Goal: Information Seeking & Learning: Learn about a topic

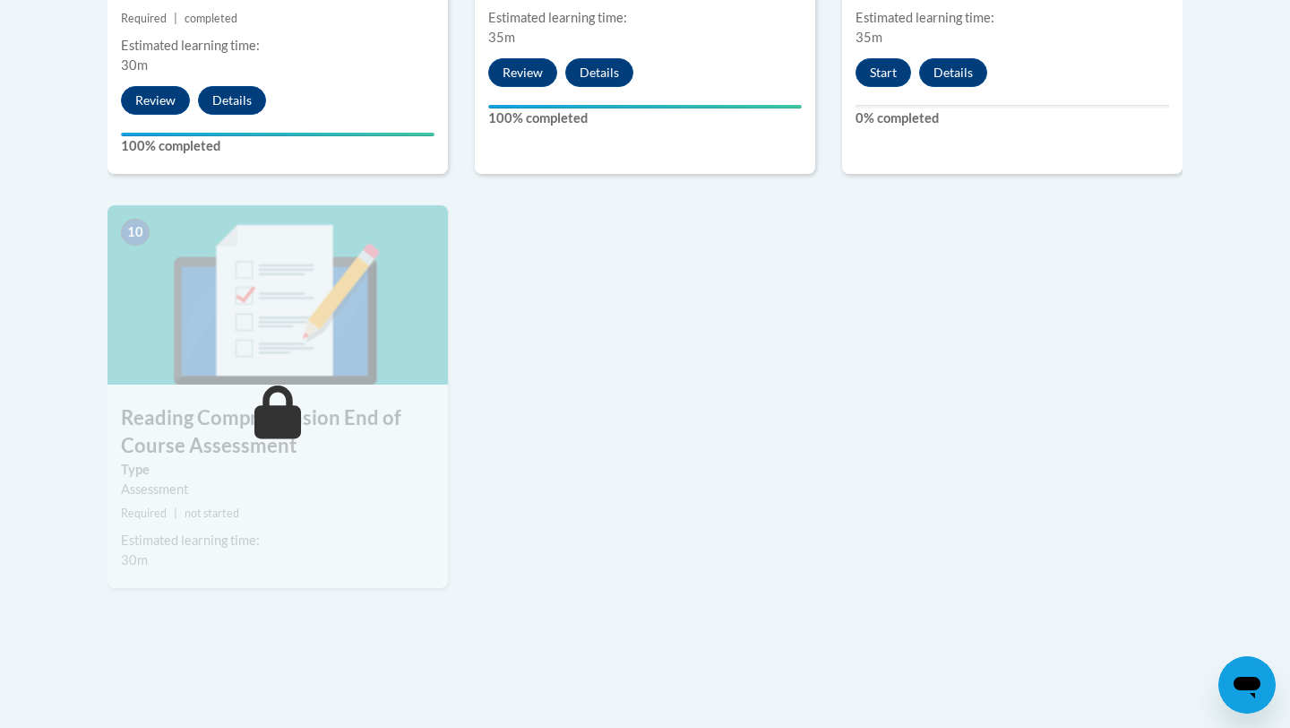
scroll to position [1943, 0]
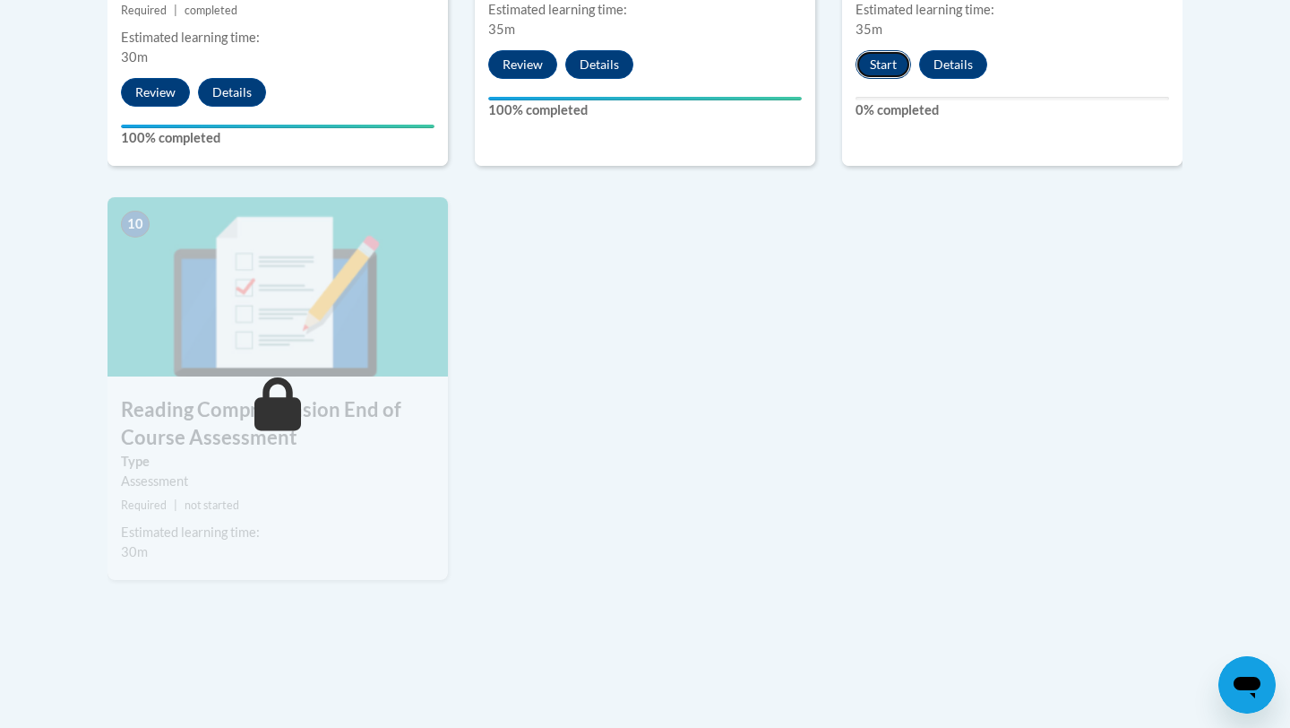
click at [890, 50] on button "Start" at bounding box center [884, 64] width 56 height 29
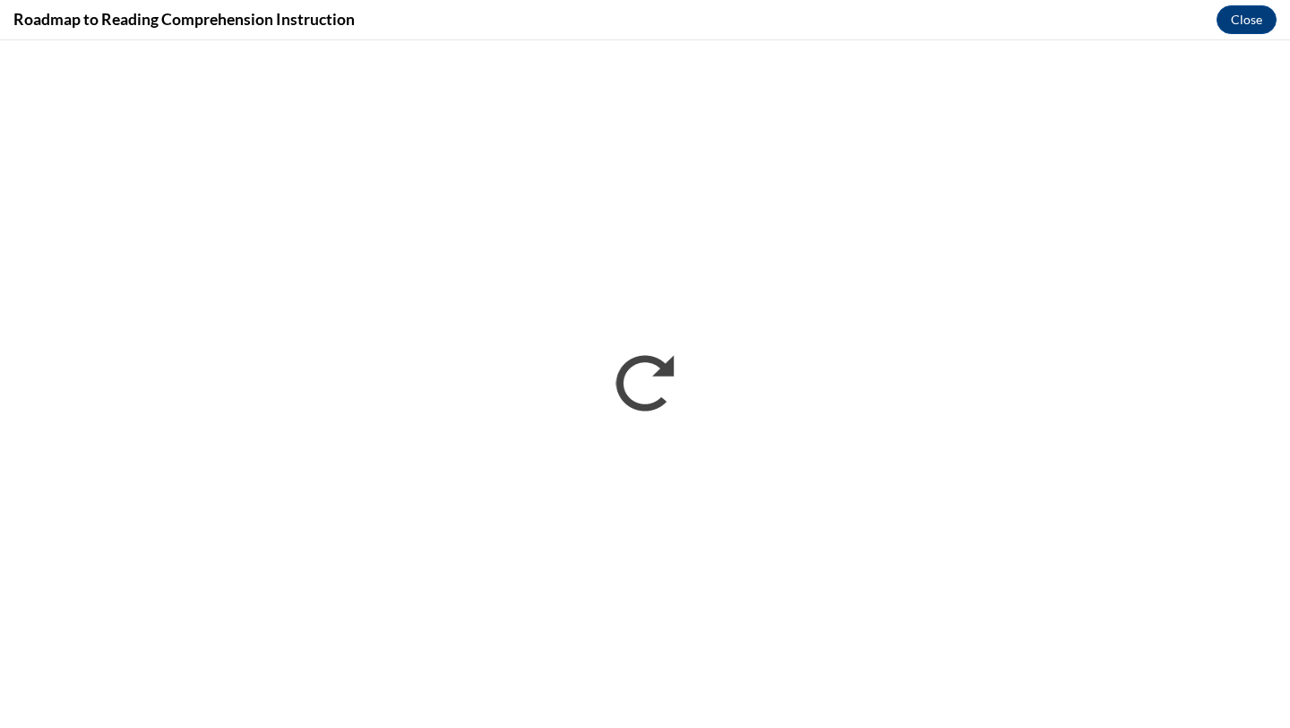
scroll to position [0, 0]
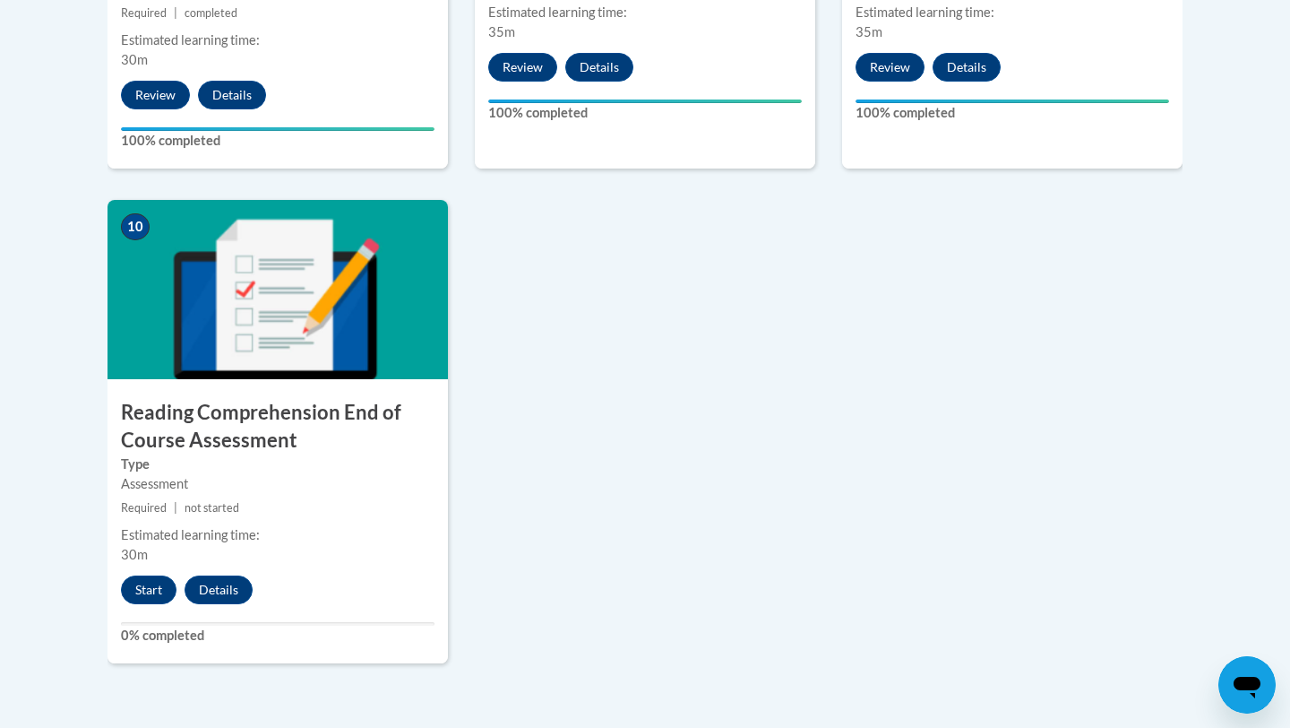
scroll to position [1939, 0]
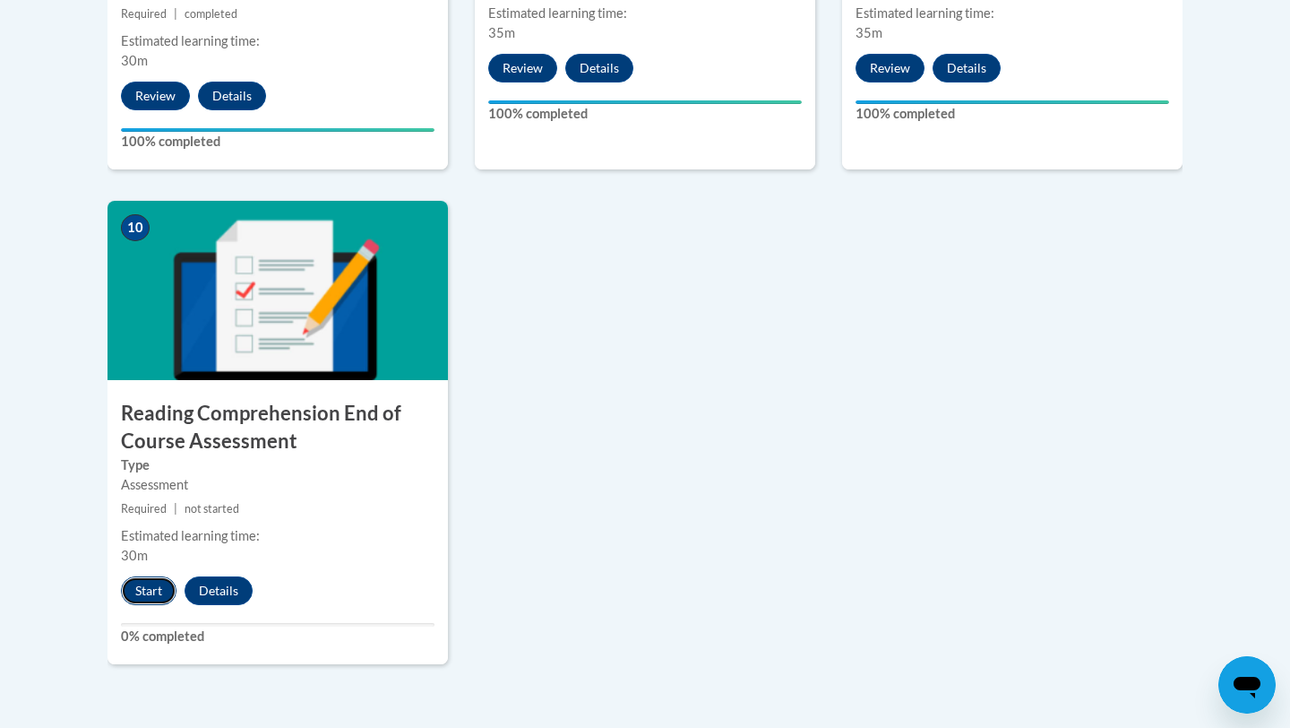
click at [159, 584] on button "Start" at bounding box center [149, 590] width 56 height 29
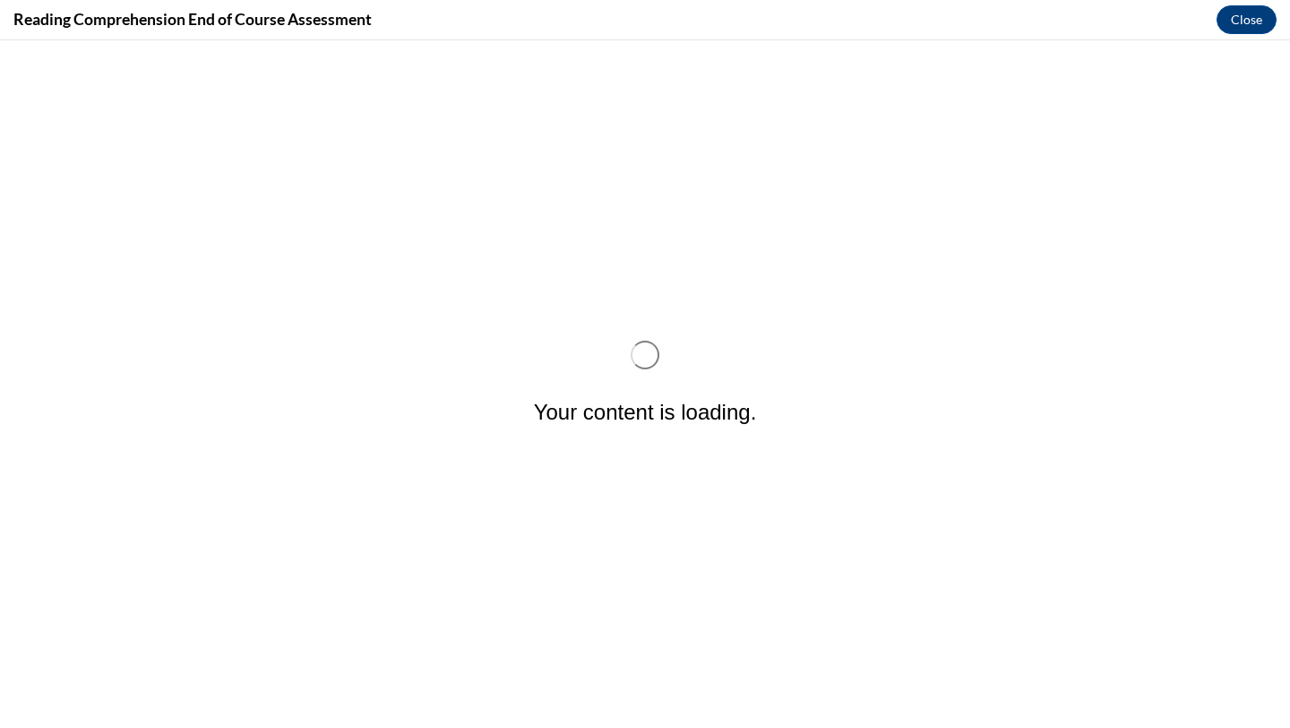
scroll to position [0, 0]
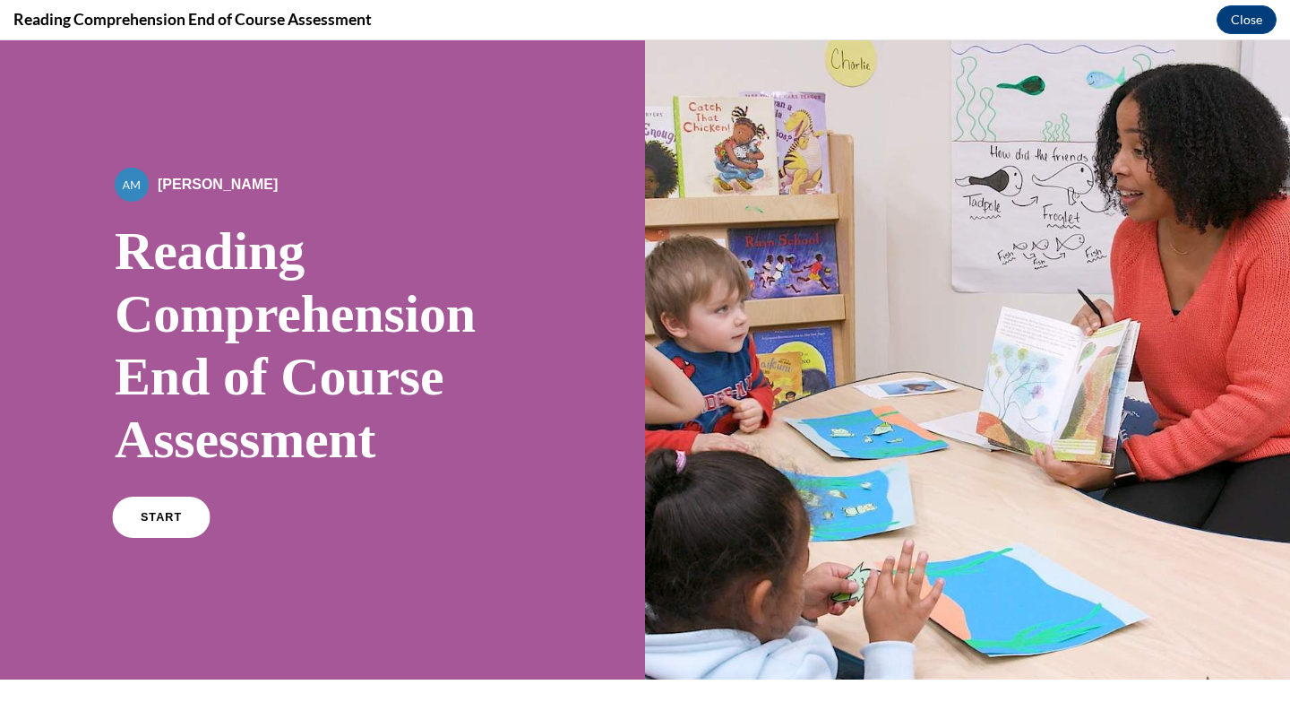
click at [171, 517] on span "START" at bounding box center [161, 517] width 41 height 13
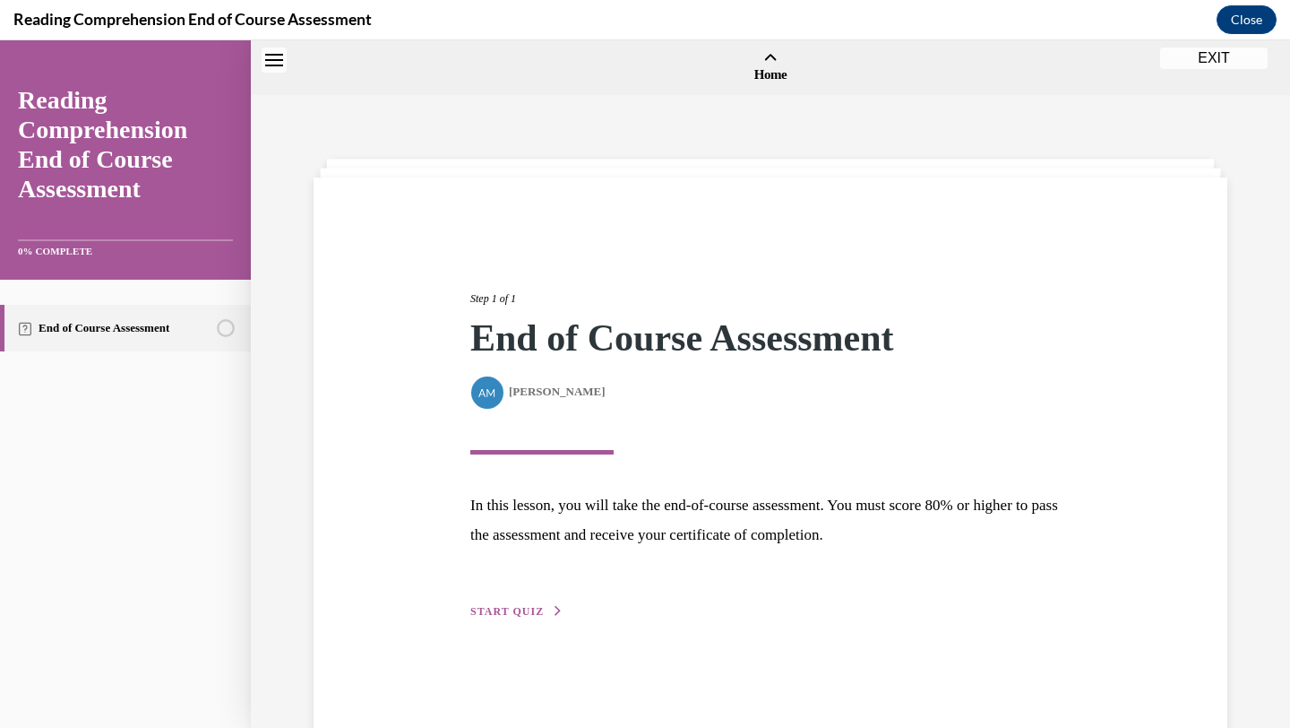
scroll to position [56, 0]
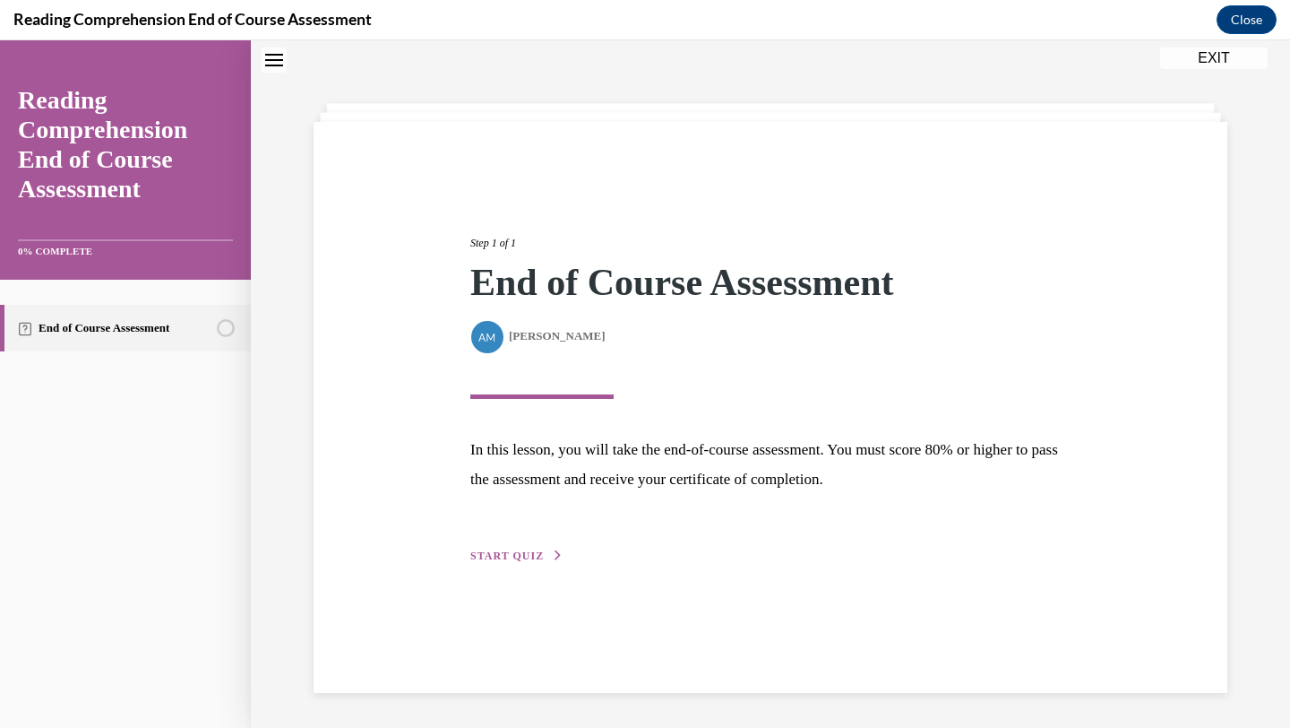
click at [510, 564] on button "START QUIZ" at bounding box center [516, 556] width 93 height 16
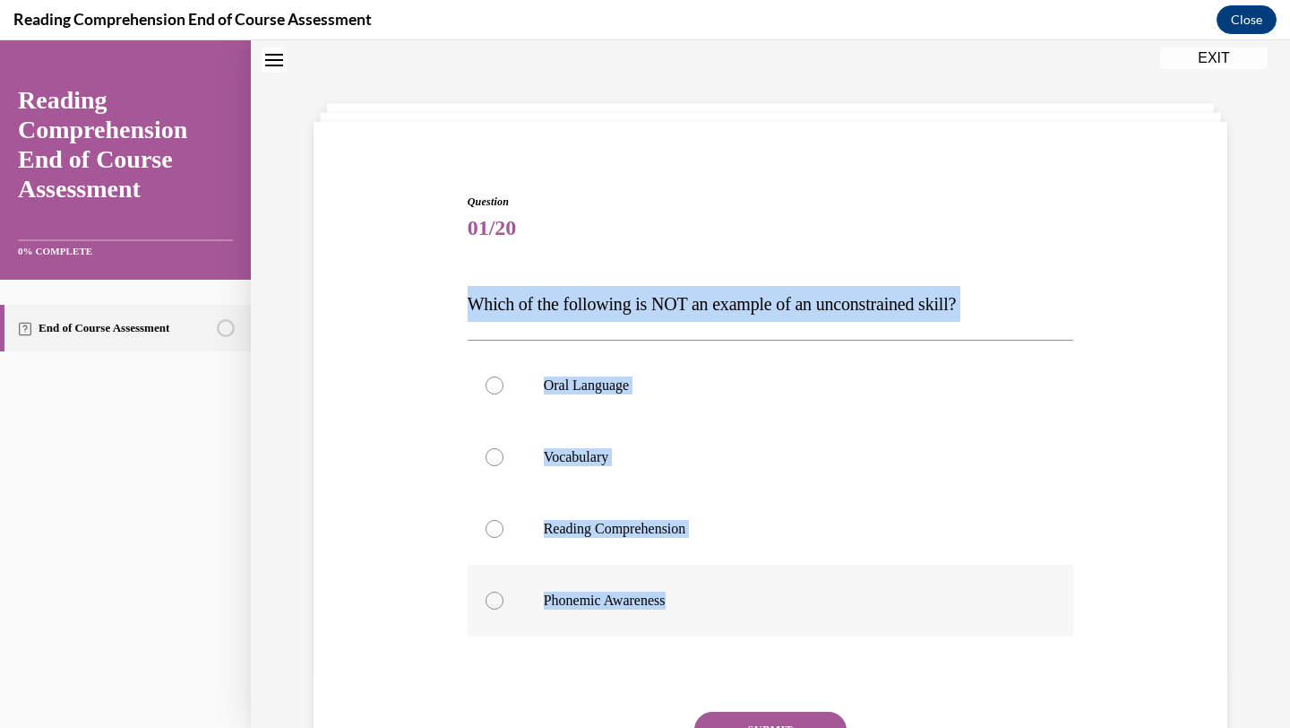
drag, startPoint x: 462, startPoint y: 291, endPoint x: 724, endPoint y: 599, distance: 404.3
click at [724, 599] on div "Question 01/20 Which of the following is NOT an example of an unconstrained ski…" at bounding box center [770, 499] width 923 height 719
copy div "Which of the following is NOT an example of an unconstrained skill? Oral Langua…"
click at [666, 607] on p "Phonemic Awareness" at bounding box center [787, 600] width 486 height 18
click at [504, 607] on input "Phonemic Awareness" at bounding box center [495, 600] width 18 height 18
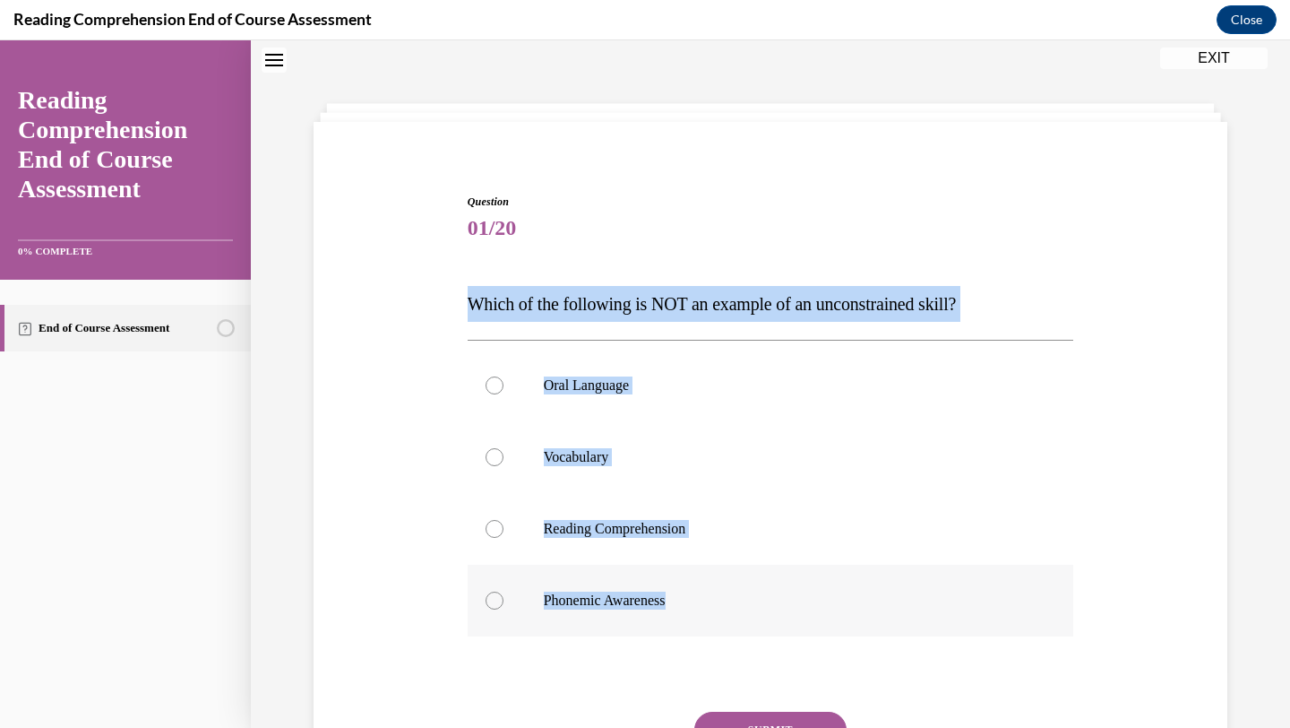
radio input "true"
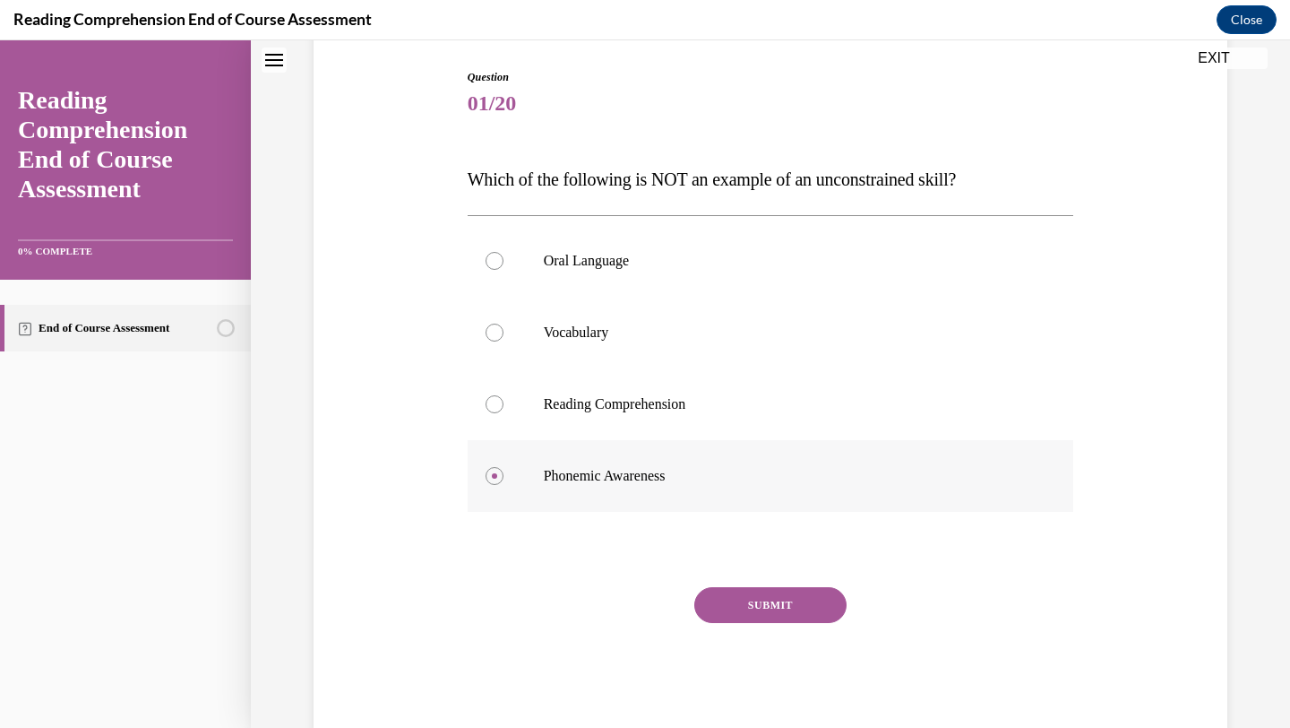
scroll to position [208, 0]
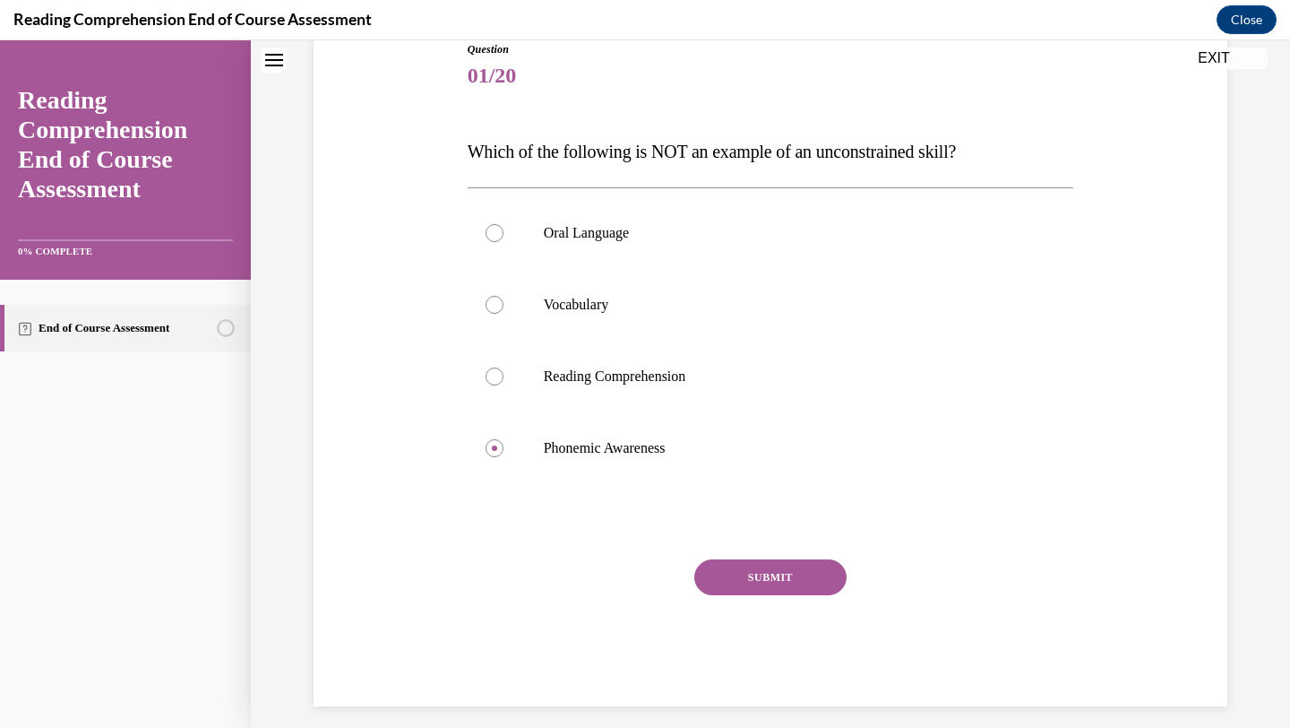
click at [754, 570] on button "SUBMIT" at bounding box center [770, 577] width 152 height 36
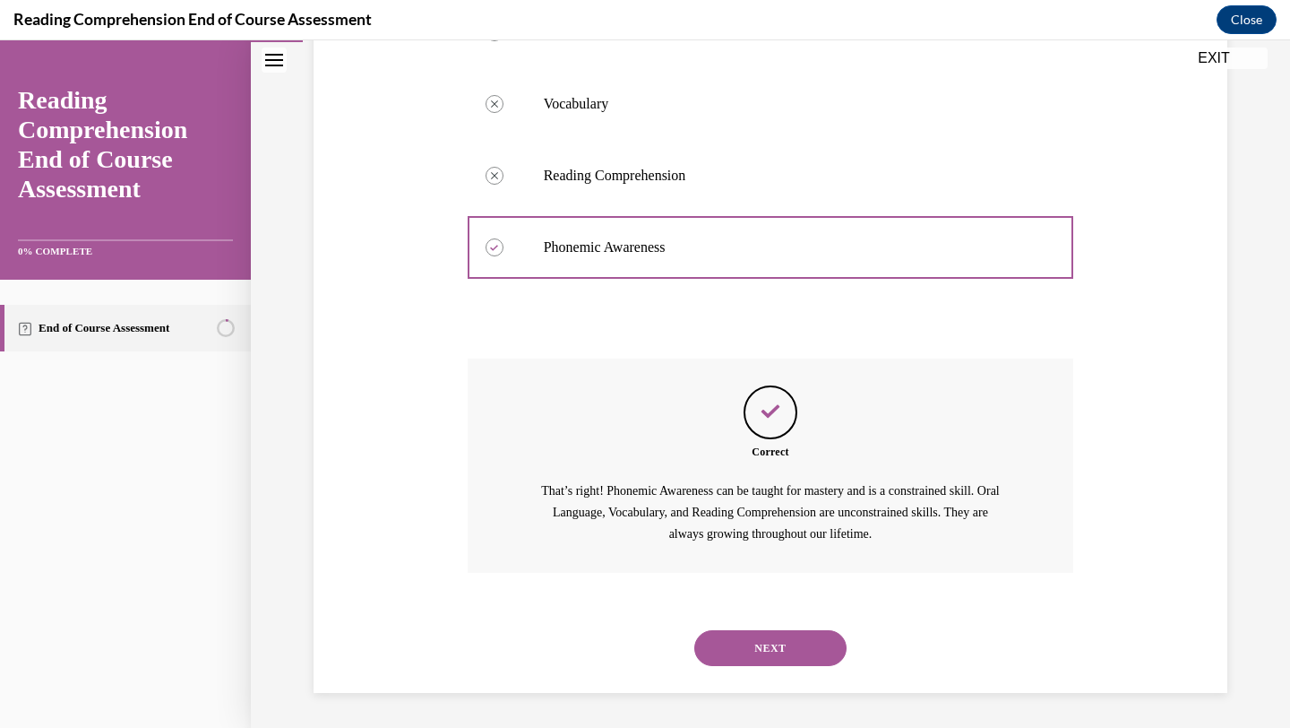
scroll to position [410, 0]
click at [736, 647] on button "NEXT" at bounding box center [770, 647] width 152 height 36
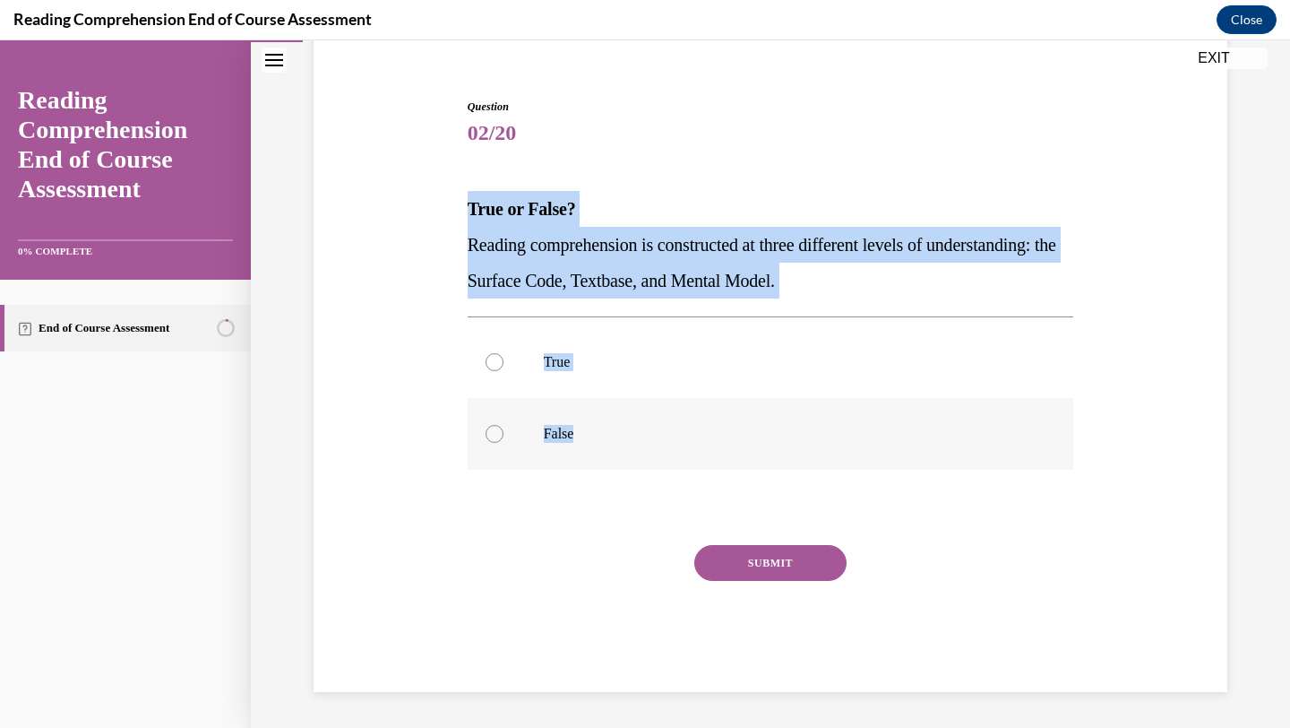
drag, startPoint x: 468, startPoint y: 206, endPoint x: 611, endPoint y: 439, distance: 273.6
click at [611, 439] on div "Question 02/20 True or False? Reading comprehension is constructed at three dif…" at bounding box center [771, 395] width 607 height 593
copy div "True or False? Reading comprehension is constructed at three different levels o…"
click at [647, 349] on label "True" at bounding box center [771, 362] width 607 height 72
click at [504, 353] on input "True" at bounding box center [495, 362] width 18 height 18
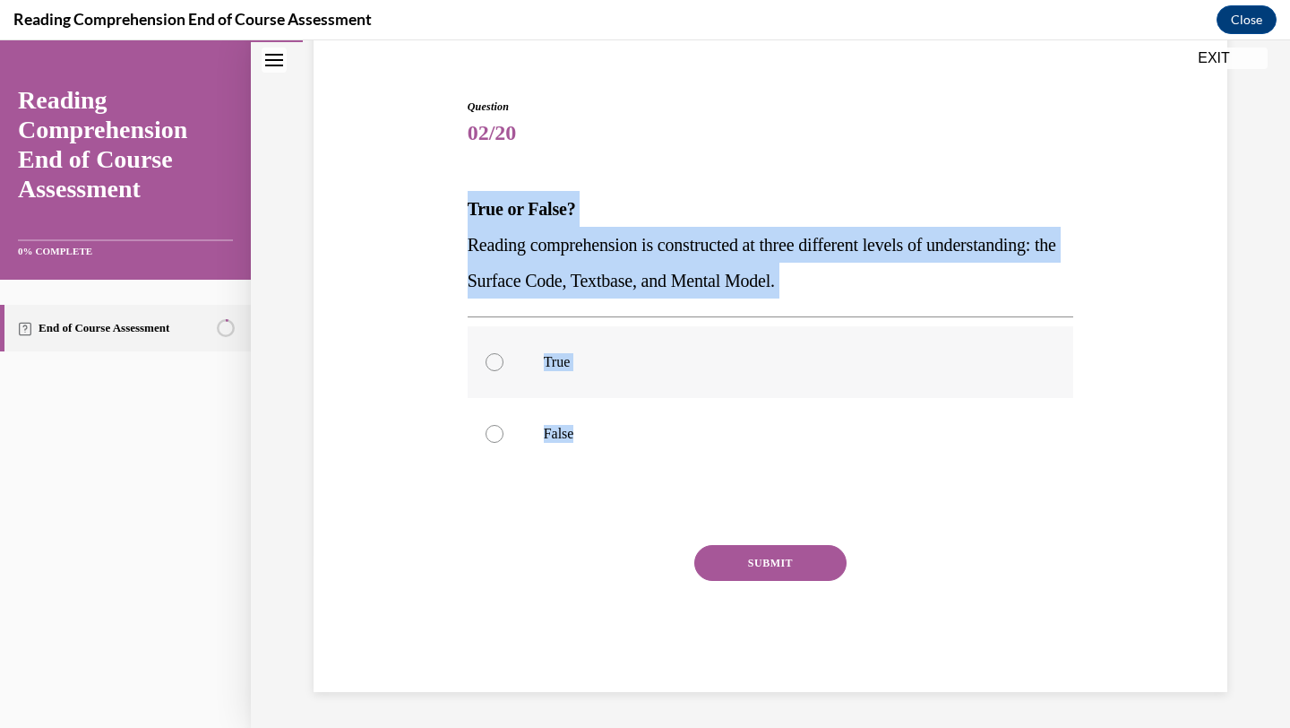
radio input "true"
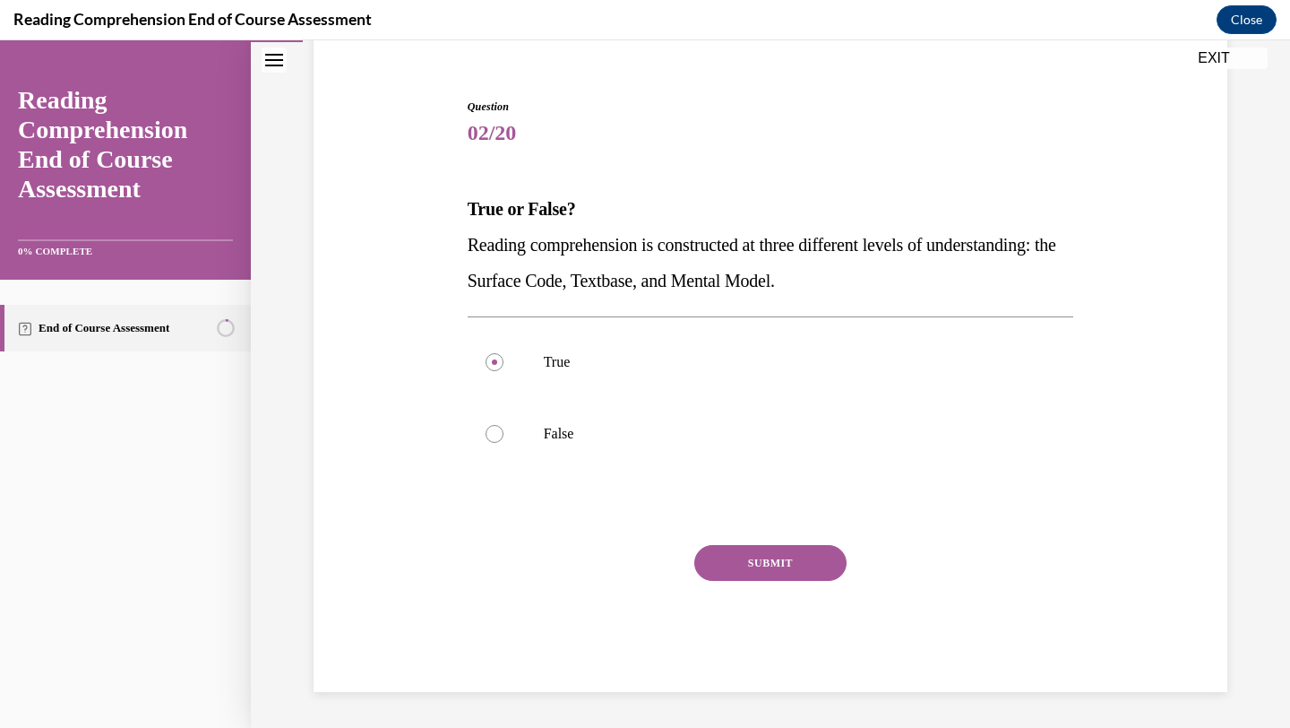
click at [795, 570] on button "SUBMIT" at bounding box center [770, 563] width 152 height 36
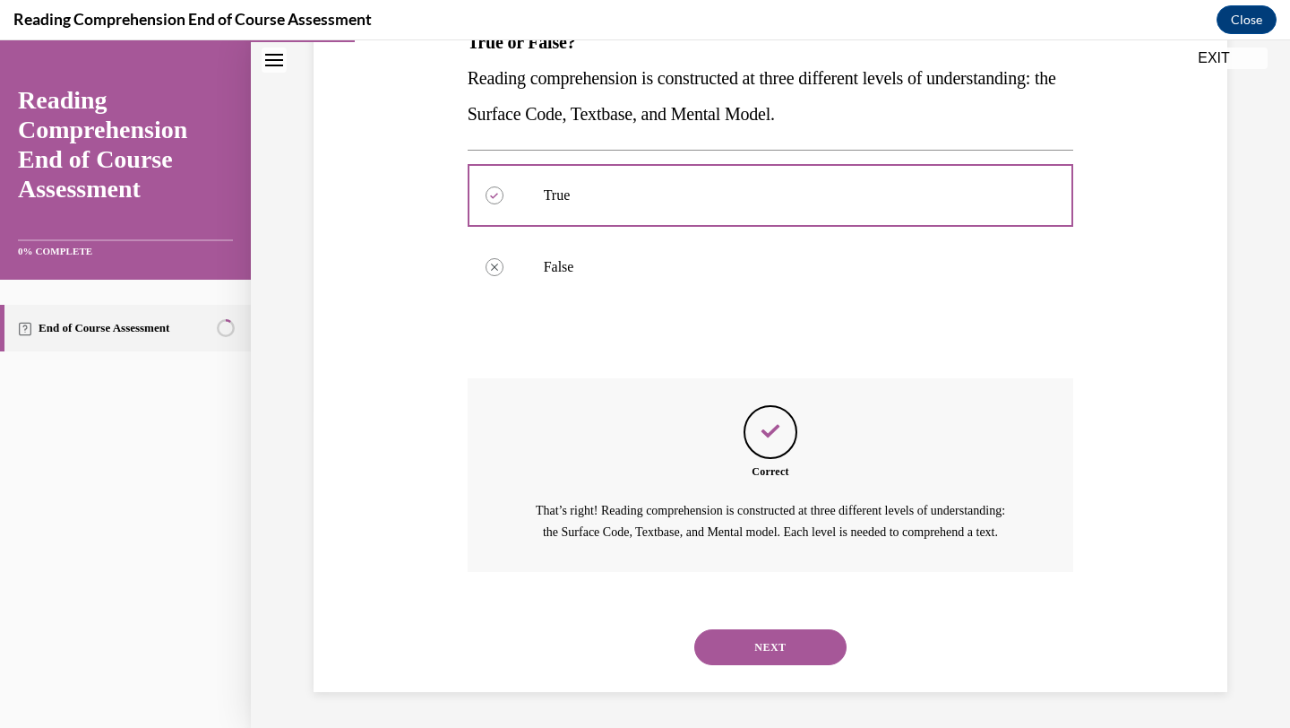
scroll to position [338, 0]
click at [773, 659] on button "NEXT" at bounding box center [770, 647] width 152 height 36
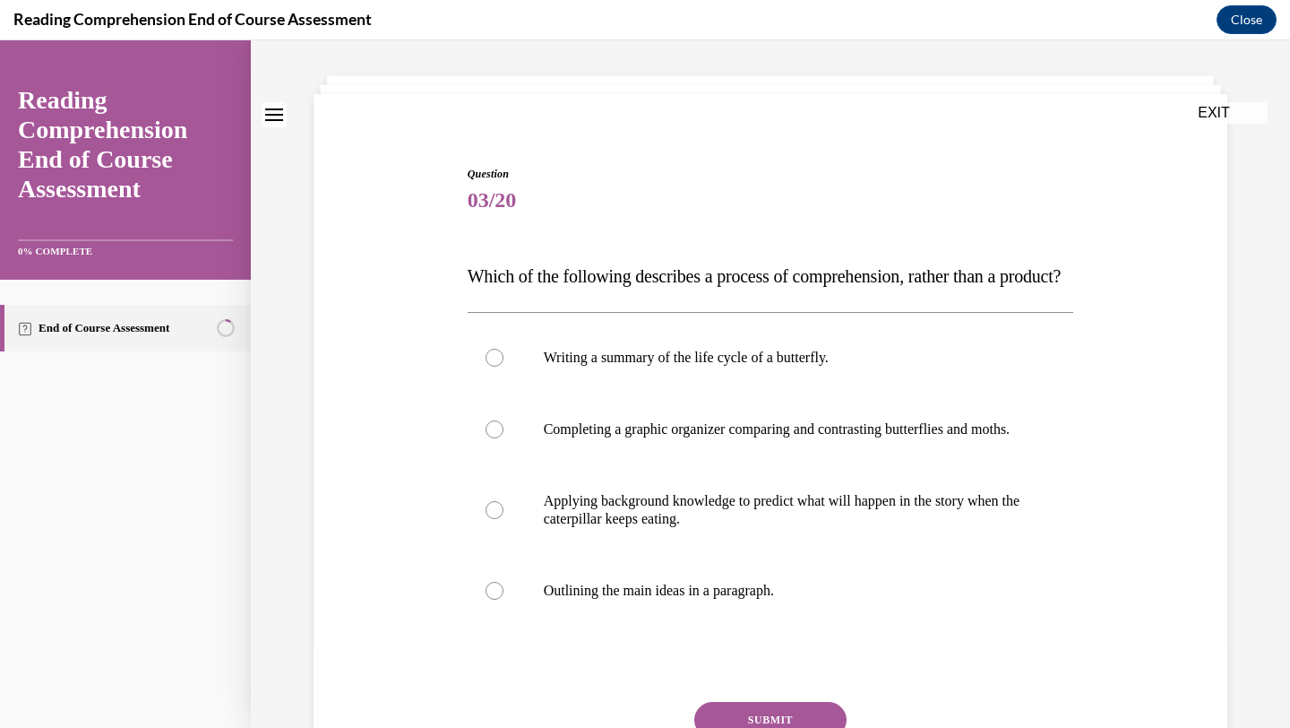
scroll to position [85, 0]
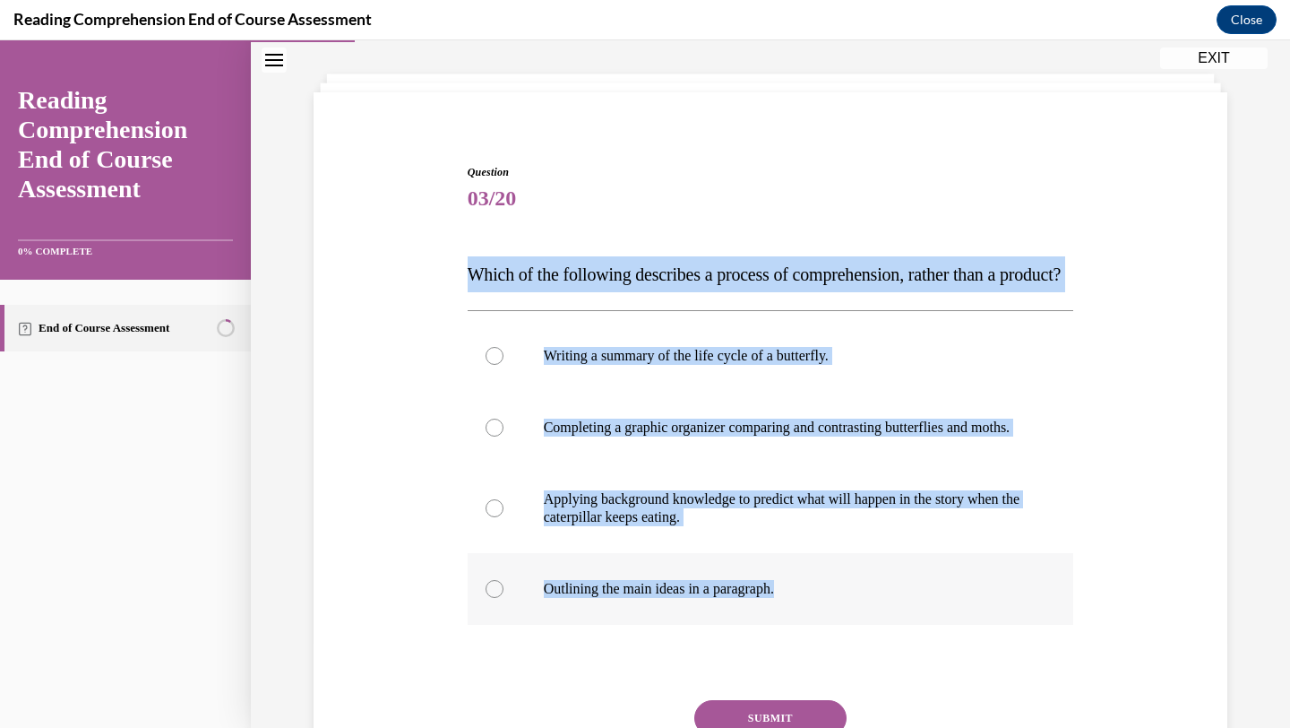
drag, startPoint x: 465, startPoint y: 274, endPoint x: 912, endPoint y: 655, distance: 587.3
click at [912, 655] on div "Question 03/20 Which of the following describes a process of comprehension, rat…" at bounding box center [771, 492] width 616 height 710
copy div "Which of the following describes a process of comprehension, rather than a prod…"
click at [714, 553] on label "Applying background knowledge to predict what will happen in the story when the…" at bounding box center [771, 508] width 607 height 90
click at [504, 517] on input "Applying background knowledge to predict what will happen in the story when the…" at bounding box center [495, 508] width 18 height 18
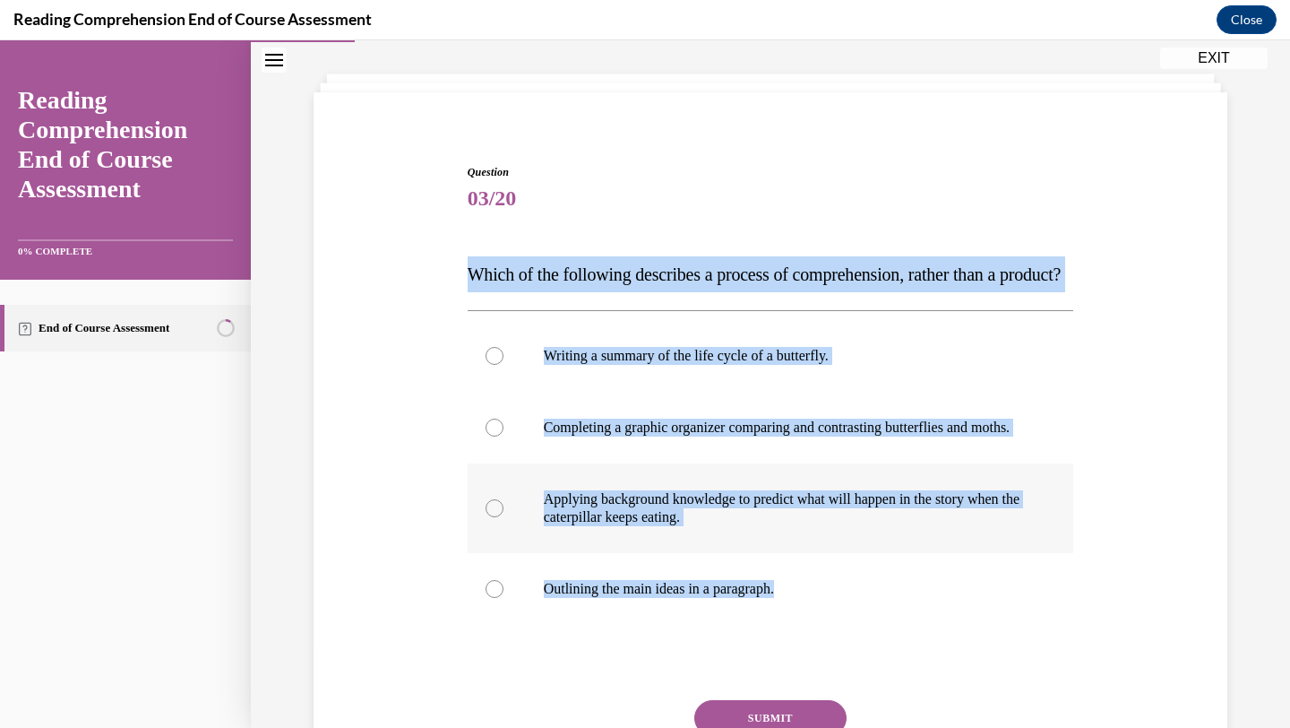
radio input "true"
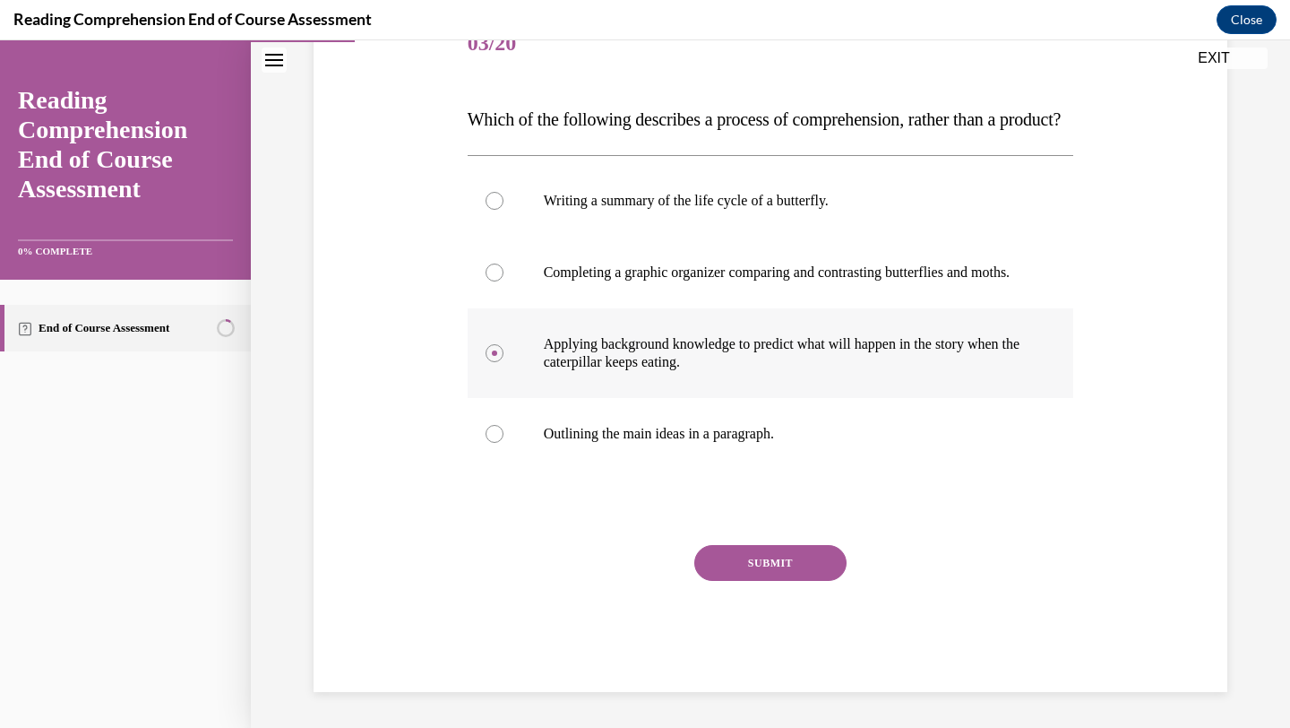
scroll to position [294, 0]
click at [731, 560] on button "SUBMIT" at bounding box center [770, 563] width 152 height 36
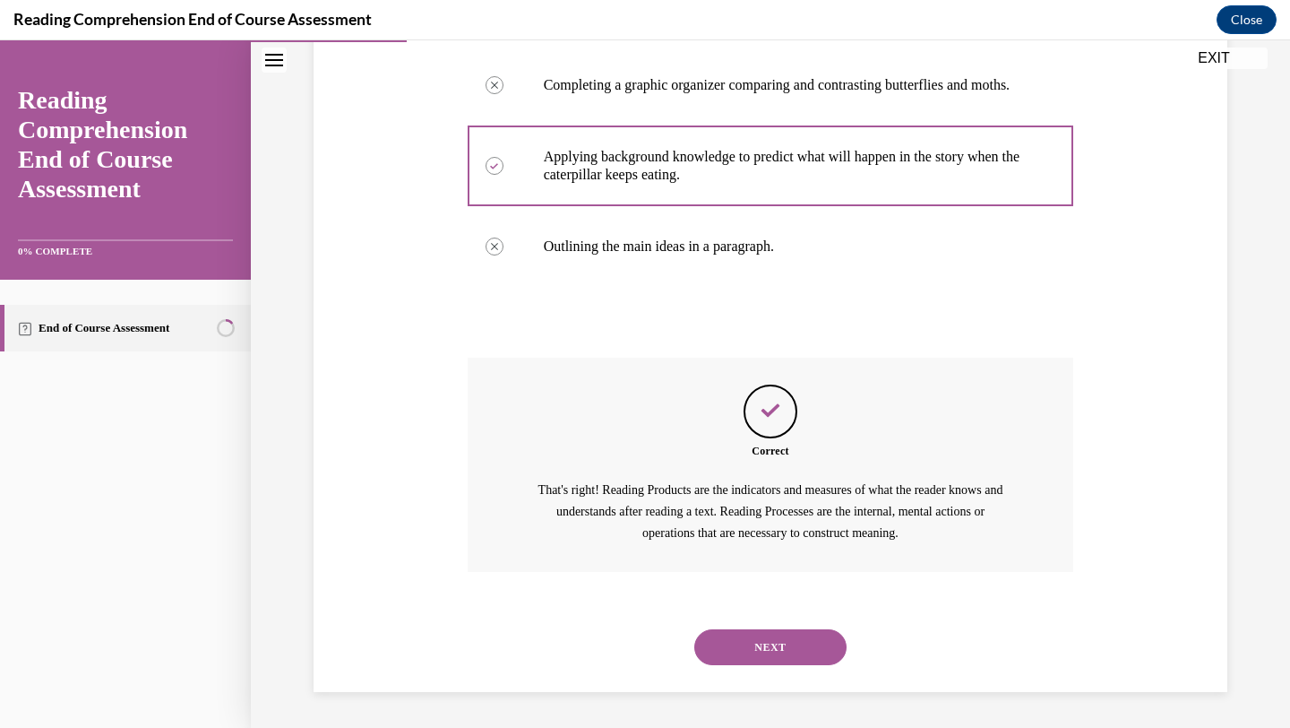
scroll to position [481, 0]
click at [732, 642] on button "NEXT" at bounding box center [770, 647] width 152 height 36
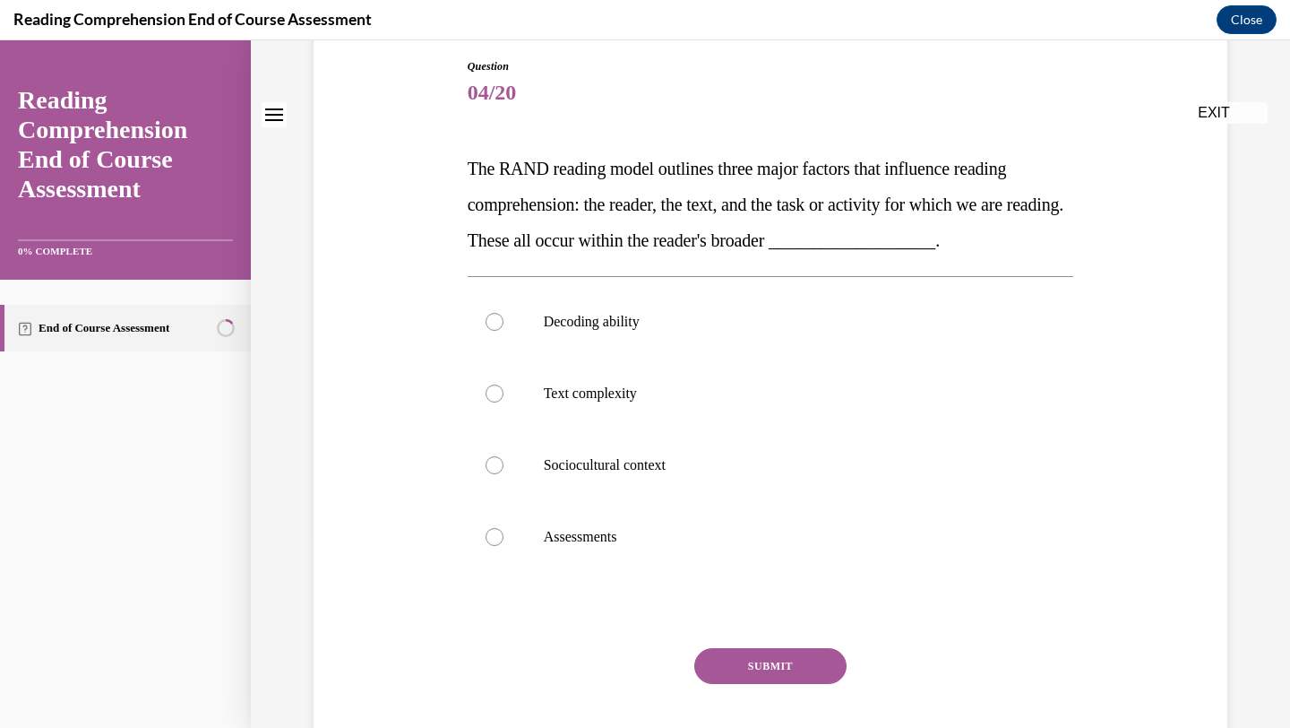
scroll to position [191, 0]
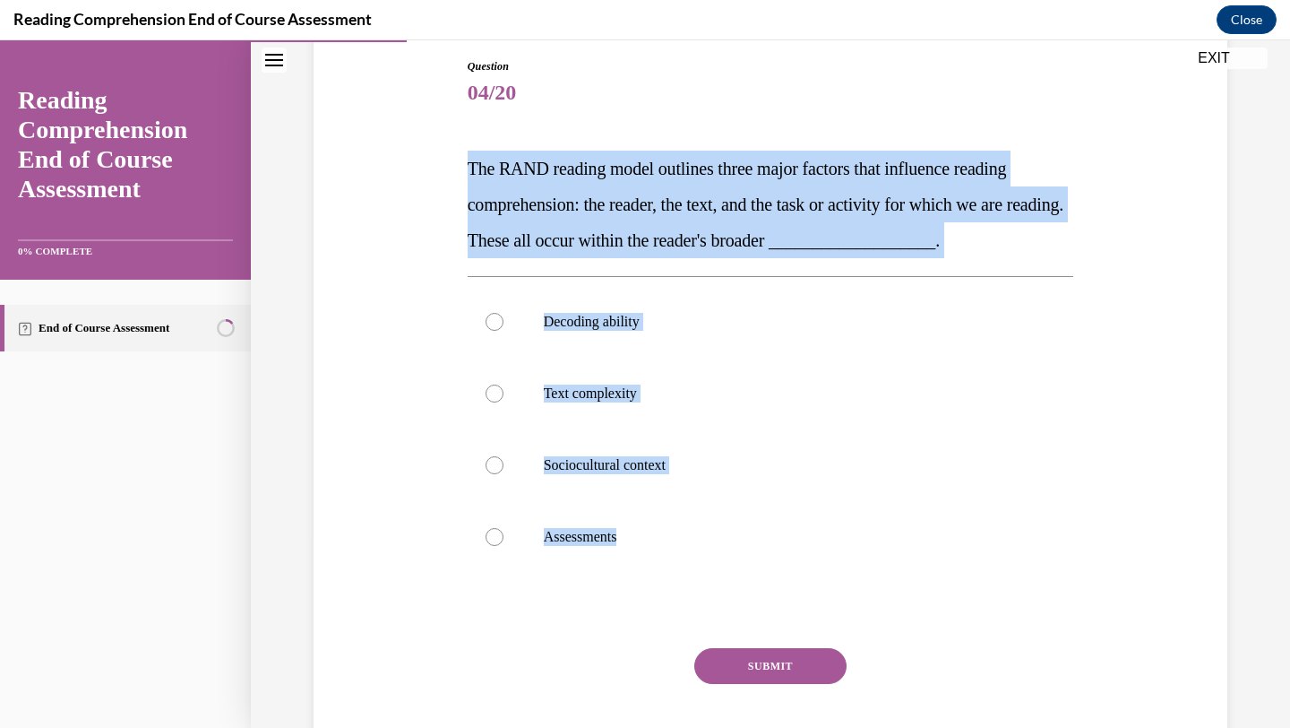
drag, startPoint x: 462, startPoint y: 154, endPoint x: 627, endPoint y: 574, distance: 451.4
click at [627, 574] on div "Question 04/20 The RAND reading model outlines three major factors that influen…" at bounding box center [770, 399] width 923 height 790
copy div "The RAND reading model outlines three major factors that influence reading comp…"
click at [596, 497] on label "Sociocultural context" at bounding box center [771, 465] width 607 height 72
click at [504, 474] on input "Sociocultural context" at bounding box center [495, 465] width 18 height 18
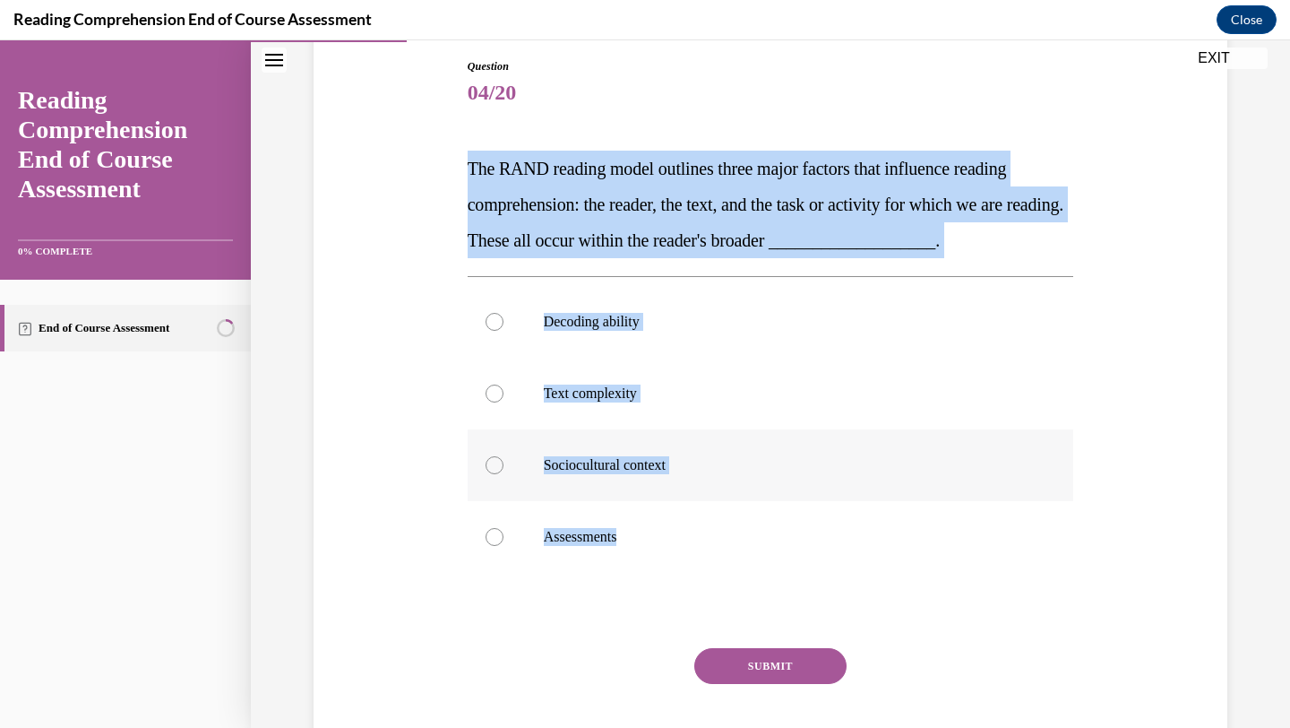
radio input "true"
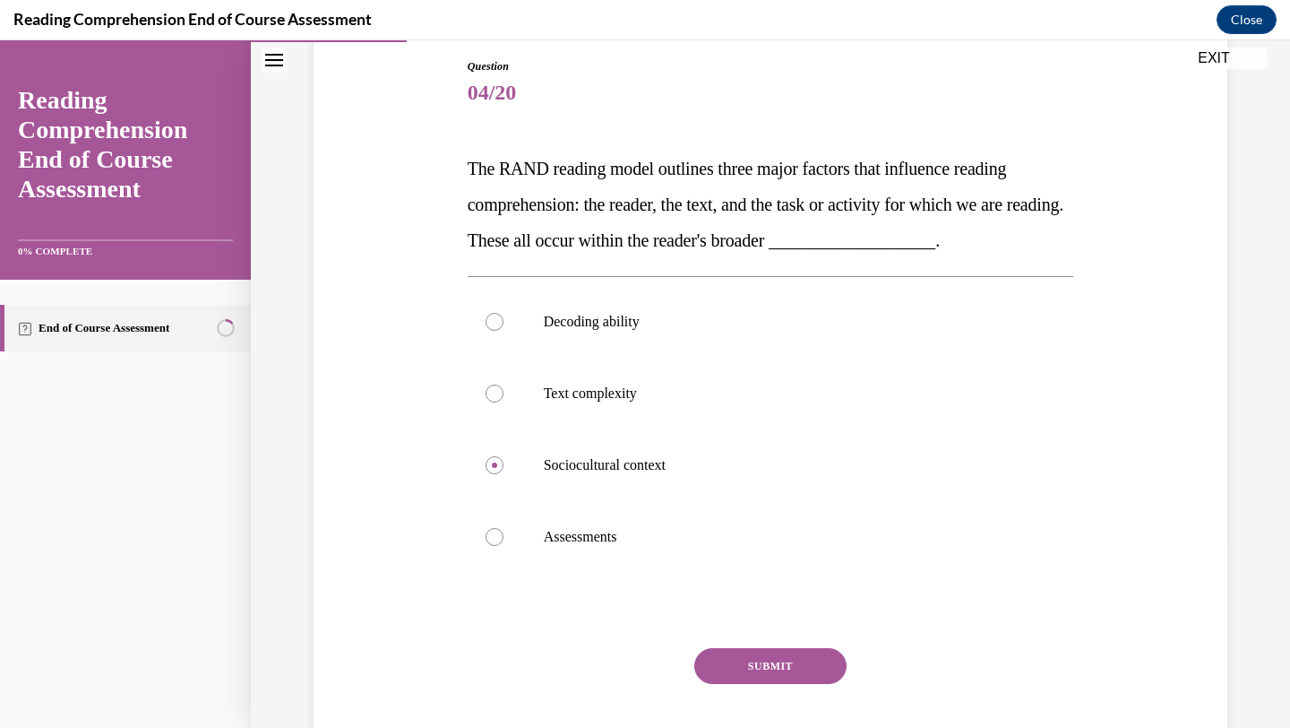
click at [770, 683] on button "SUBMIT" at bounding box center [770, 666] width 152 height 36
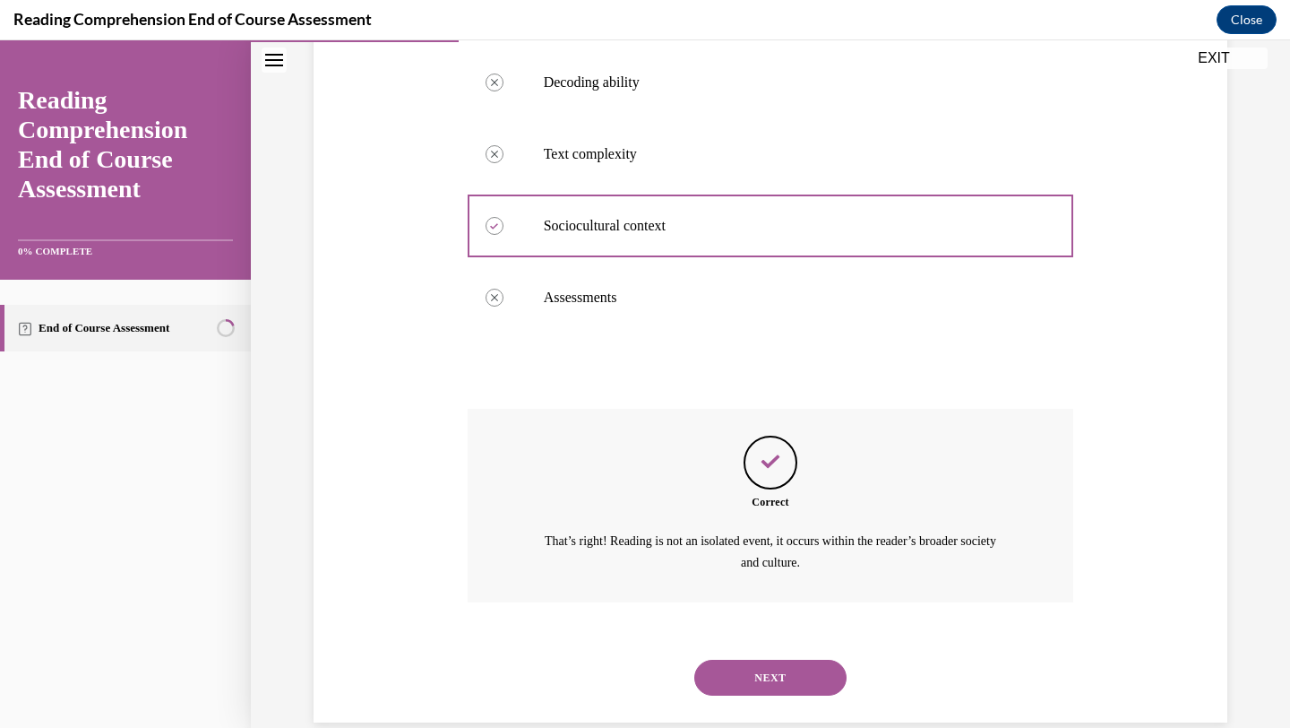
scroll to position [460, 0]
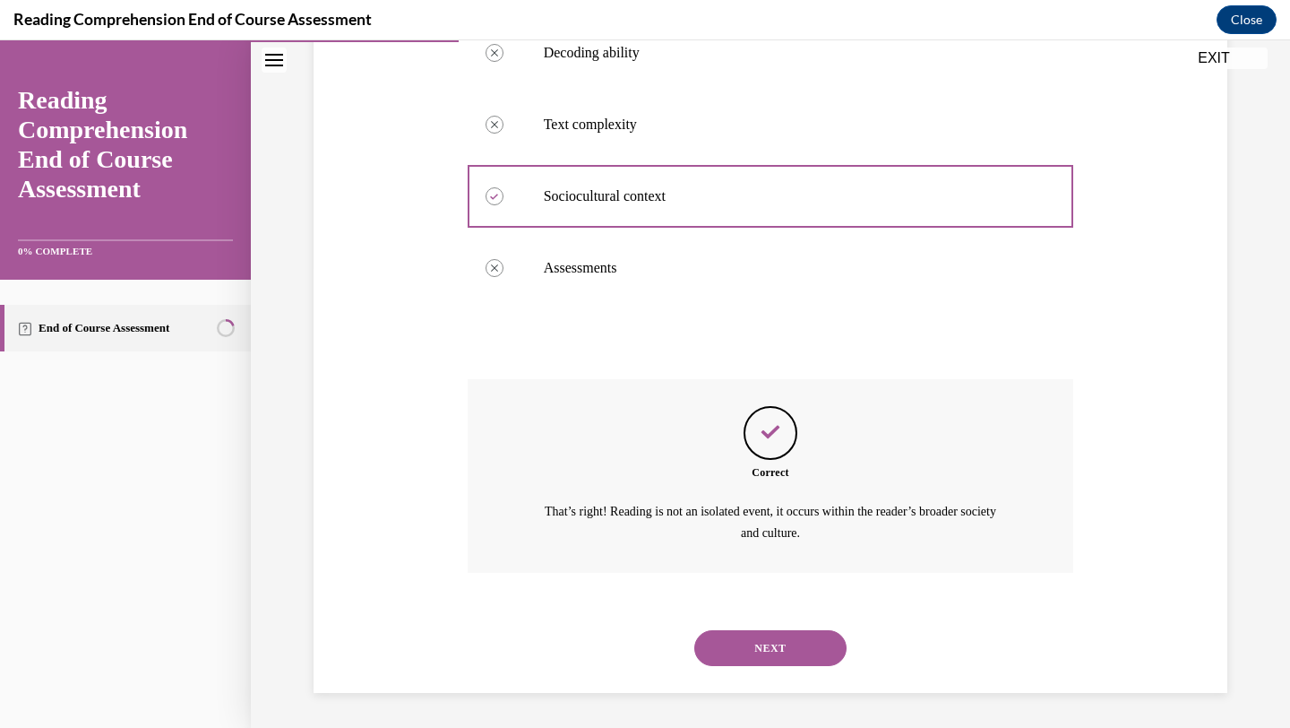
click at [764, 667] on div "NEXT" at bounding box center [771, 648] width 607 height 72
click at [759, 635] on button "NEXT" at bounding box center [770, 648] width 152 height 36
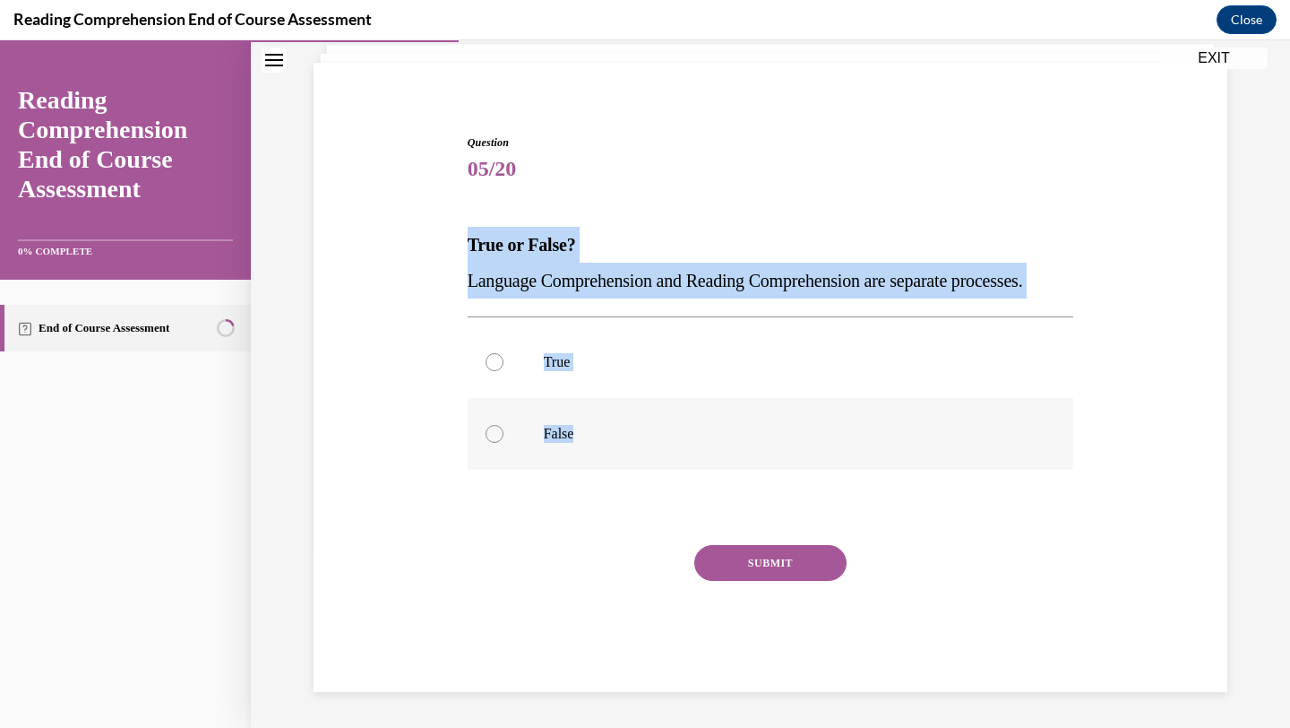
drag, startPoint x: 458, startPoint y: 201, endPoint x: 608, endPoint y: 436, distance: 279.6
click at [608, 436] on div "Question 05/20 True or False? Language Comprehension and Reading Comprehension …" at bounding box center [770, 386] width 923 height 611
copy div "True or False? Language Comprehension and Reading Comprehension are separate pr…"
click at [658, 352] on label "True" at bounding box center [771, 362] width 607 height 72
click at [504, 353] on input "True" at bounding box center [495, 362] width 18 height 18
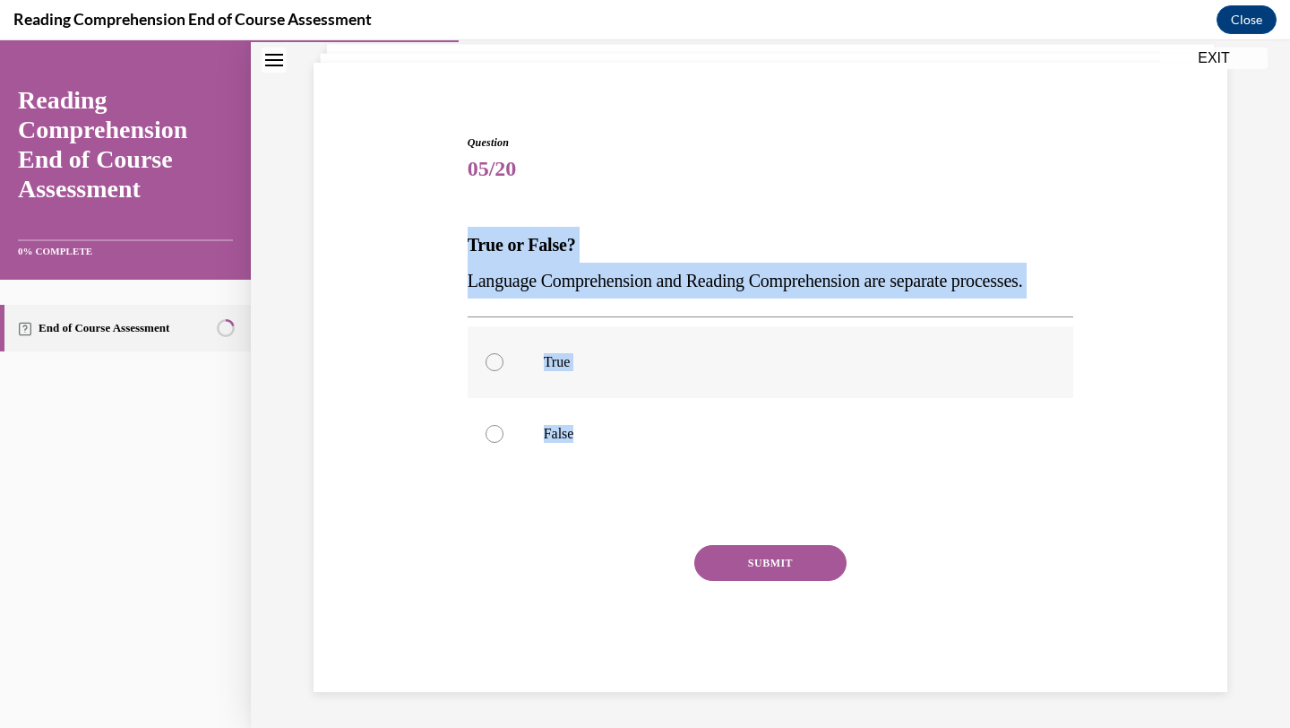
radio input "true"
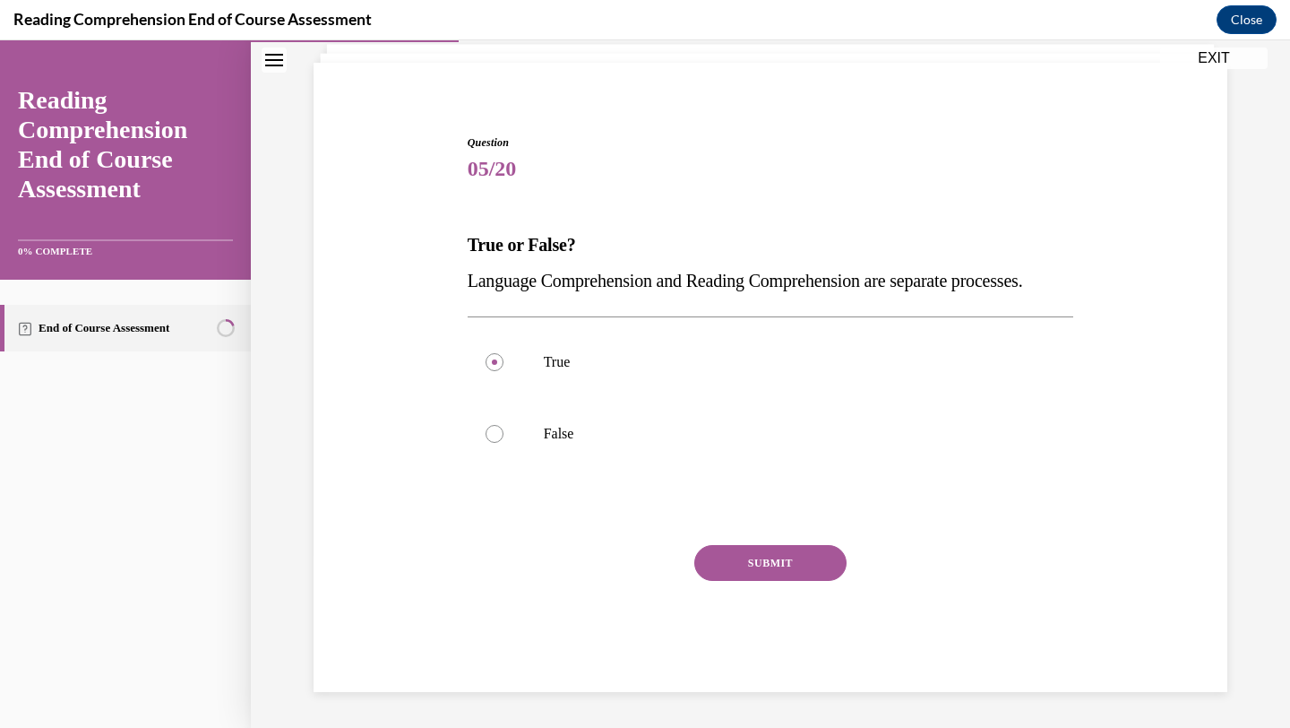
click at [740, 558] on button "SUBMIT" at bounding box center [770, 563] width 152 height 36
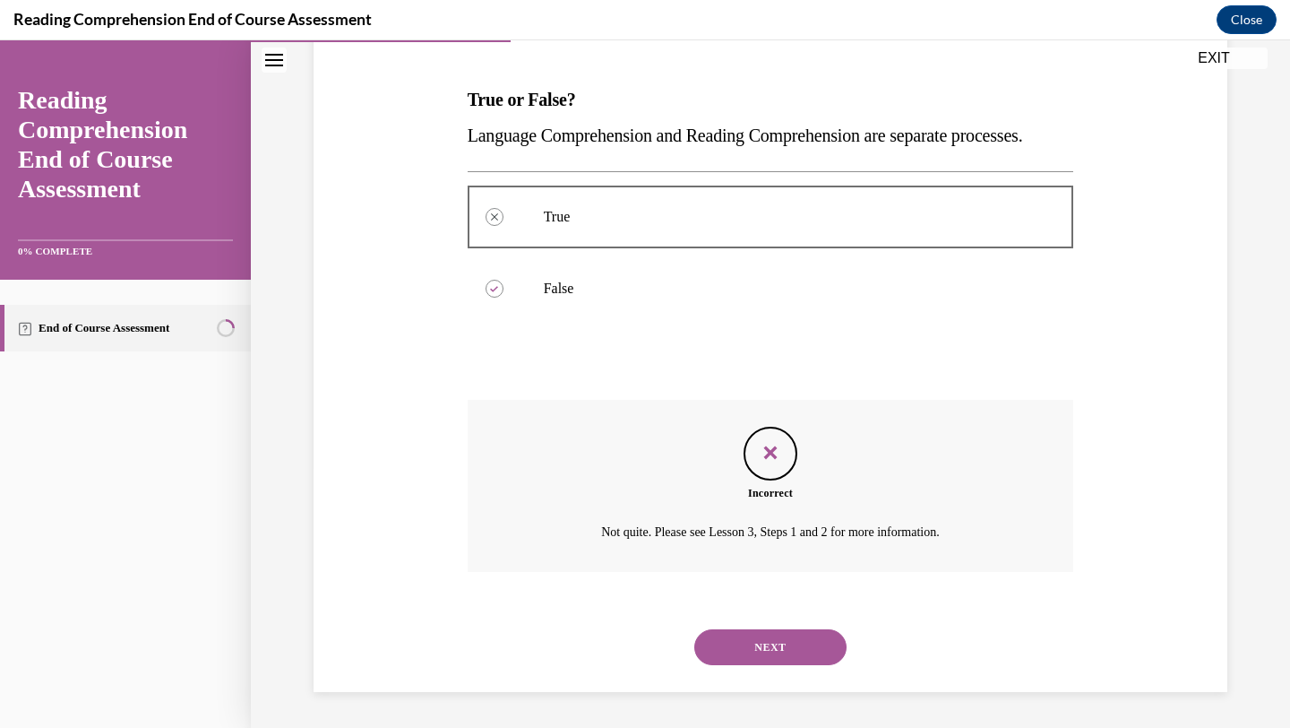
scroll to position [296, 0]
click at [776, 651] on button "NEXT" at bounding box center [770, 647] width 152 height 36
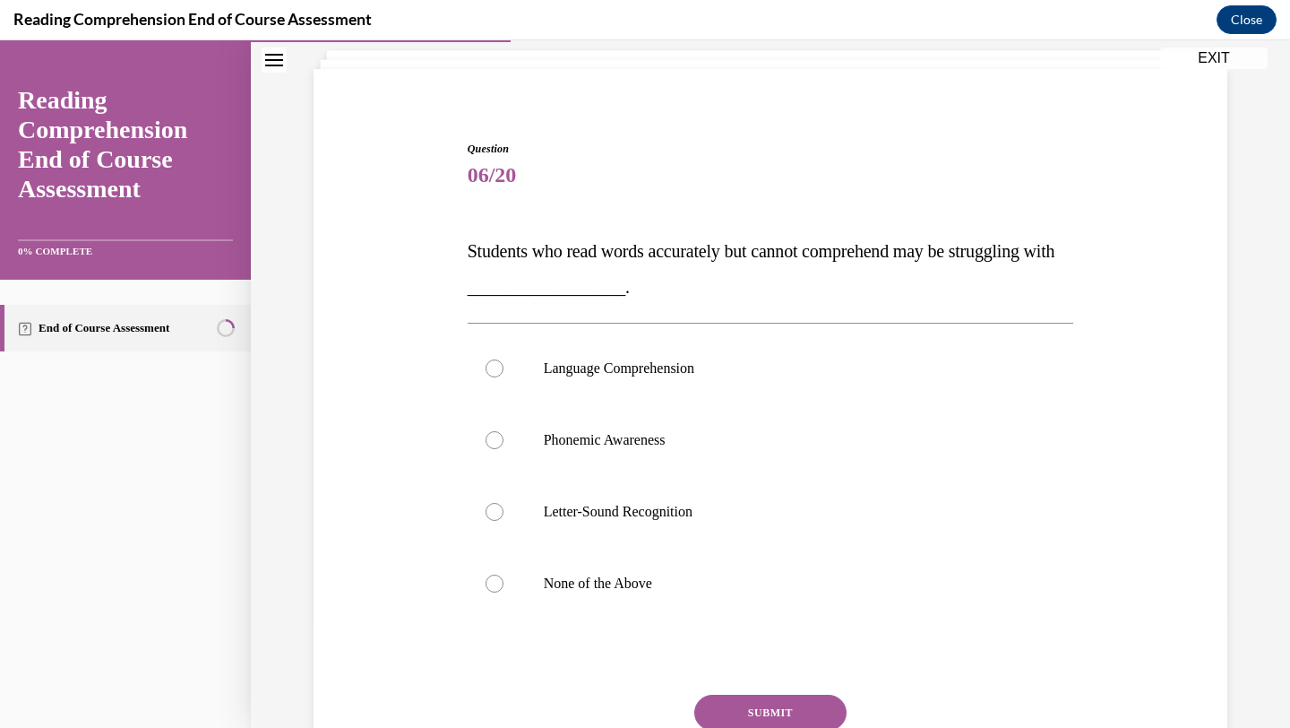
scroll to position [110, 0]
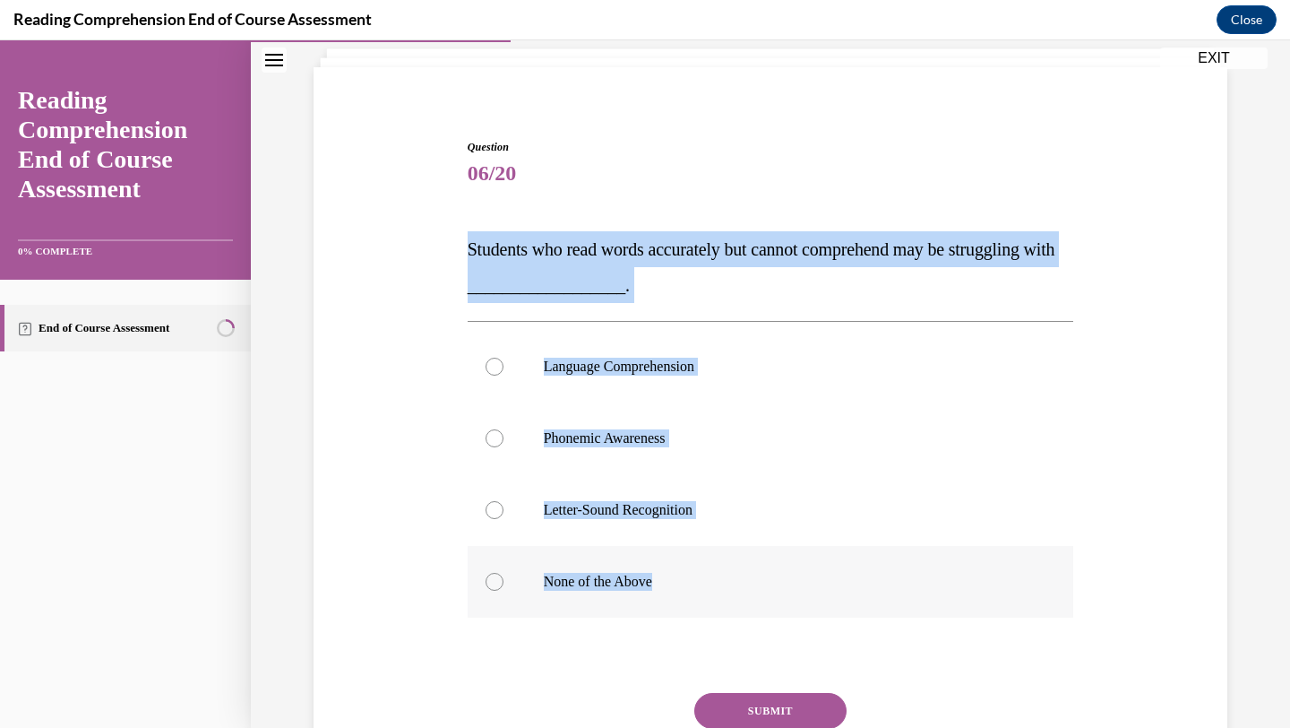
drag, startPoint x: 454, startPoint y: 241, endPoint x: 685, endPoint y: 582, distance: 411.1
click at [685, 582] on div "Question 06/20 Students who read words accurately but cannot comprehend may be …" at bounding box center [770, 462] width 923 height 754
copy div "Students who read words accurately but cannot comprehend may be struggling with…"
click at [608, 375] on p "Language Comprehension" at bounding box center [787, 367] width 486 height 18
click at [504, 375] on input "Language Comprehension" at bounding box center [495, 367] width 18 height 18
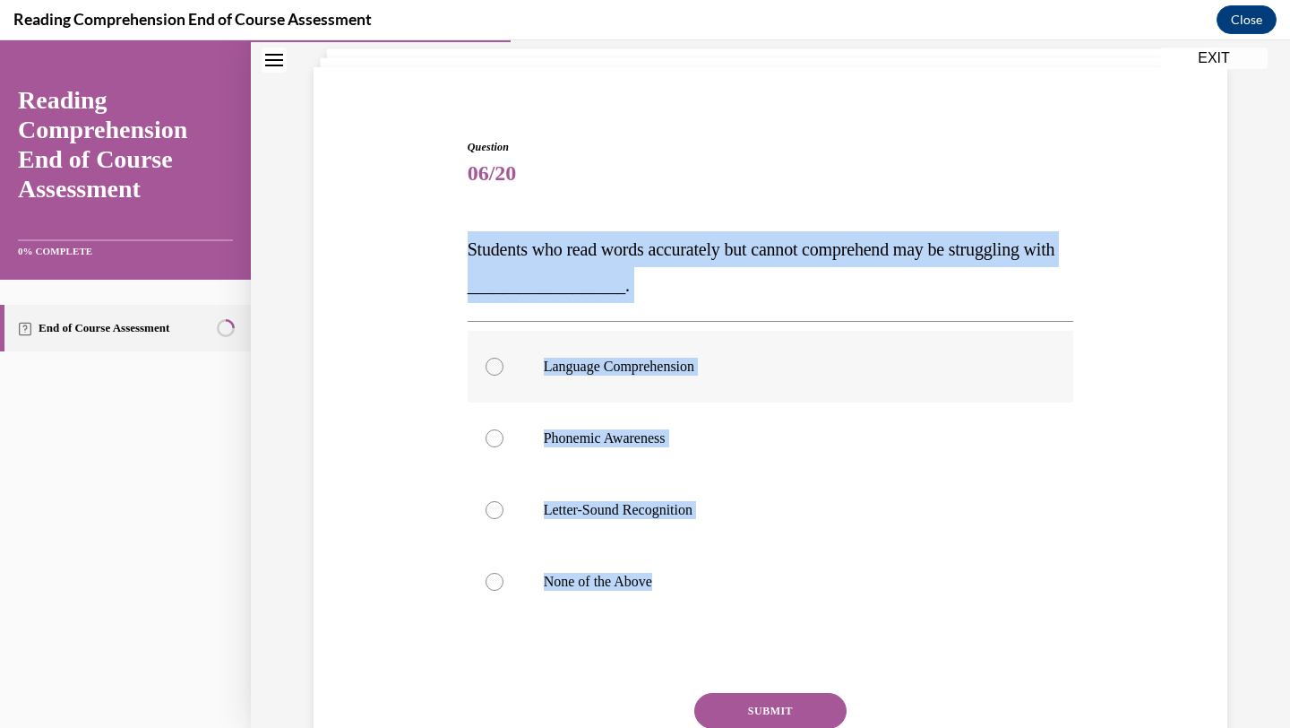
radio input "true"
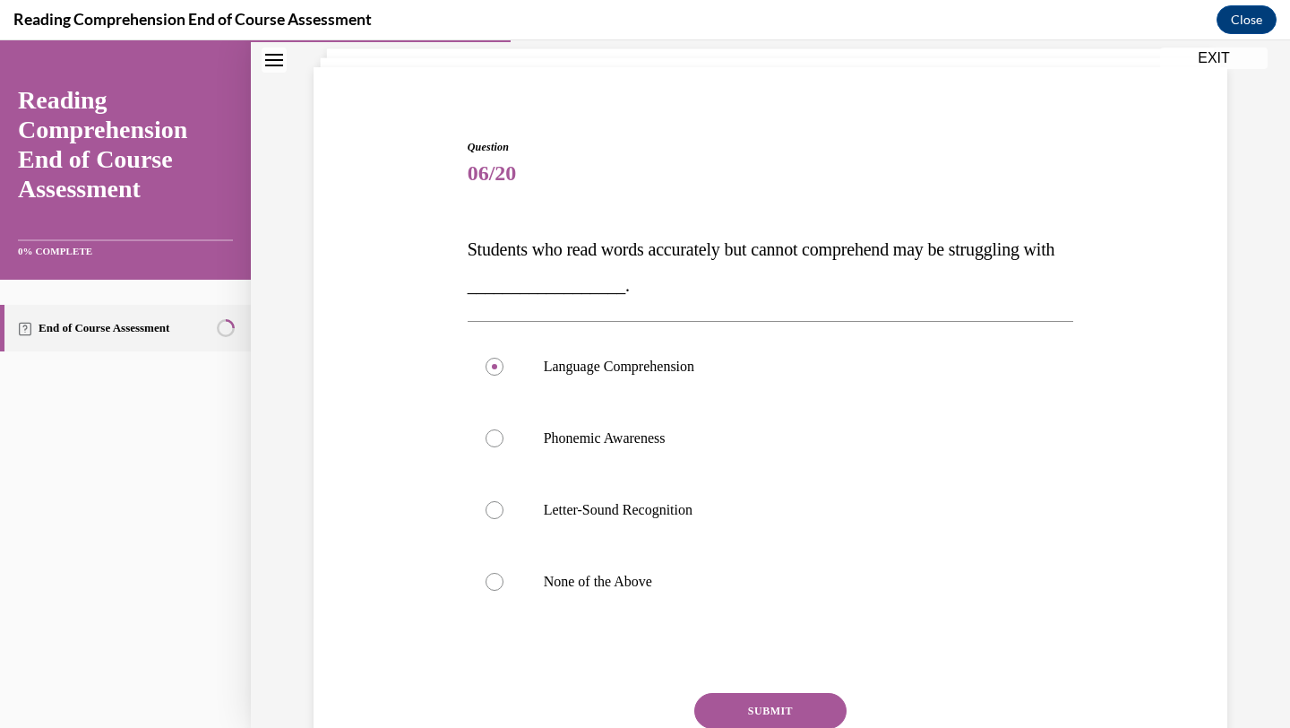
click at [774, 709] on button "SUBMIT" at bounding box center [770, 711] width 152 height 36
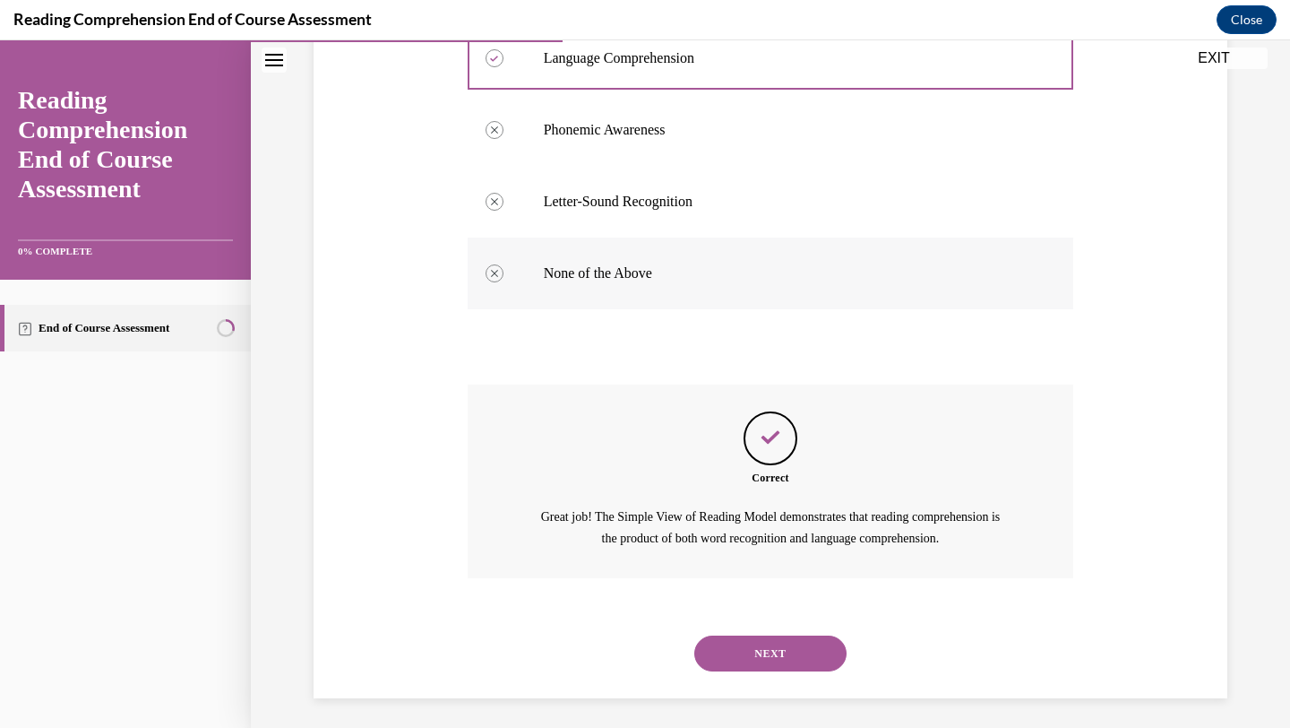
scroll to position [424, 0]
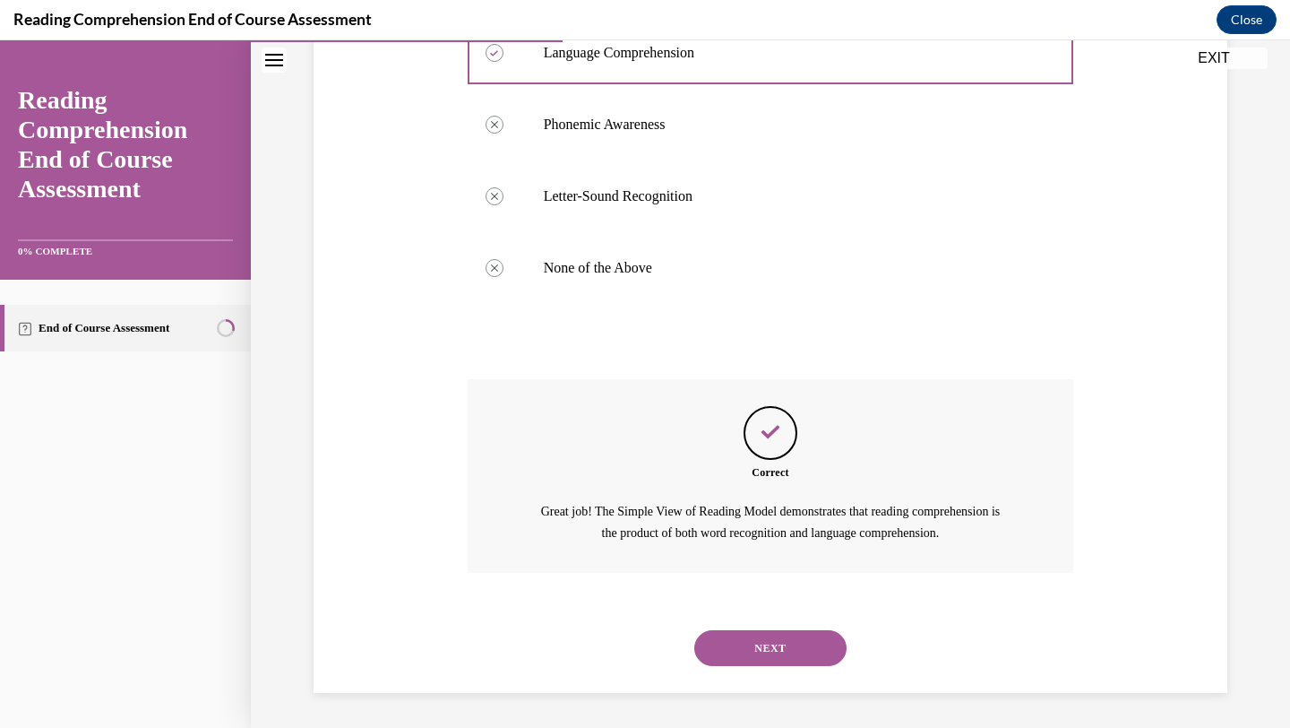
click at [762, 640] on button "NEXT" at bounding box center [770, 648] width 152 height 36
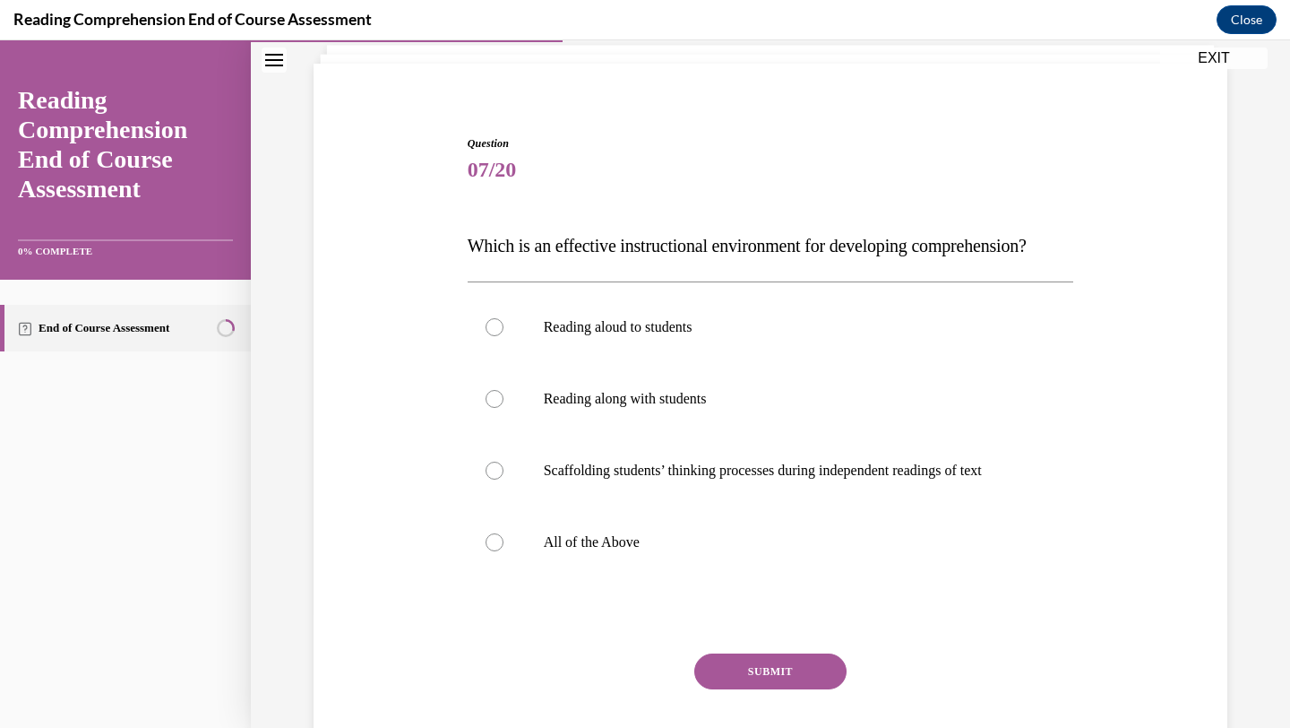
scroll to position [116, 0]
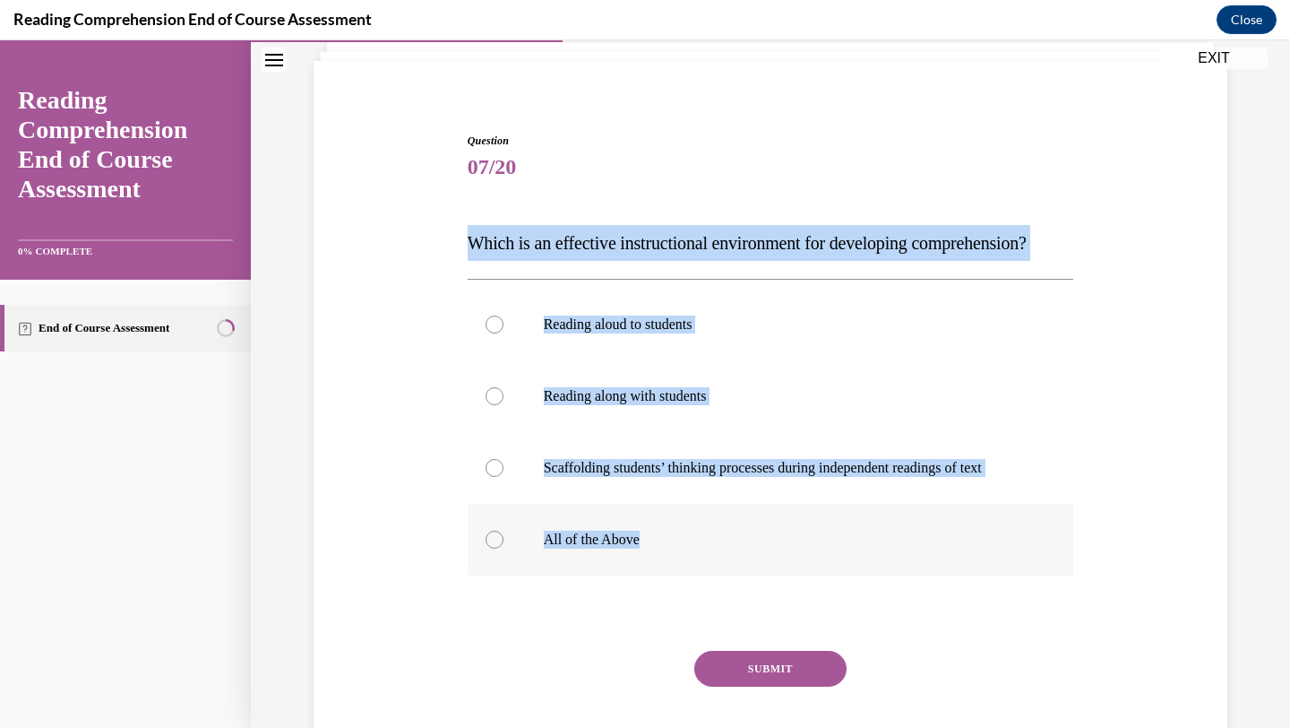
drag, startPoint x: 464, startPoint y: 242, endPoint x: 677, endPoint y: 604, distance: 420.2
click at [677, 604] on div "Question 07/20 Which is an effective instructional environment for developing c…" at bounding box center [771, 452] width 616 height 692
copy div "Which is an effective instructional environment for developing comprehension? R…"
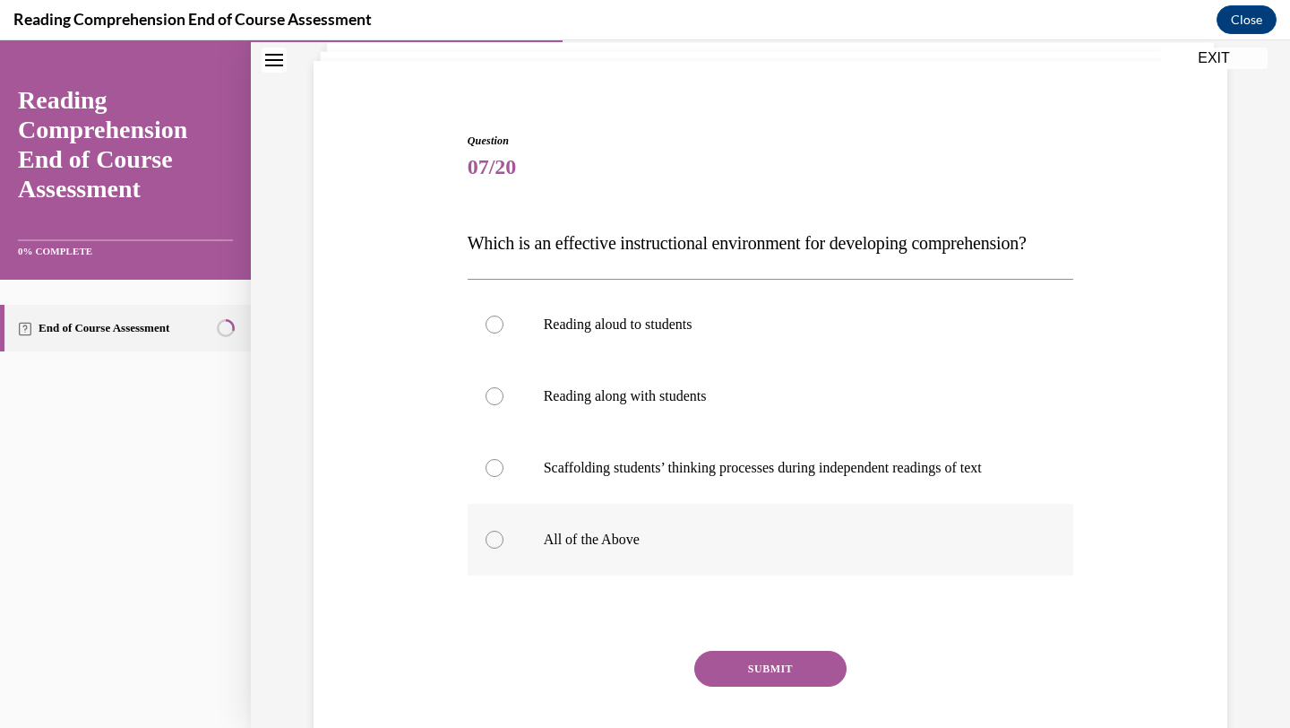
click at [610, 562] on label "All of the Above" at bounding box center [771, 540] width 607 height 72
click at [504, 548] on input "All of the Above" at bounding box center [495, 539] width 18 height 18
radio input "true"
click at [729, 686] on button "SUBMIT" at bounding box center [770, 669] width 152 height 36
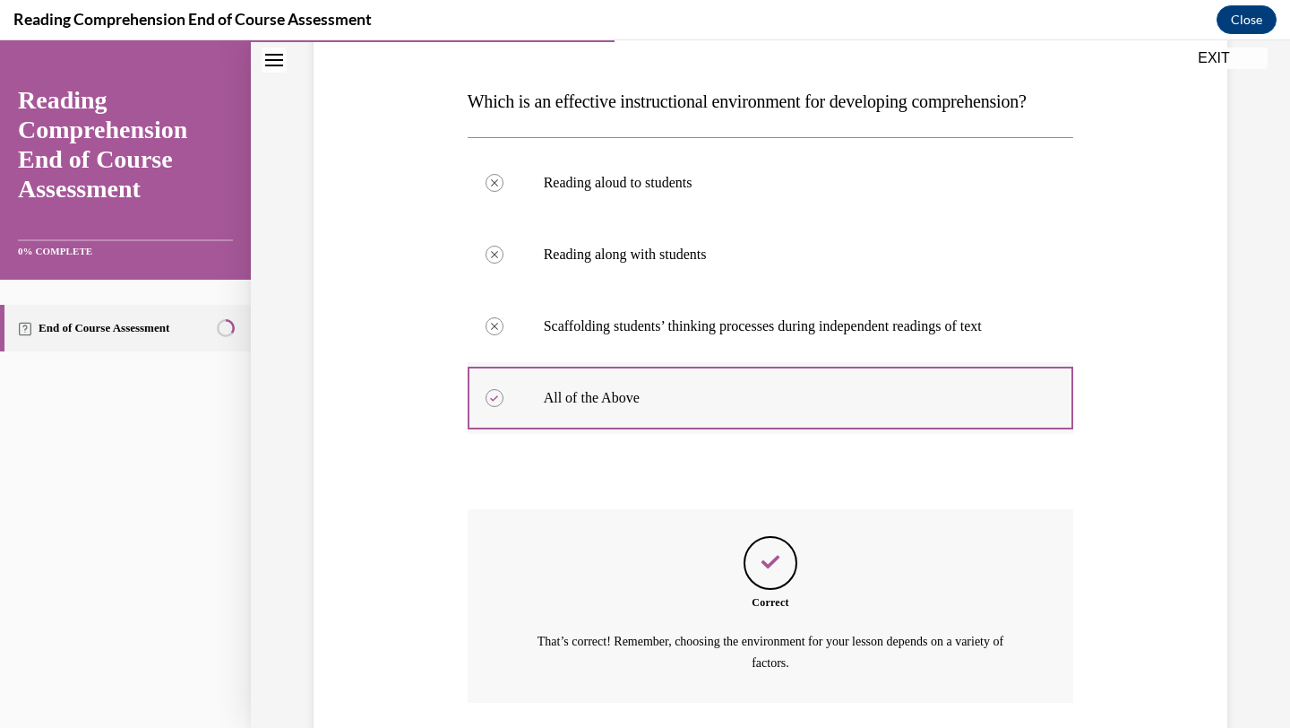
scroll to position [424, 0]
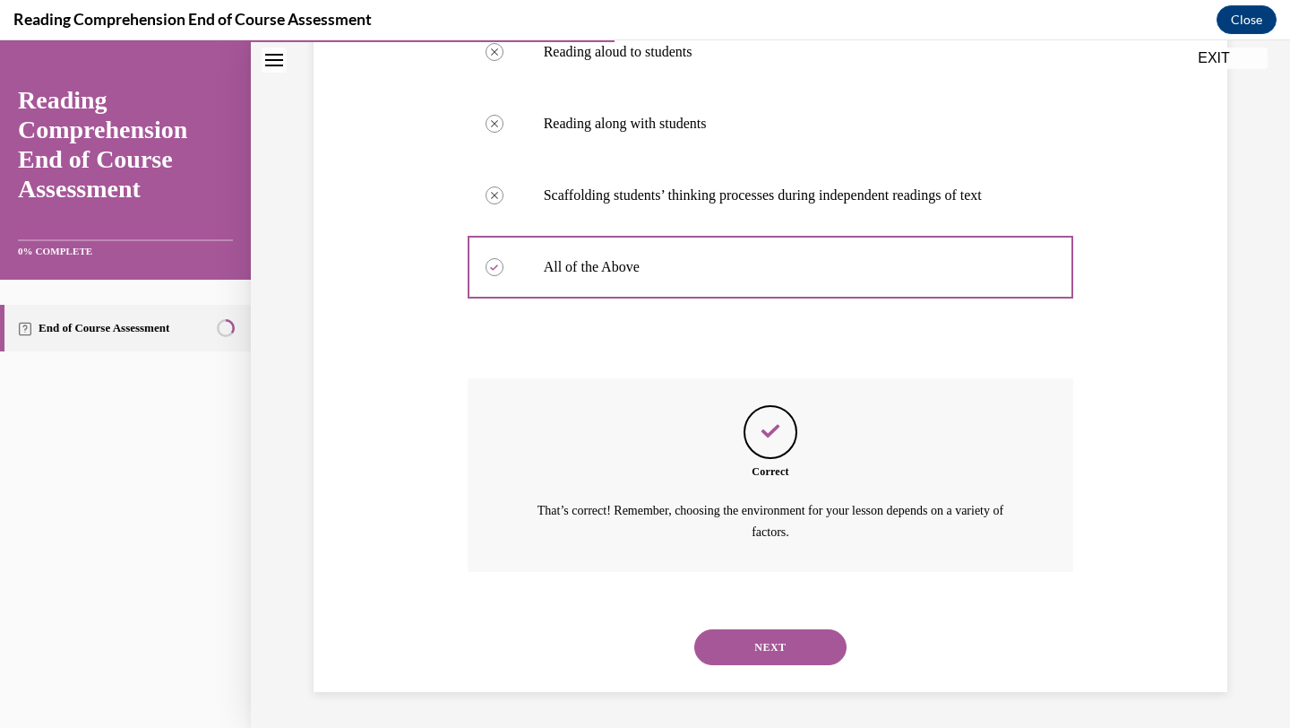
click at [754, 649] on button "NEXT" at bounding box center [770, 647] width 152 height 36
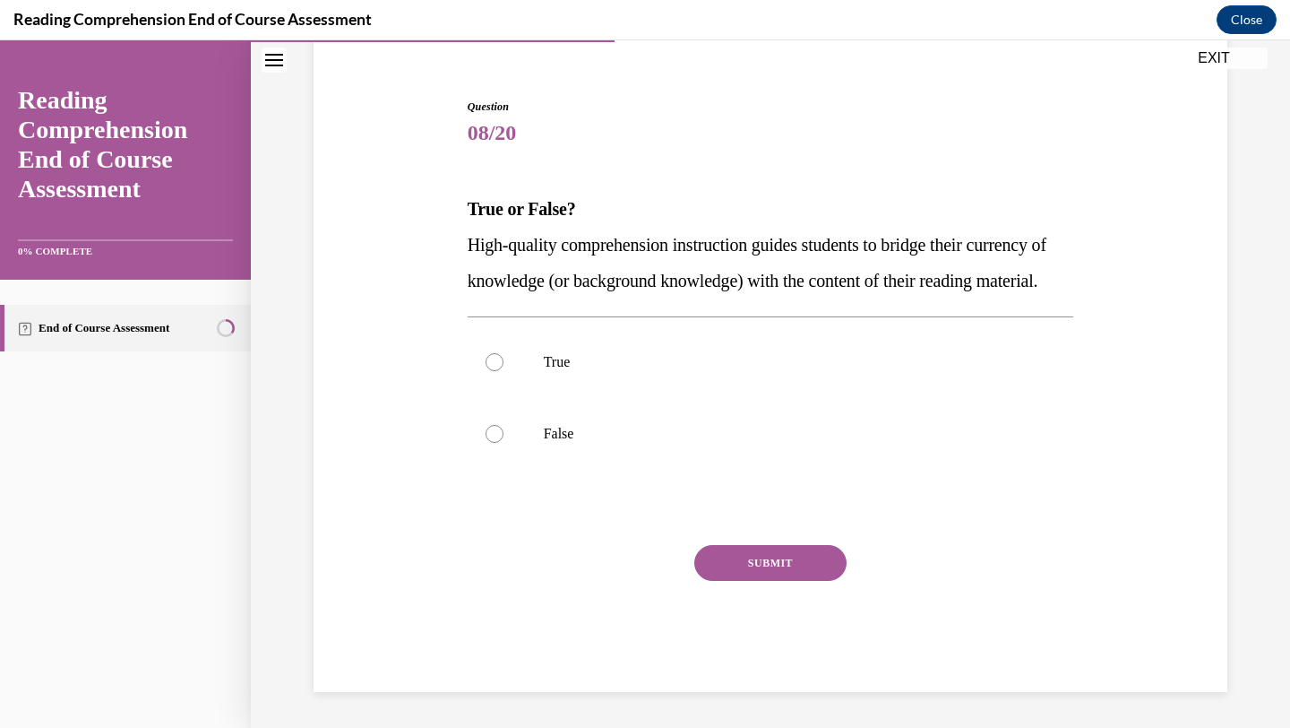
scroll to position [186, 0]
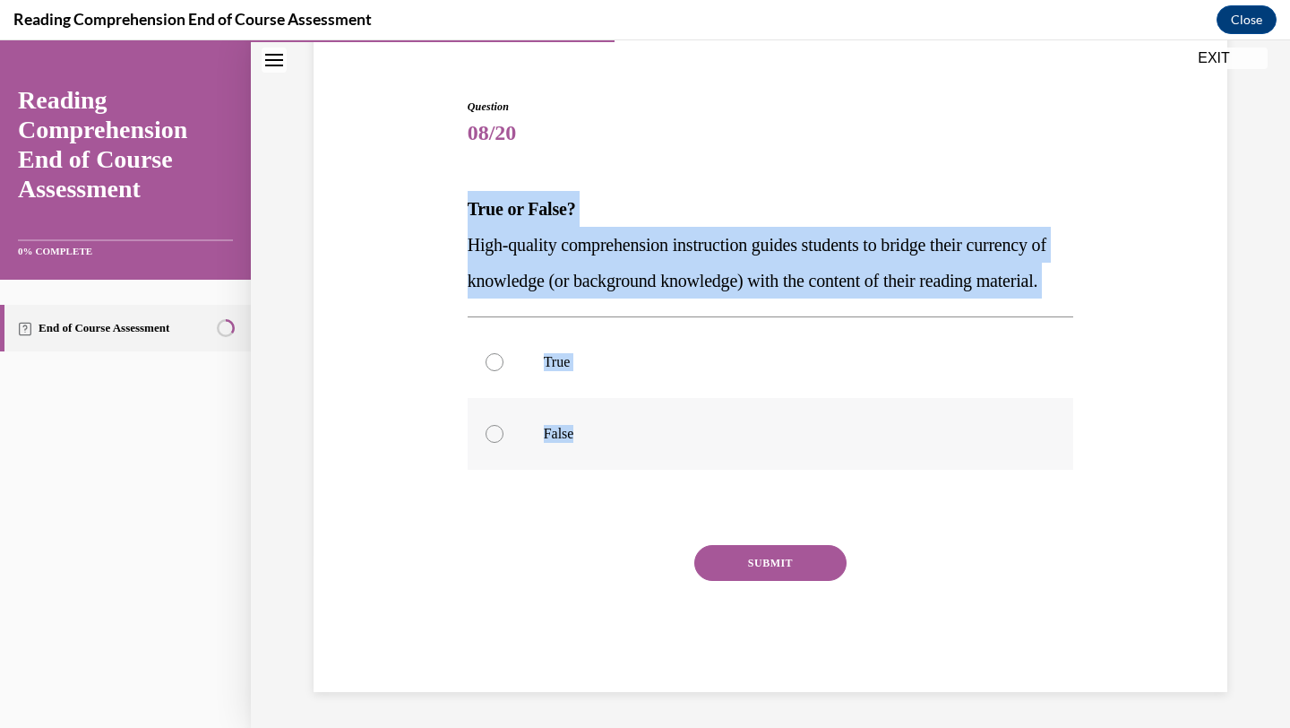
drag, startPoint x: 459, startPoint y: 162, endPoint x: 591, endPoint y: 435, distance: 303.4
click at [591, 435] on div "Question 08/20 True or False? High-quality comprehension instruction guides stu…" at bounding box center [770, 368] width 923 height 647
copy div "True or False? High-quality comprehension instruction guides students to bridge…"
click at [694, 341] on label "True" at bounding box center [771, 362] width 607 height 72
click at [504, 353] on input "True" at bounding box center [495, 362] width 18 height 18
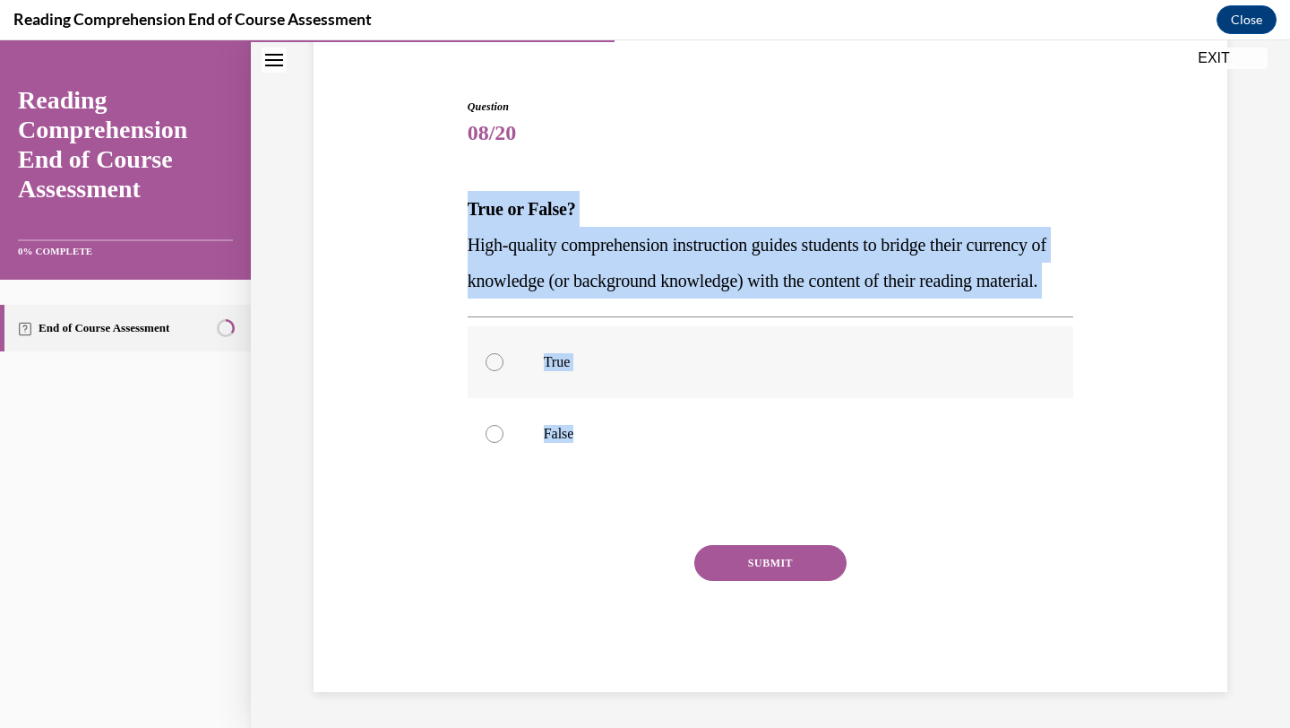
radio input "true"
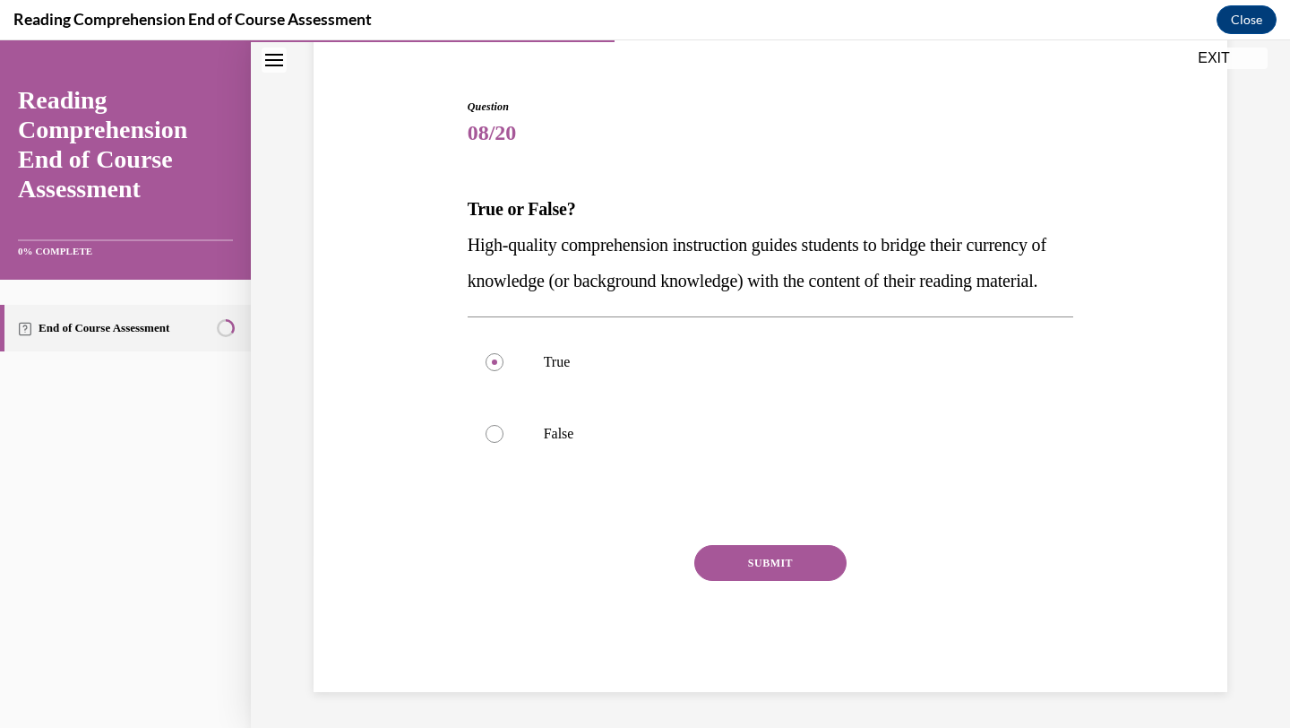
click at [799, 563] on button "SUBMIT" at bounding box center [770, 563] width 152 height 36
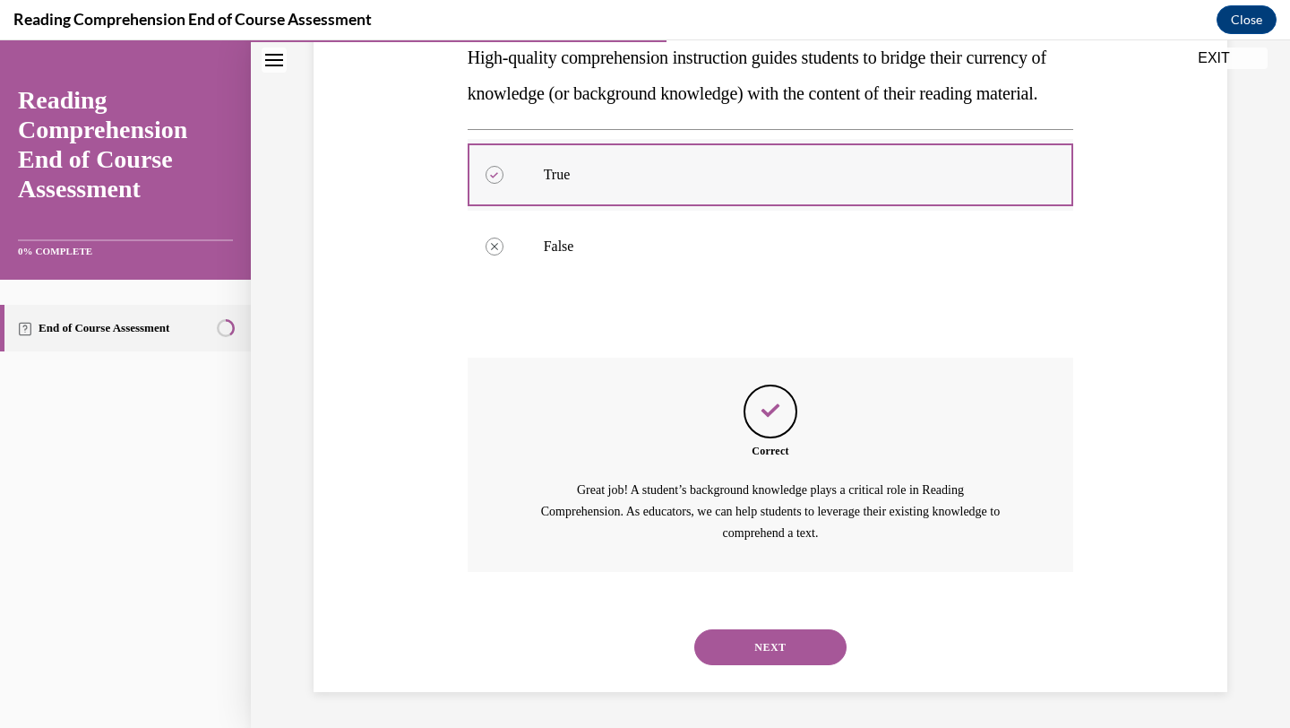
scroll to position [374, 0]
click at [788, 638] on button "NEXT" at bounding box center [770, 647] width 152 height 36
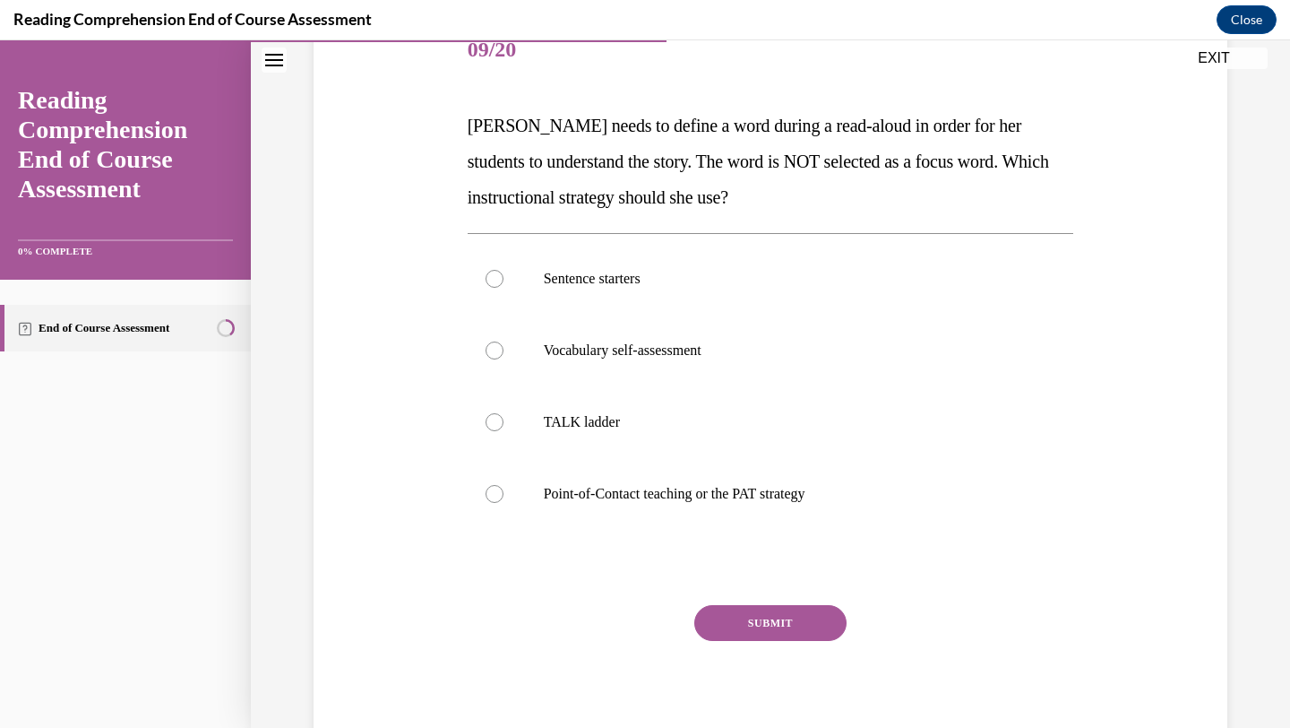
scroll to position [237, 0]
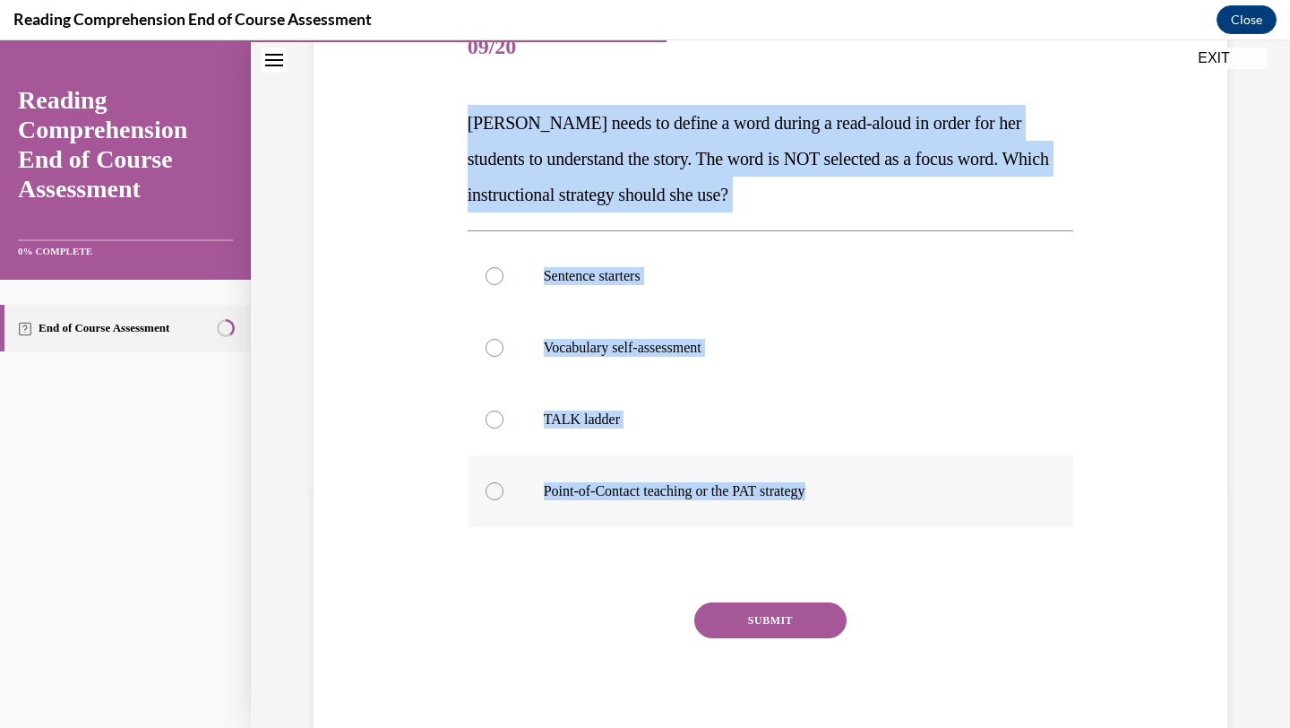
drag, startPoint x: 463, startPoint y: 122, endPoint x: 831, endPoint y: 493, distance: 522.1
click at [831, 493] on div "Question 09/20 Mrs. Ivie needs to define a word during a read-aloud in order fo…" at bounding box center [771, 367] width 616 height 763
copy div "Mrs. Ivie needs to define a word during a read-aloud in order for her students …"
click at [600, 480] on label "Point-of-Contact teaching or the PAT strategy" at bounding box center [771, 491] width 607 height 72
click at [504, 482] on input "Point-of-Contact teaching or the PAT strategy" at bounding box center [495, 491] width 18 height 18
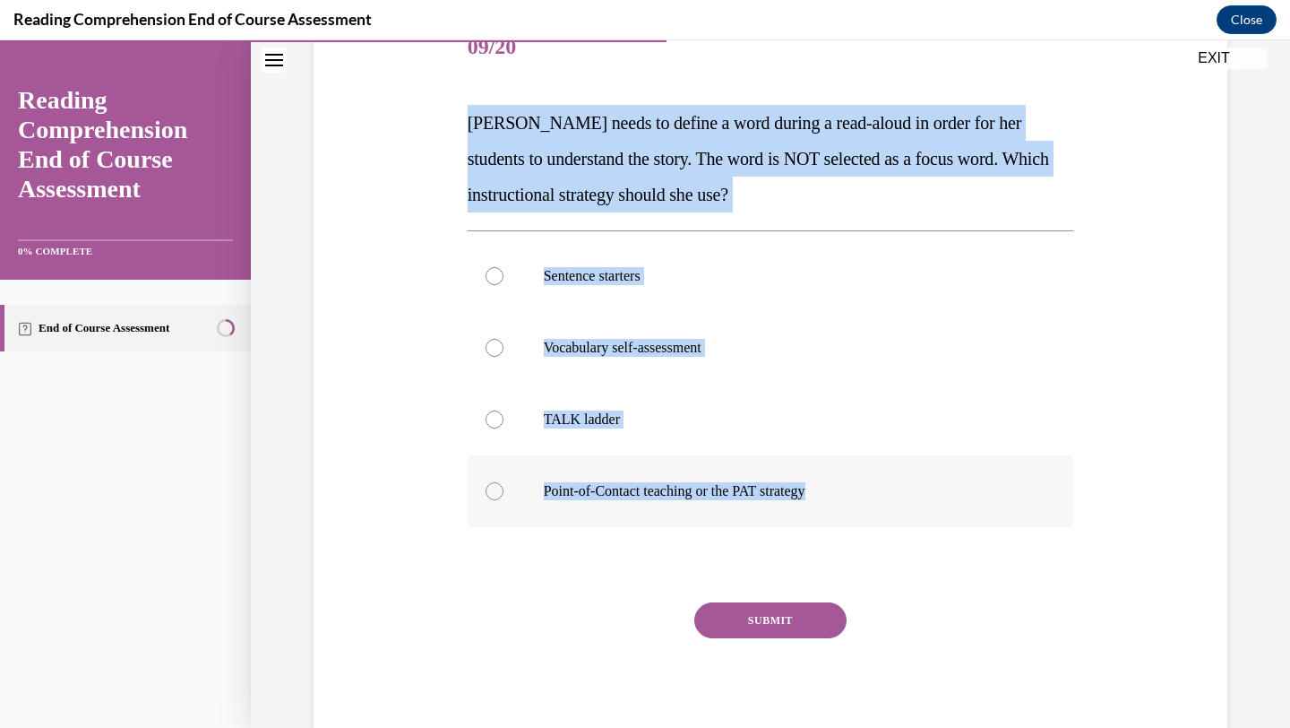
radio input "true"
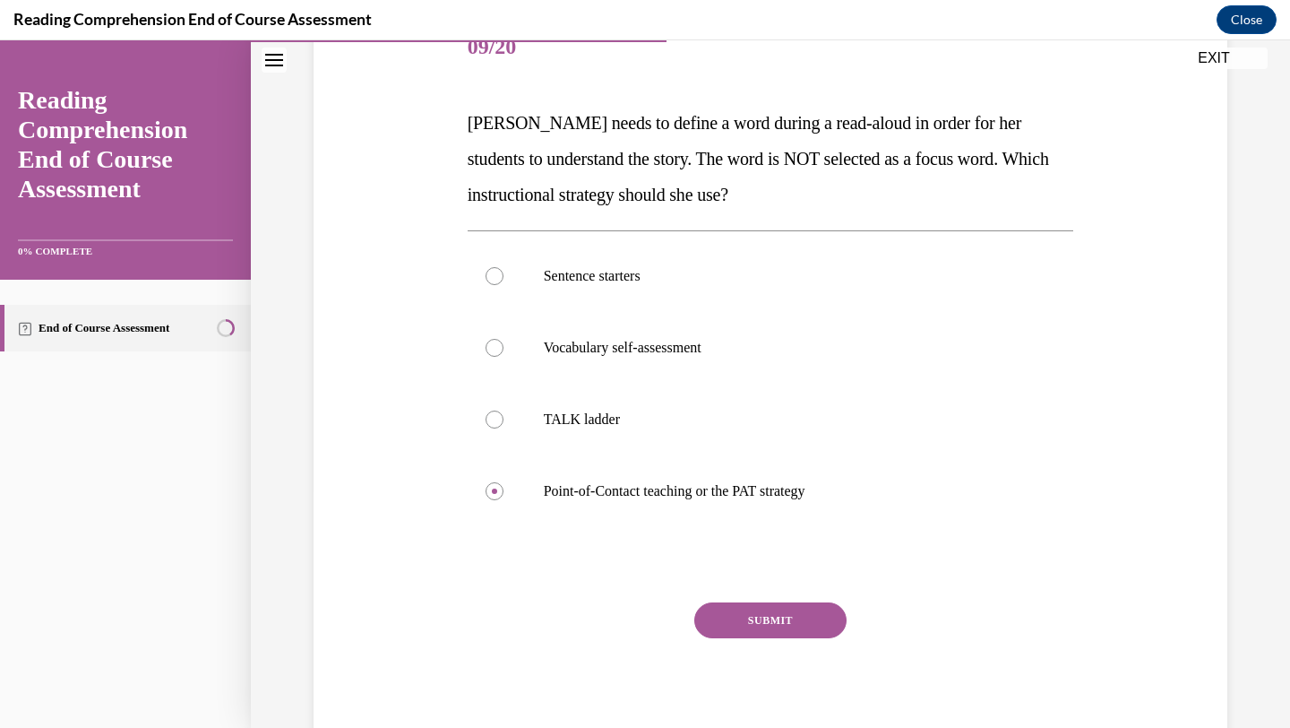
click at [748, 625] on button "SUBMIT" at bounding box center [770, 620] width 152 height 36
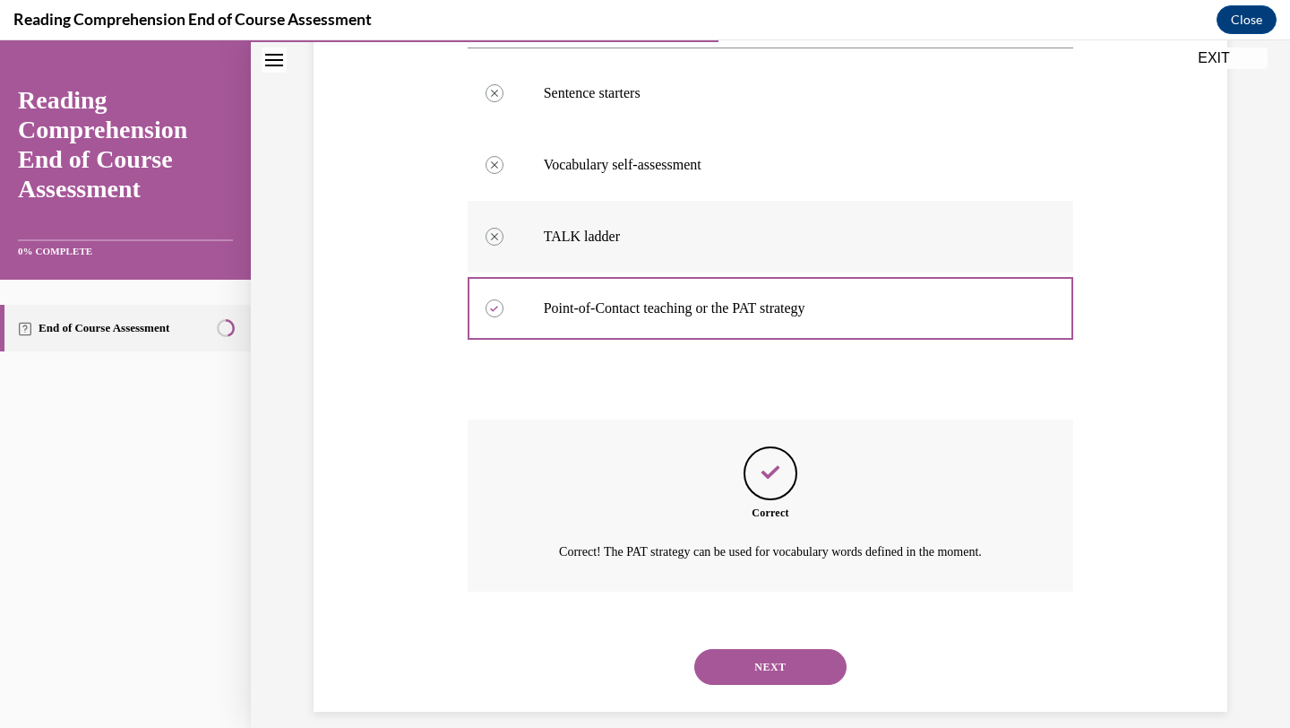
scroll to position [439, 0]
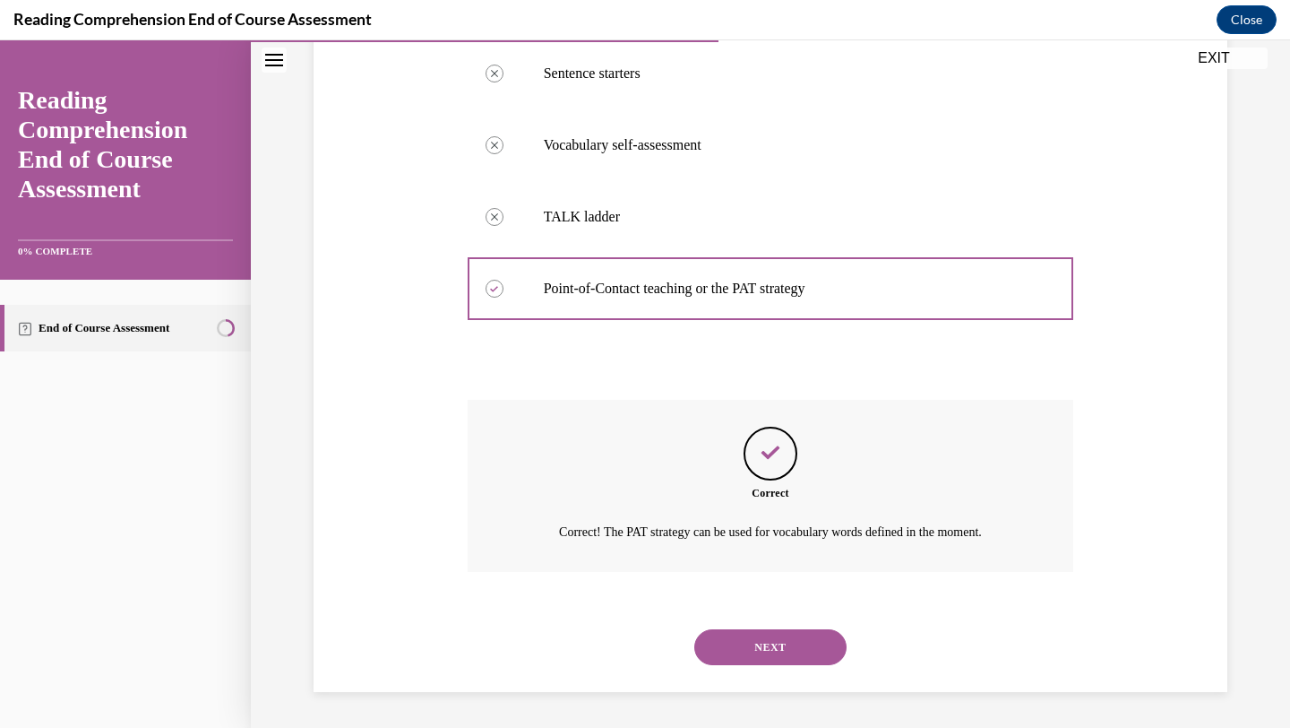
click at [767, 641] on button "NEXT" at bounding box center [770, 647] width 152 height 36
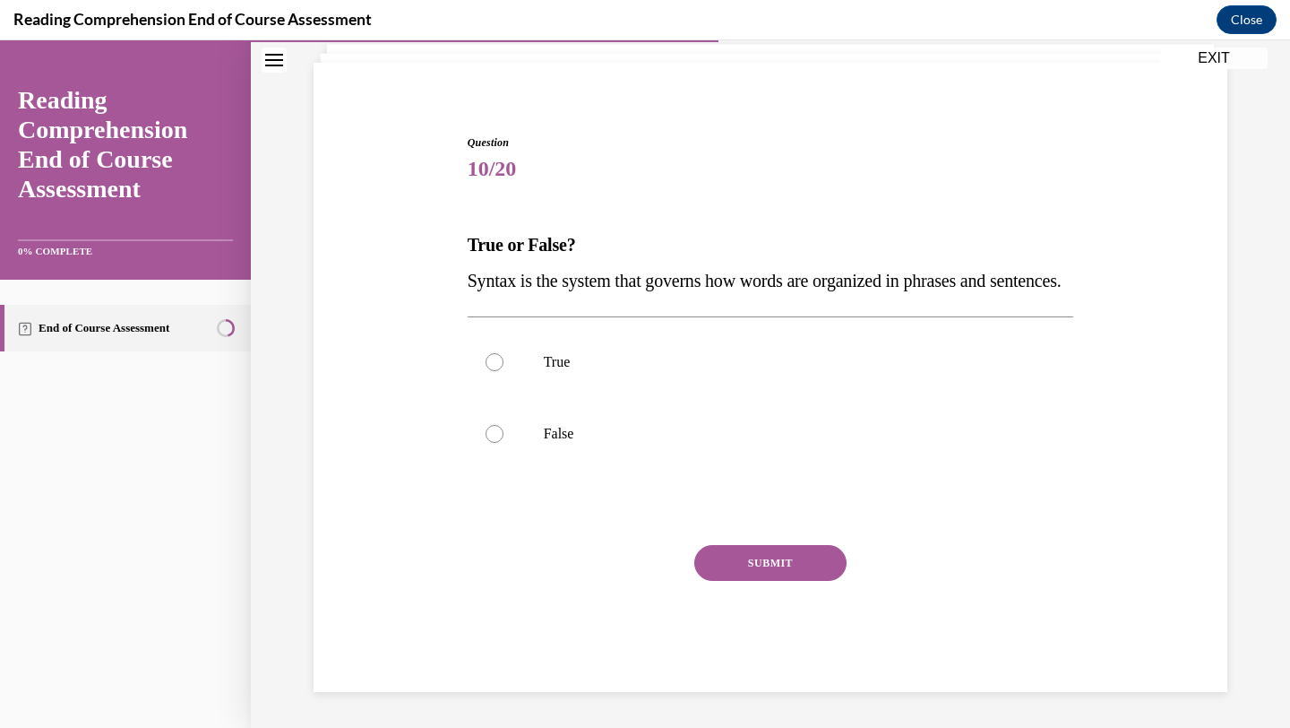
scroll to position [151, 0]
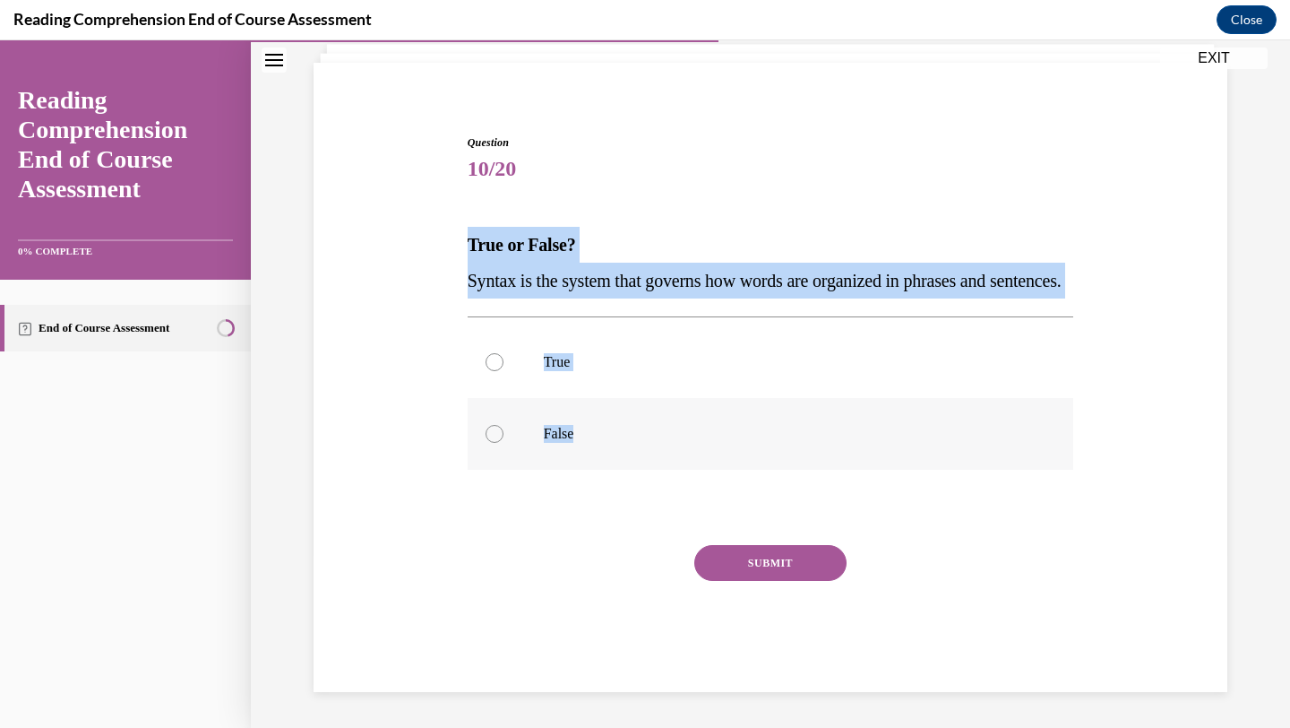
drag, startPoint x: 462, startPoint y: 198, endPoint x: 617, endPoint y: 429, distance: 277.9
click at [617, 429] on div "Question 10/20 True or False? Syntax is the system that governs how words are o…" at bounding box center [770, 386] width 923 height 611
copy div "True or False? Syntax is the system that governs how words are organized in phr…"
click at [648, 354] on p "True" at bounding box center [787, 362] width 486 height 18
click at [504, 354] on input "True" at bounding box center [495, 362] width 18 height 18
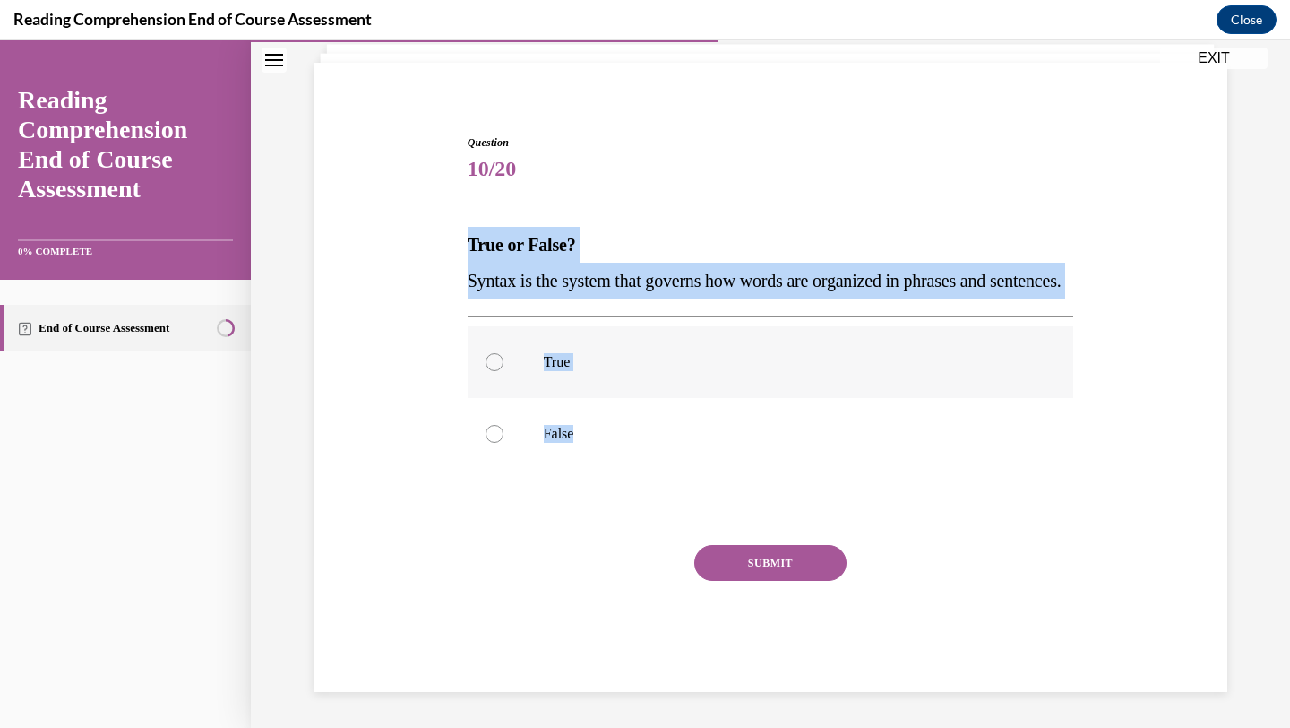
radio input "true"
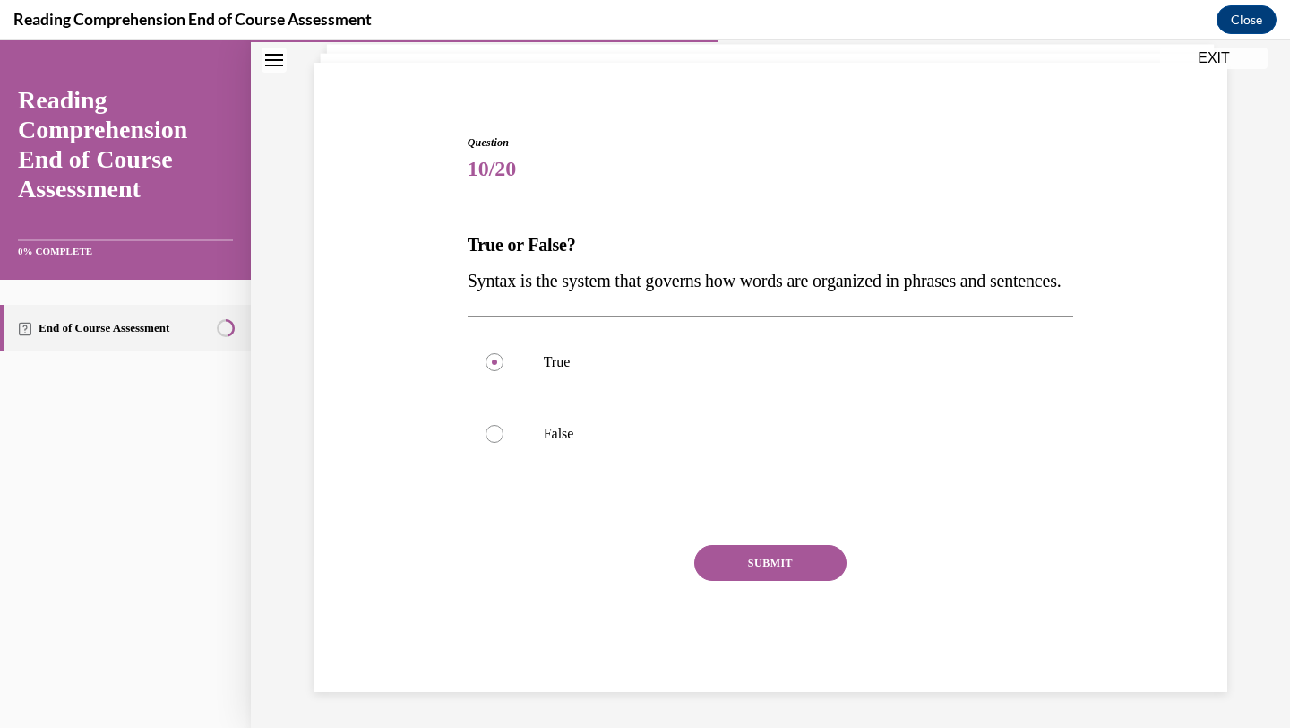
click at [772, 565] on button "SUBMIT" at bounding box center [770, 563] width 152 height 36
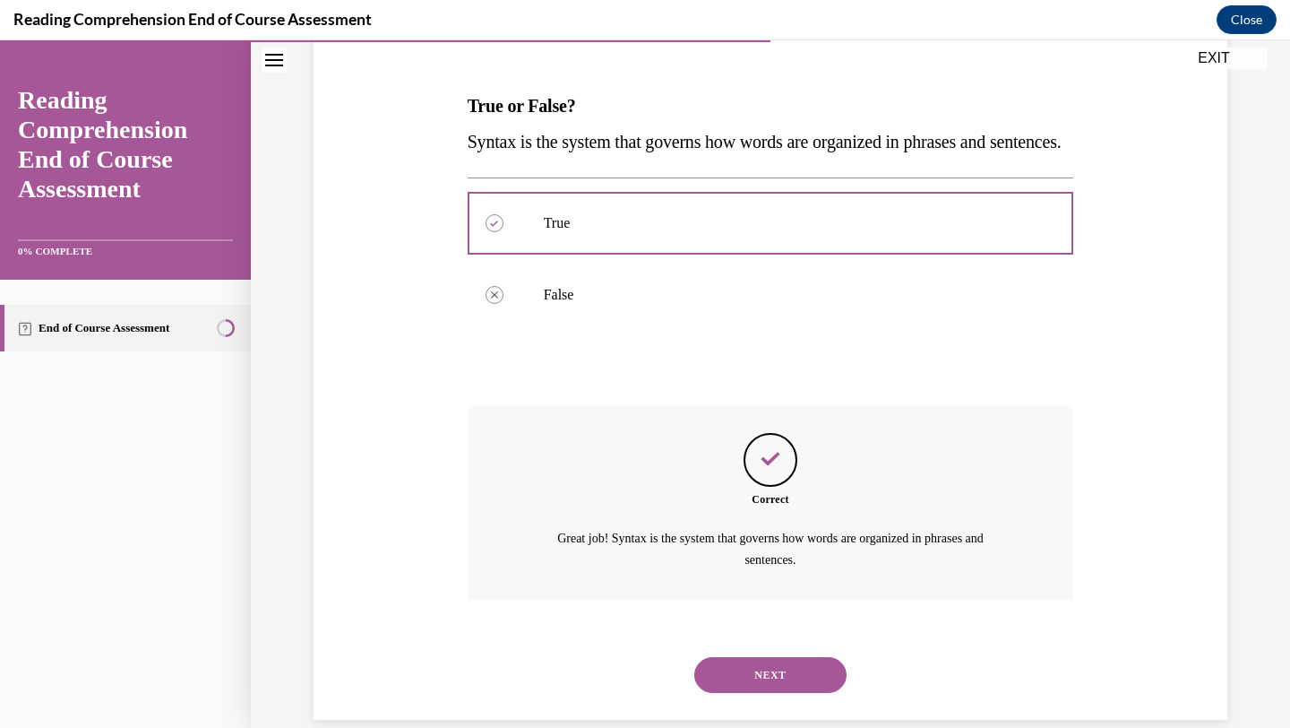
scroll to position [254, 0]
click at [759, 693] on button "NEXT" at bounding box center [770, 675] width 152 height 36
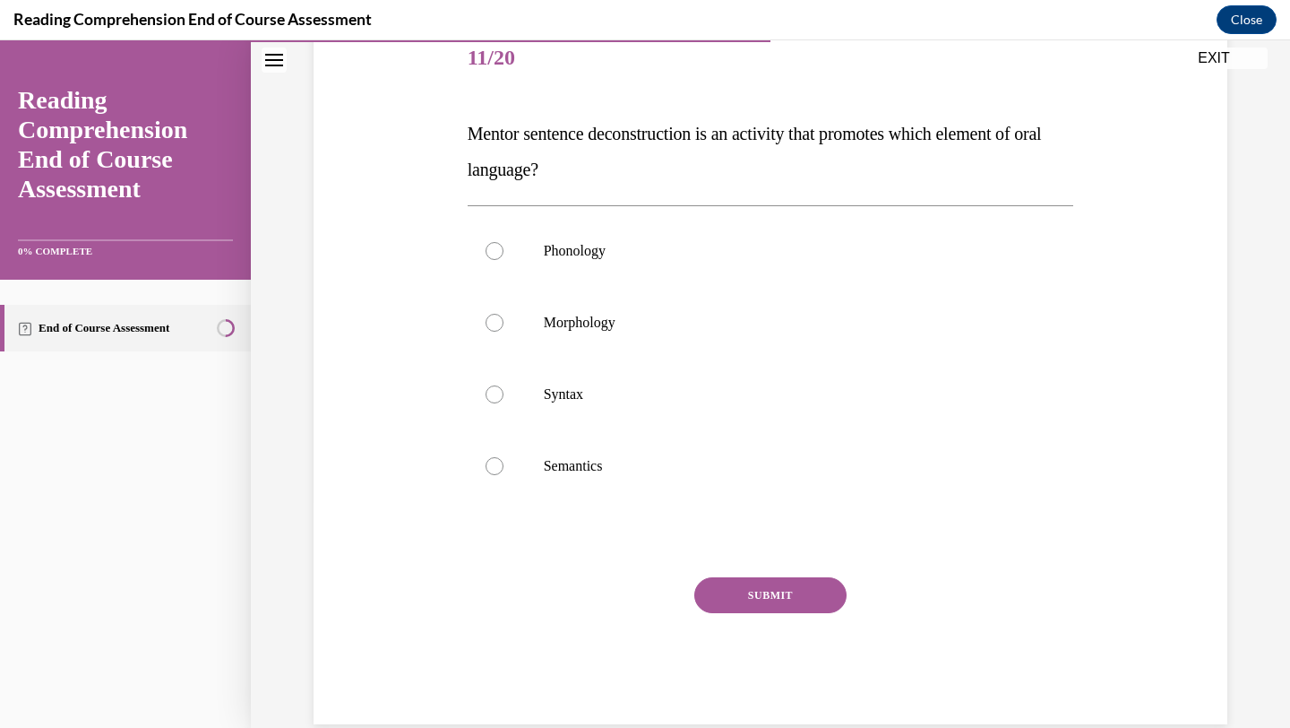
scroll to position [227, 0]
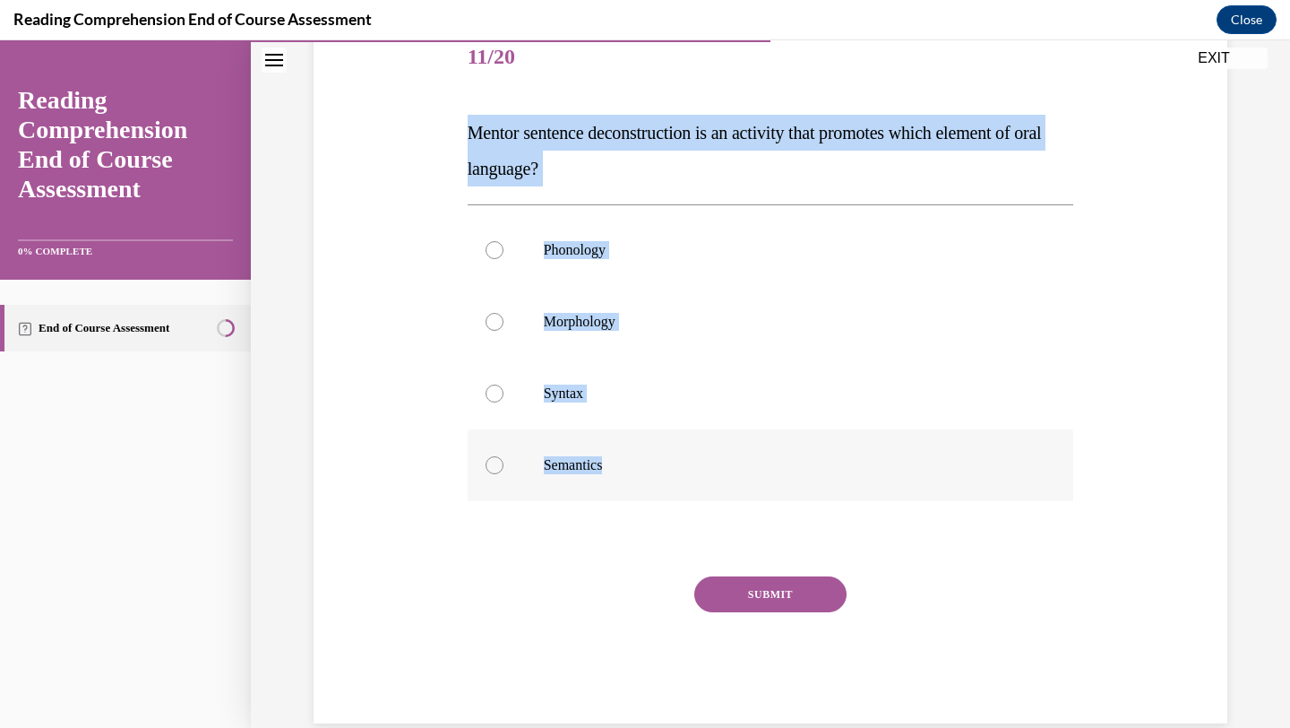
drag, startPoint x: 459, startPoint y: 123, endPoint x: 656, endPoint y: 486, distance: 413.0
click at [656, 486] on div "Question 11/20 Mentor sentence deconstruction is an activity that promotes whic…" at bounding box center [770, 346] width 923 height 754
click at [755, 593] on button "SUBMIT" at bounding box center [770, 594] width 152 height 36
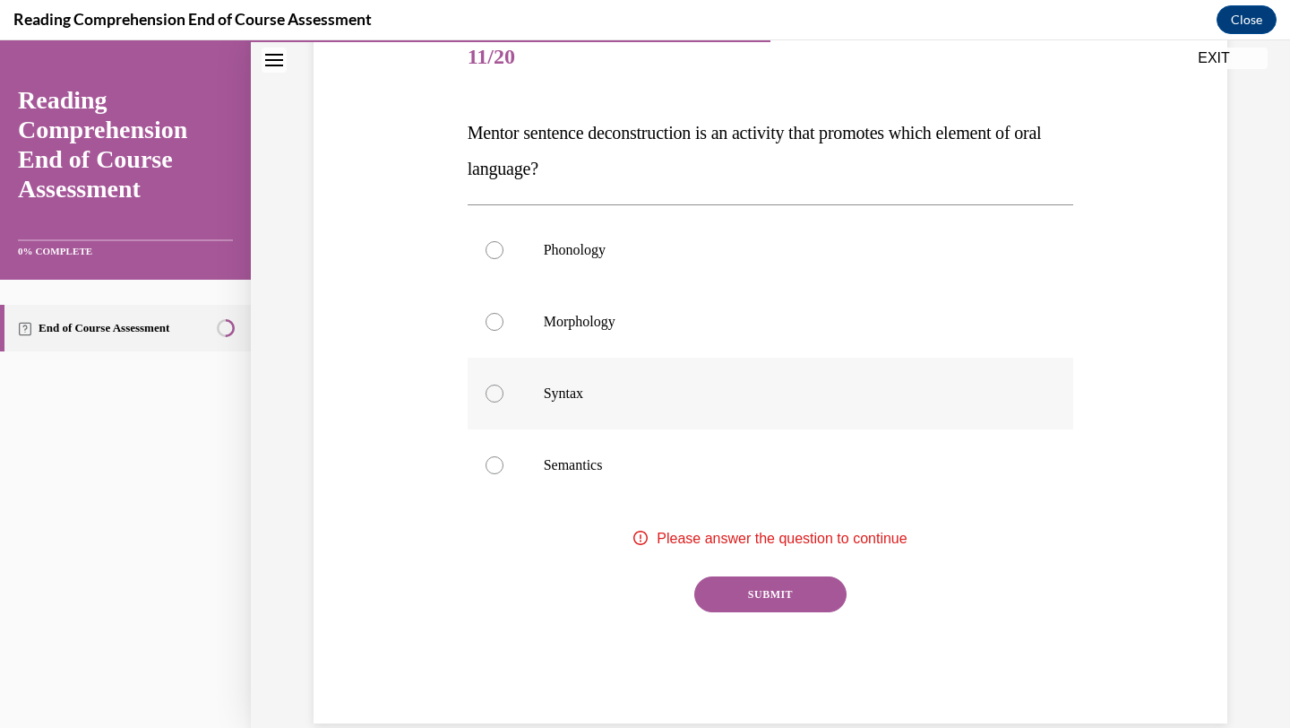
click at [673, 401] on p "Syntax" at bounding box center [787, 393] width 486 height 18
click at [504, 401] on input "Syntax" at bounding box center [495, 393] width 18 height 18
radio input "true"
click at [755, 590] on button "SUBMIT" at bounding box center [770, 594] width 152 height 36
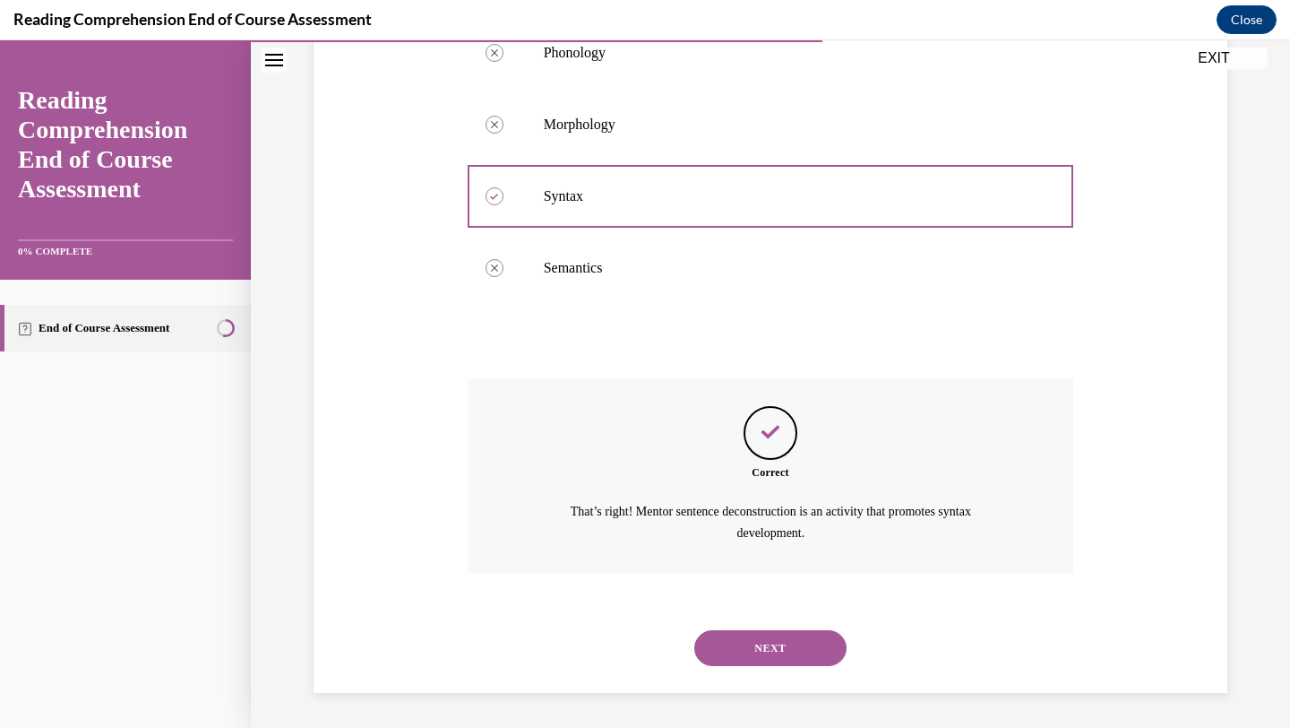
click at [789, 655] on button "NEXT" at bounding box center [770, 648] width 152 height 36
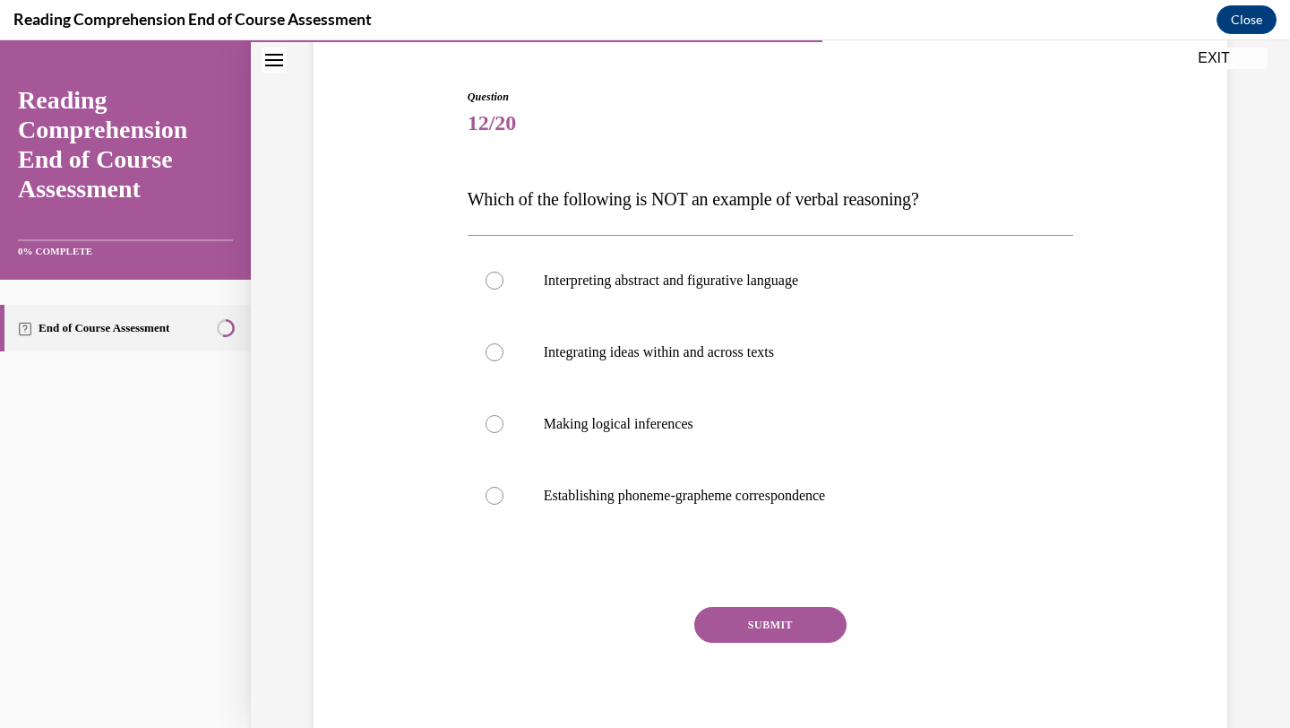
scroll to position [156, 0]
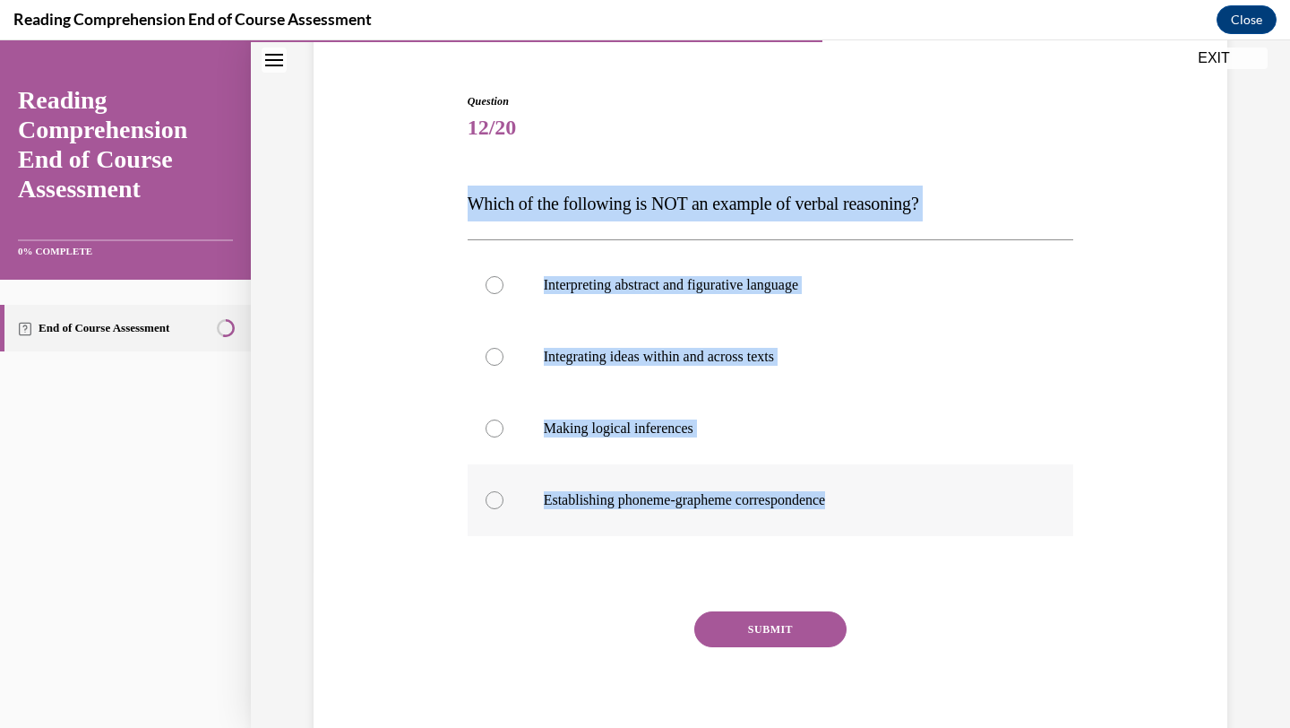
drag, startPoint x: 466, startPoint y: 198, endPoint x: 884, endPoint y: 493, distance: 511.9
click at [884, 493] on div "Question 12/20 Which of the following is NOT an example of verbal reasoning? In…" at bounding box center [771, 412] width 616 height 692
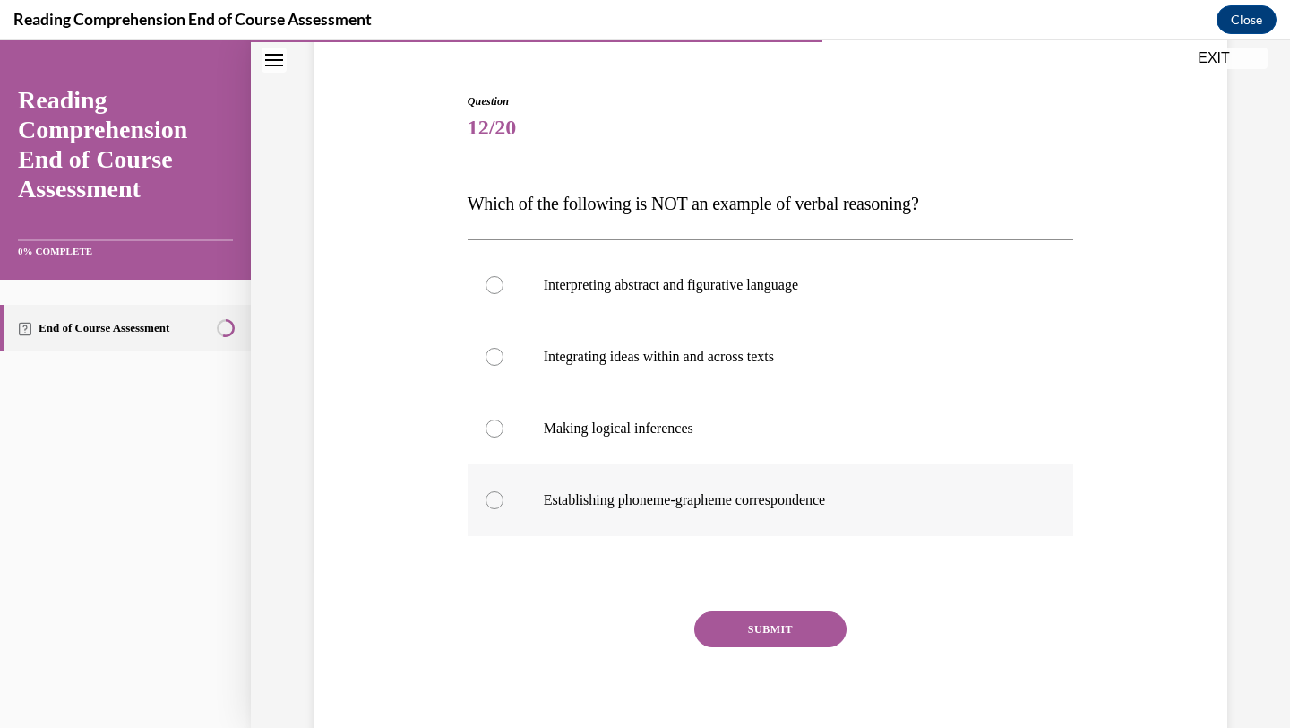
click at [632, 508] on label "Establishing phoneme-grapheme correspondence" at bounding box center [771, 500] width 607 height 72
click at [504, 508] on input "Establishing phoneme-grapheme correspondence" at bounding box center [495, 500] width 18 height 18
radio input "true"
click at [762, 630] on button "SUBMIT" at bounding box center [770, 629] width 152 height 36
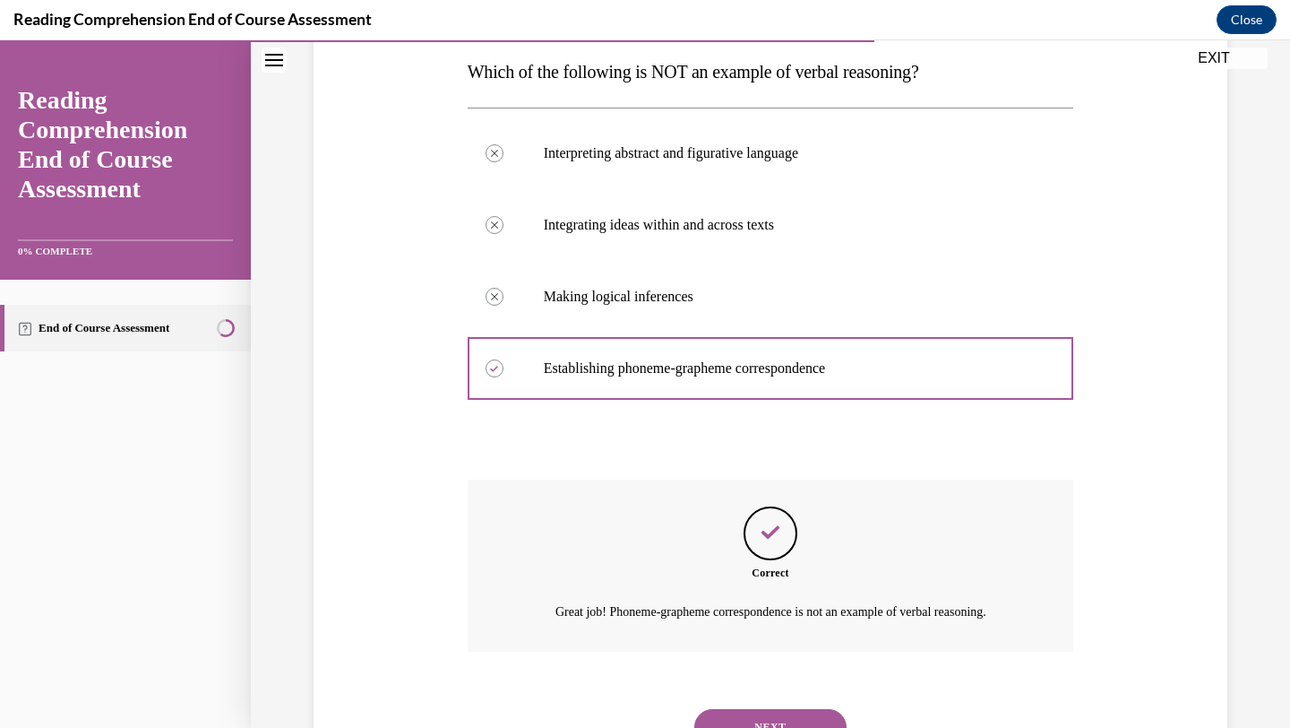
scroll to position [367, 0]
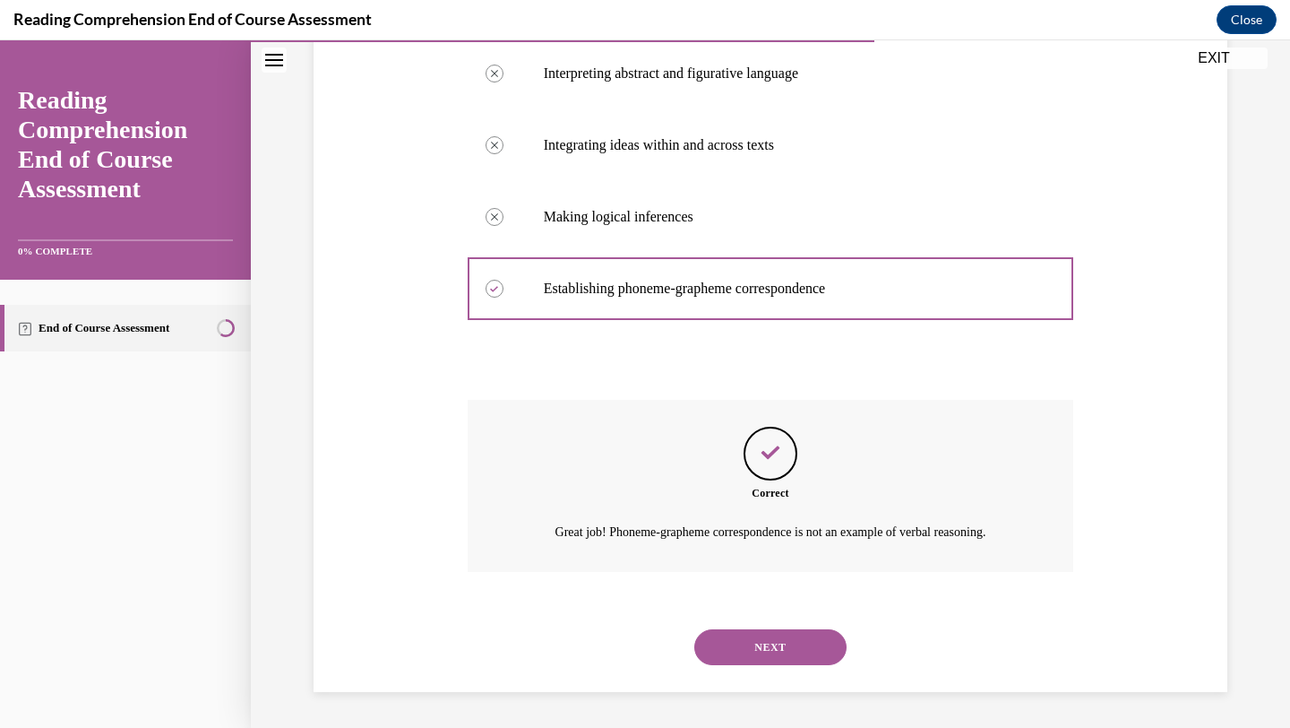
click at [754, 641] on button "NEXT" at bounding box center [770, 647] width 152 height 36
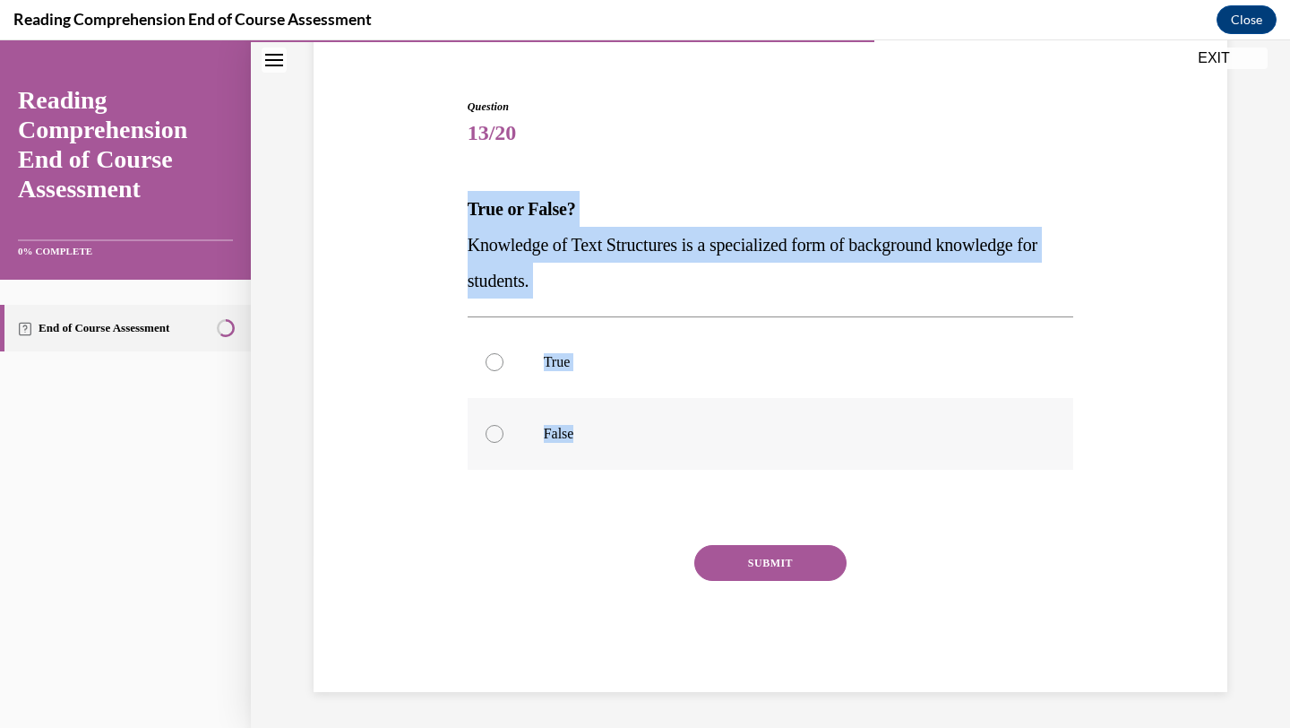
drag, startPoint x: 457, startPoint y: 210, endPoint x: 608, endPoint y: 439, distance: 274.4
click at [608, 439] on div "Question 13/20 True or False? Knowledge of Text Structures is a specialized for…" at bounding box center [770, 368] width 923 height 647
click at [567, 352] on label "True" at bounding box center [771, 362] width 607 height 72
click at [504, 353] on input "True" at bounding box center [495, 362] width 18 height 18
radio input "true"
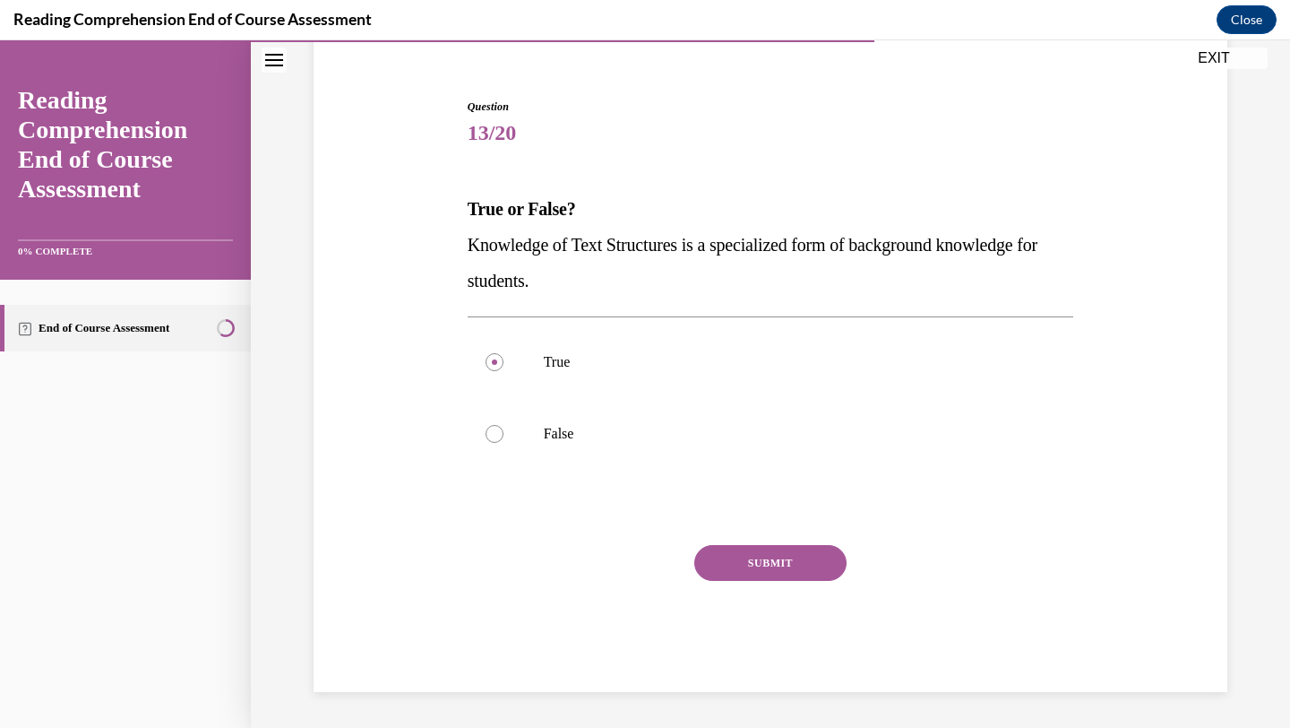
click at [797, 557] on button "SUBMIT" at bounding box center [770, 563] width 152 height 36
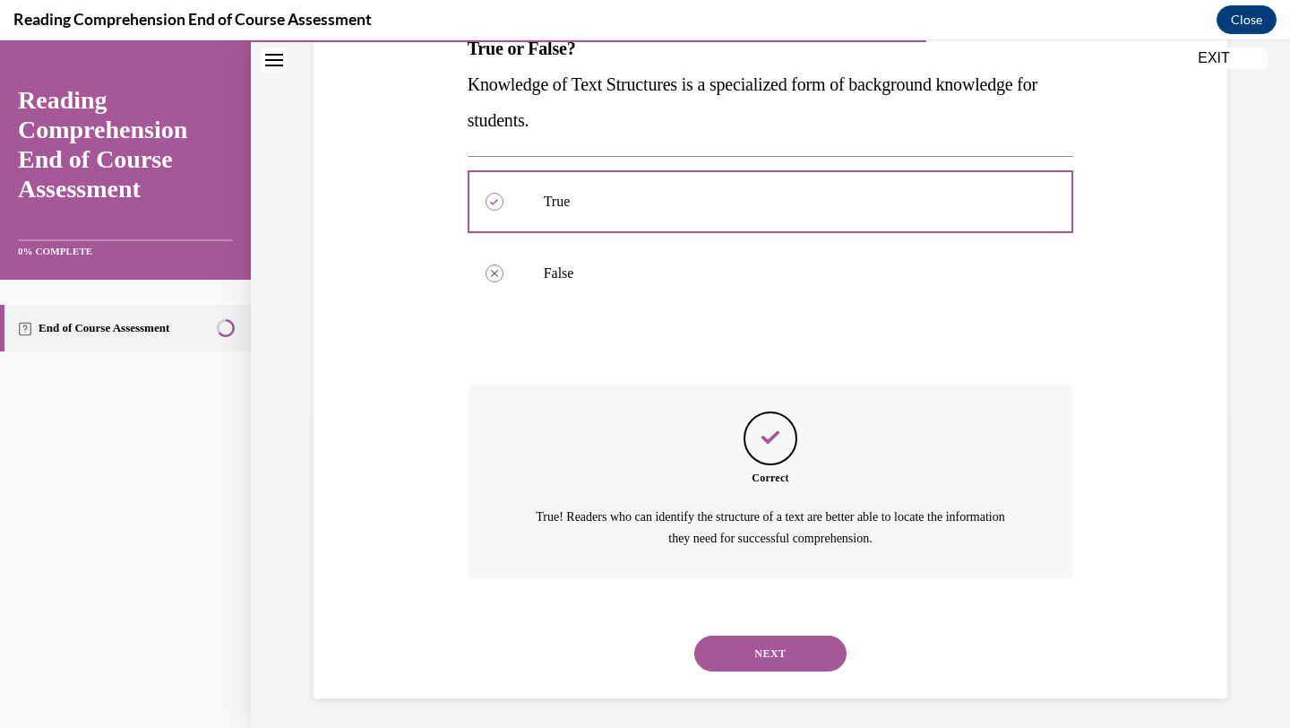
scroll to position [316, 0]
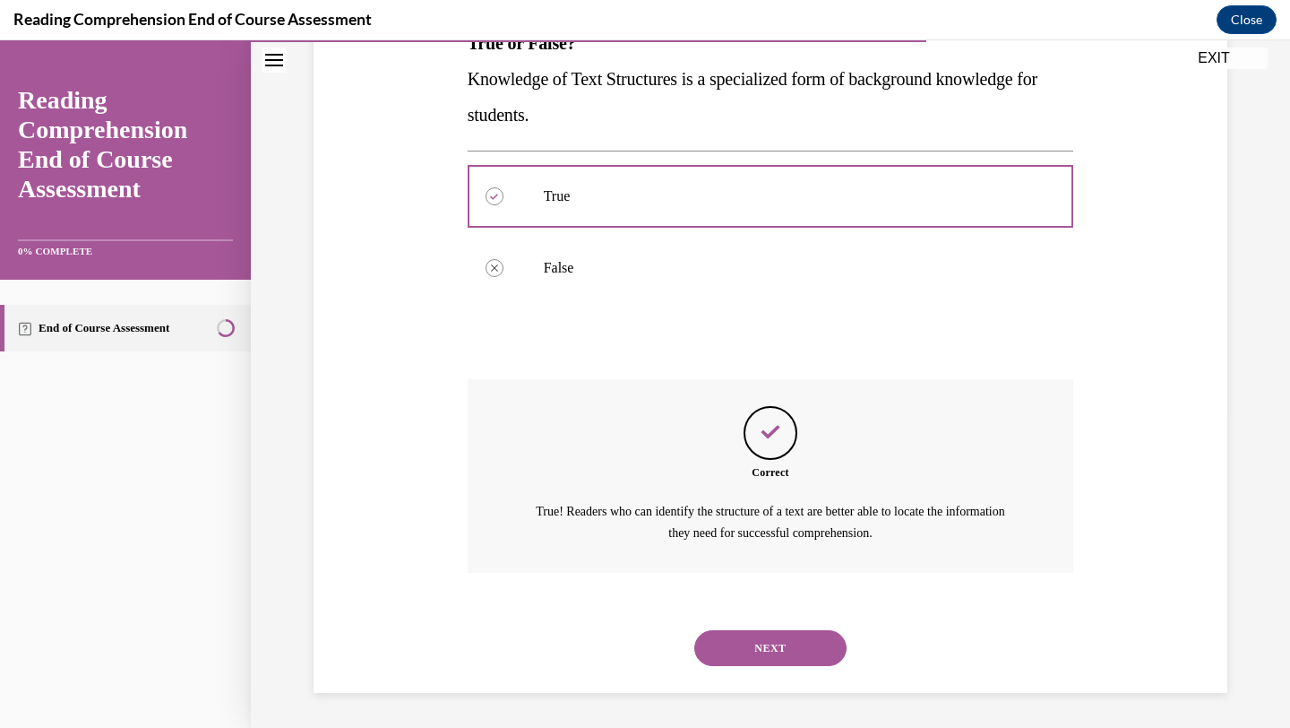
click at [731, 642] on button "NEXT" at bounding box center [770, 648] width 152 height 36
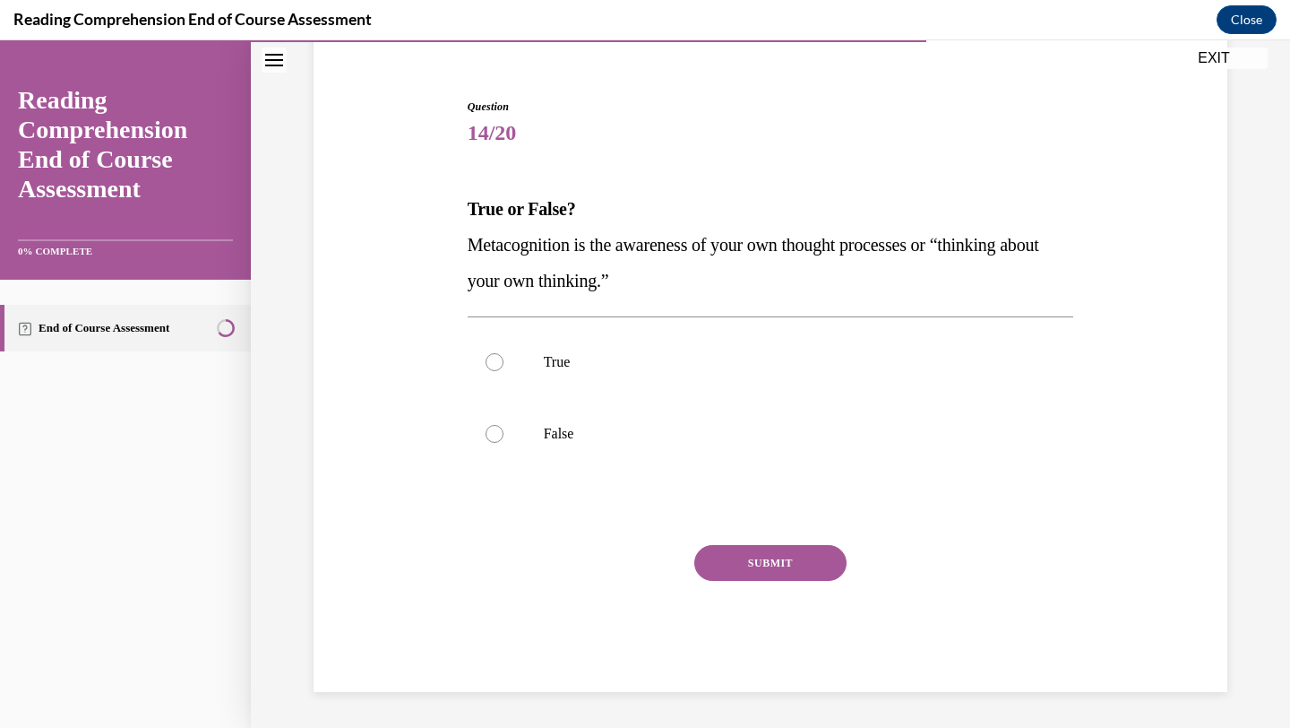
scroll to position [151, 0]
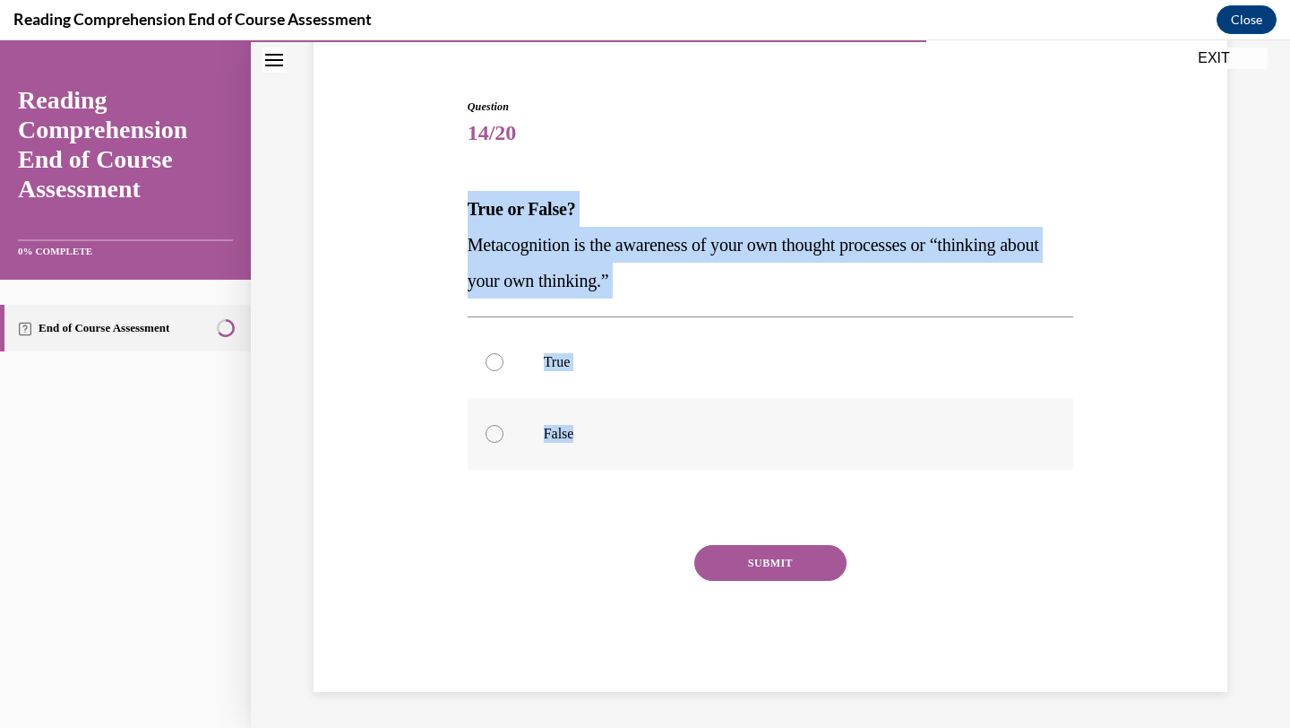
drag, startPoint x: 462, startPoint y: 207, endPoint x: 627, endPoint y: 434, distance: 280.3
click at [627, 434] on div "Question 14/20 True or False? Metacognition is the awareness of your own though…" at bounding box center [771, 382] width 616 height 620
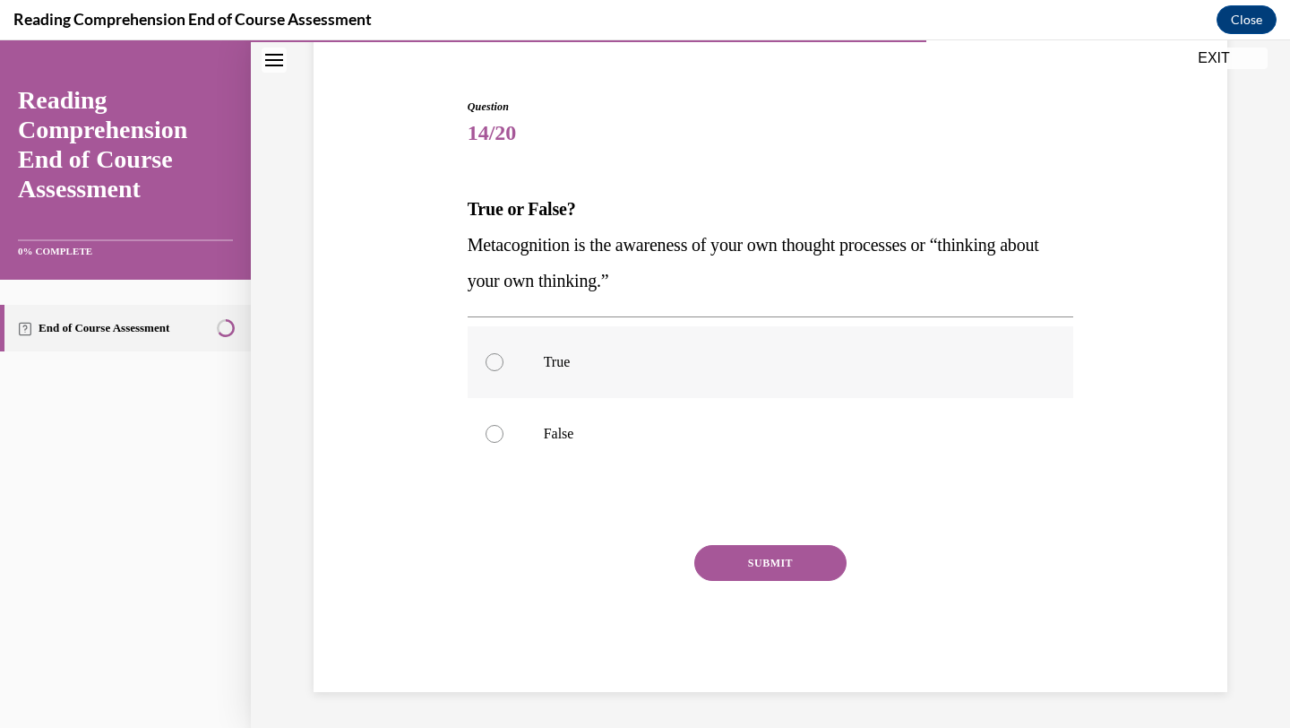
click at [668, 338] on label "True" at bounding box center [771, 362] width 607 height 72
click at [504, 353] on input "True" at bounding box center [495, 362] width 18 height 18
radio input "true"
click at [782, 563] on button "SUBMIT" at bounding box center [770, 563] width 152 height 36
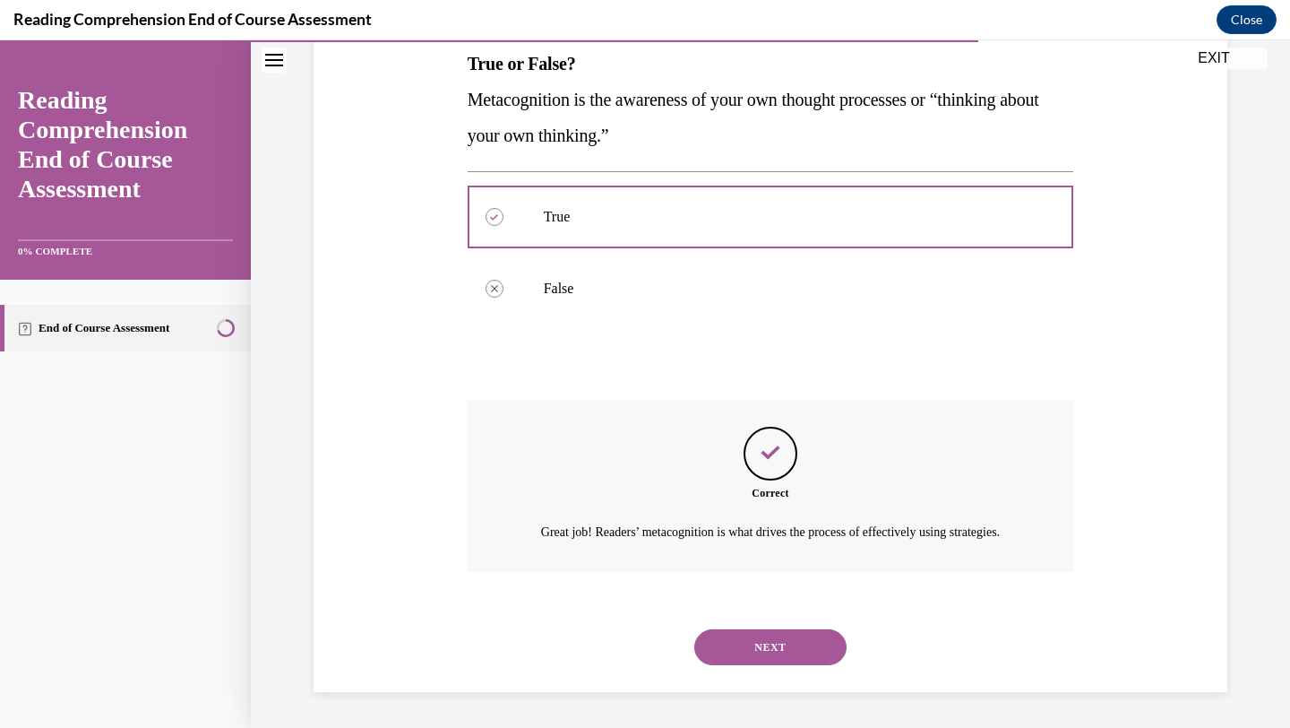
scroll to position [316, 0]
click at [769, 647] on button "NEXT" at bounding box center [770, 647] width 152 height 36
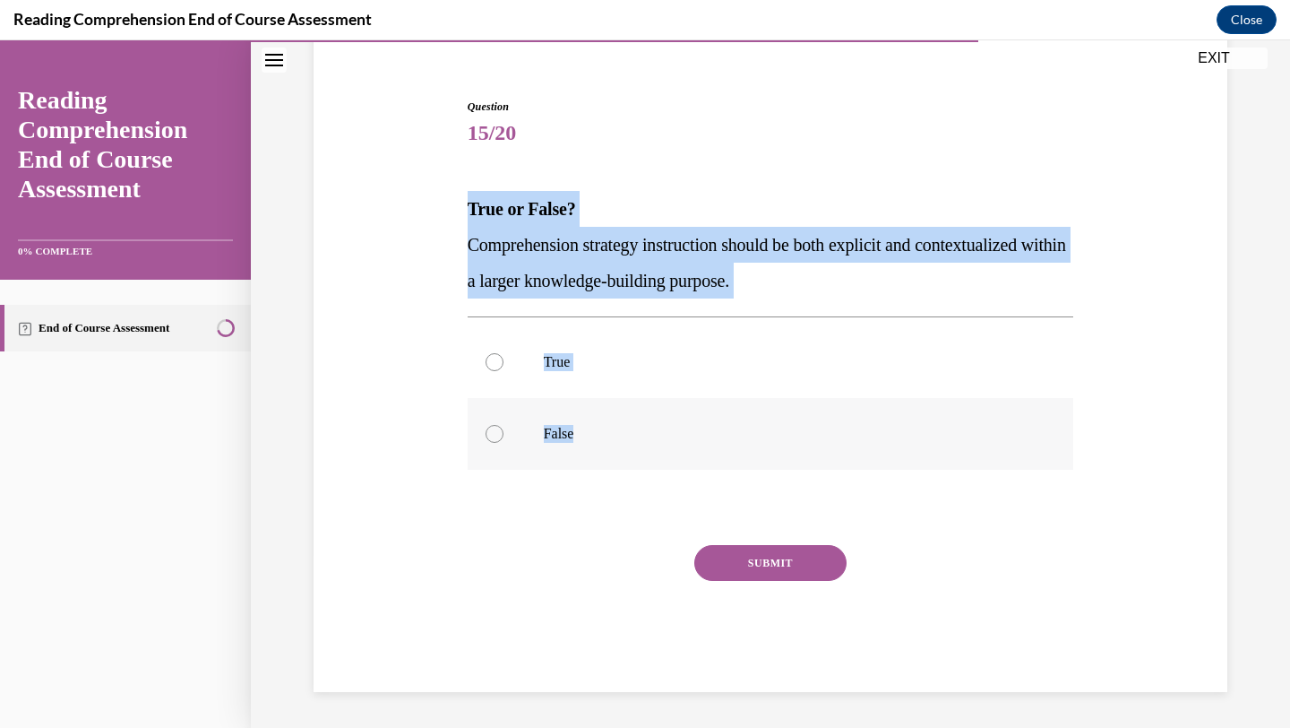
drag, startPoint x: 463, startPoint y: 203, endPoint x: 603, endPoint y: 435, distance: 271.7
click at [603, 435] on div "Question 15/20 True or False? Comprehension strategy instruction should be both…" at bounding box center [771, 382] width 616 height 620
click at [685, 368] on p "True" at bounding box center [787, 362] width 486 height 18
click at [504, 368] on input "True" at bounding box center [495, 362] width 18 height 18
radio input "true"
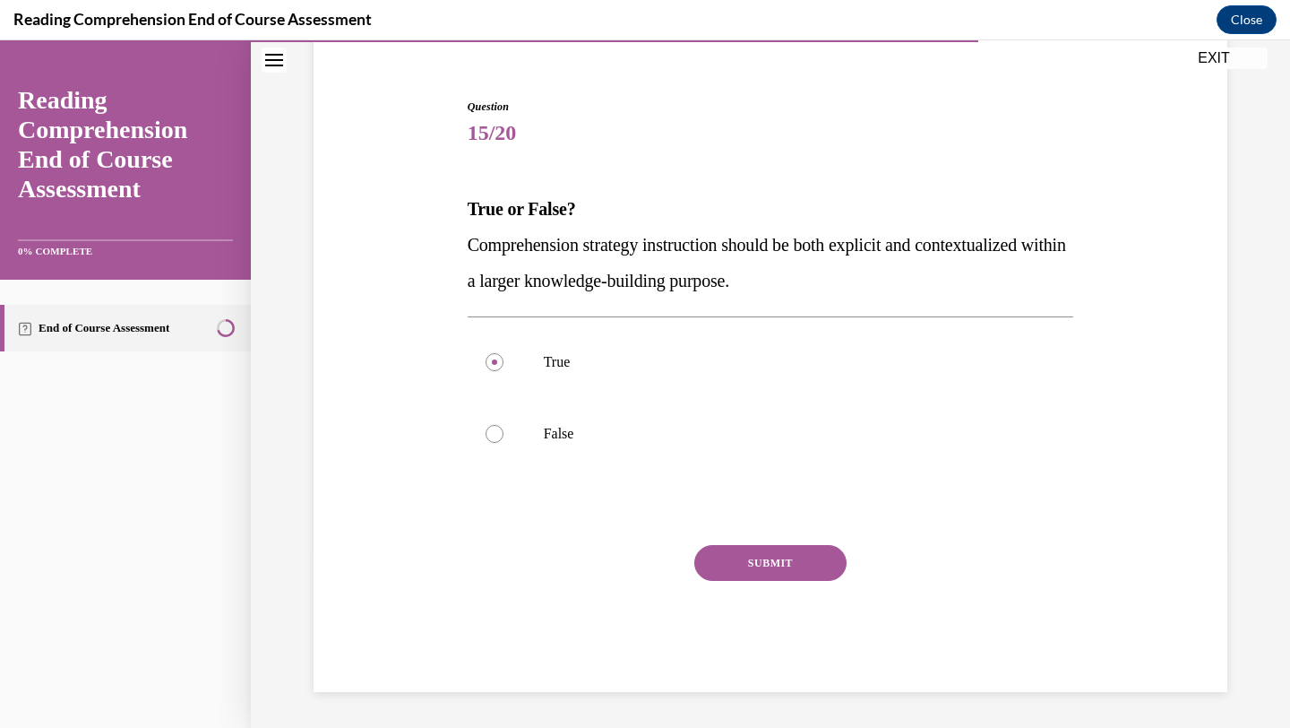
click at [785, 563] on button "SUBMIT" at bounding box center [770, 563] width 152 height 36
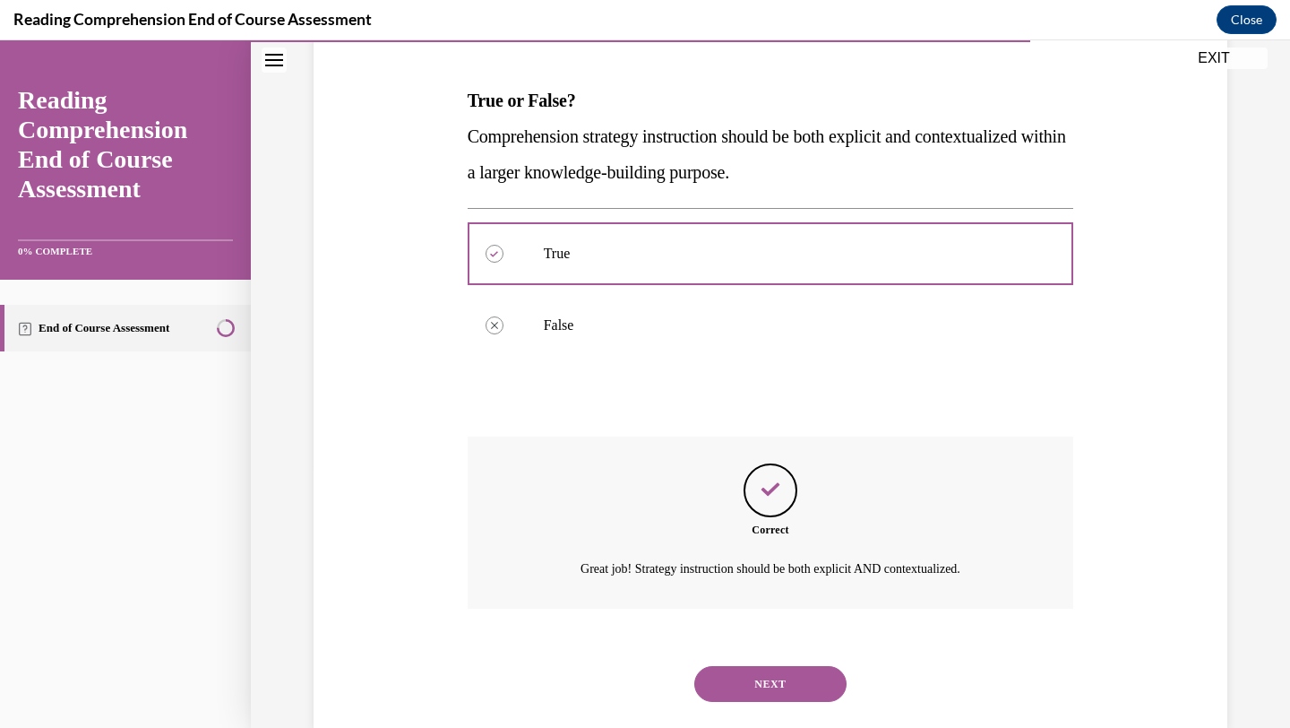
scroll to position [296, 0]
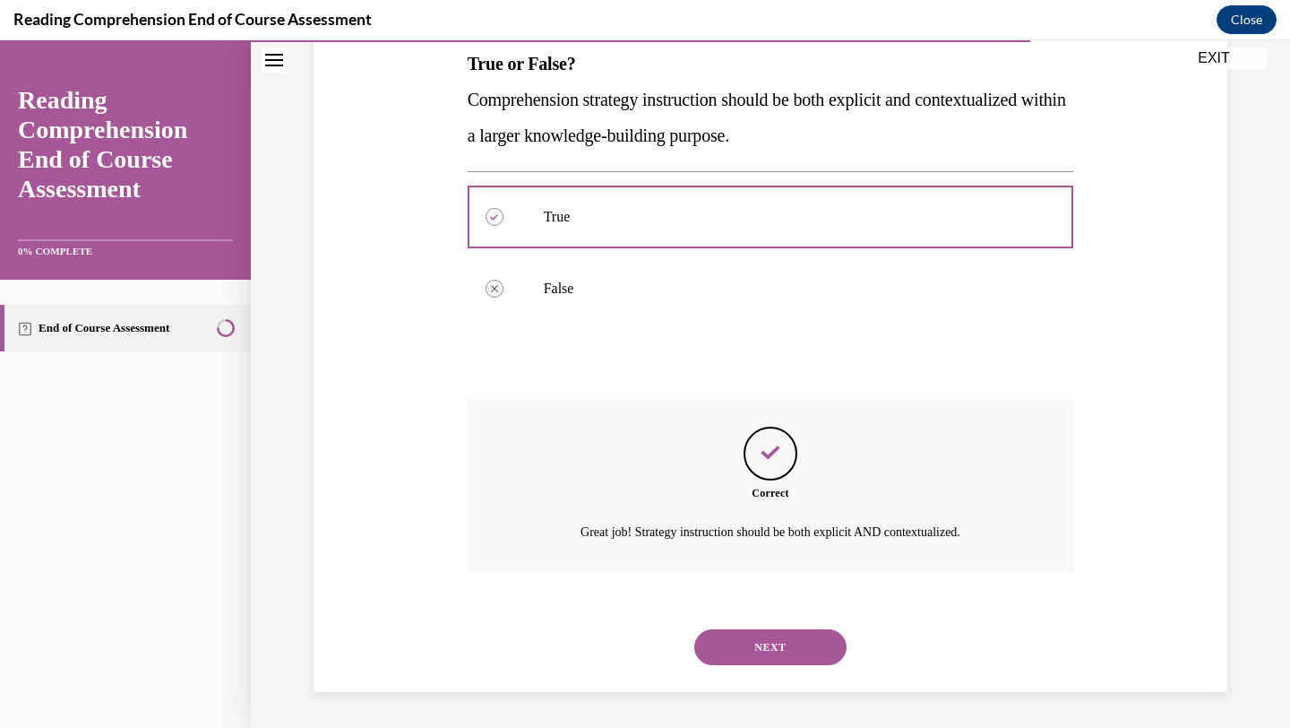
click at [749, 643] on button "NEXT" at bounding box center [770, 647] width 152 height 36
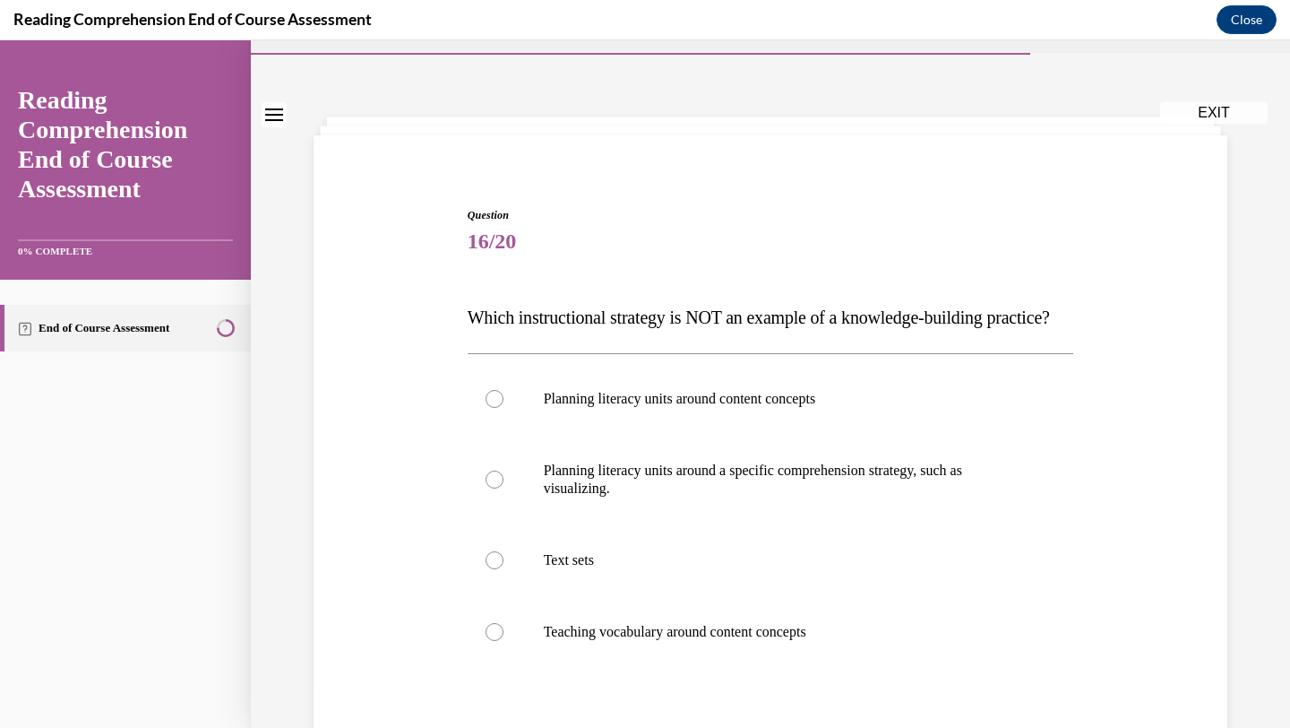
scroll to position [42, 0]
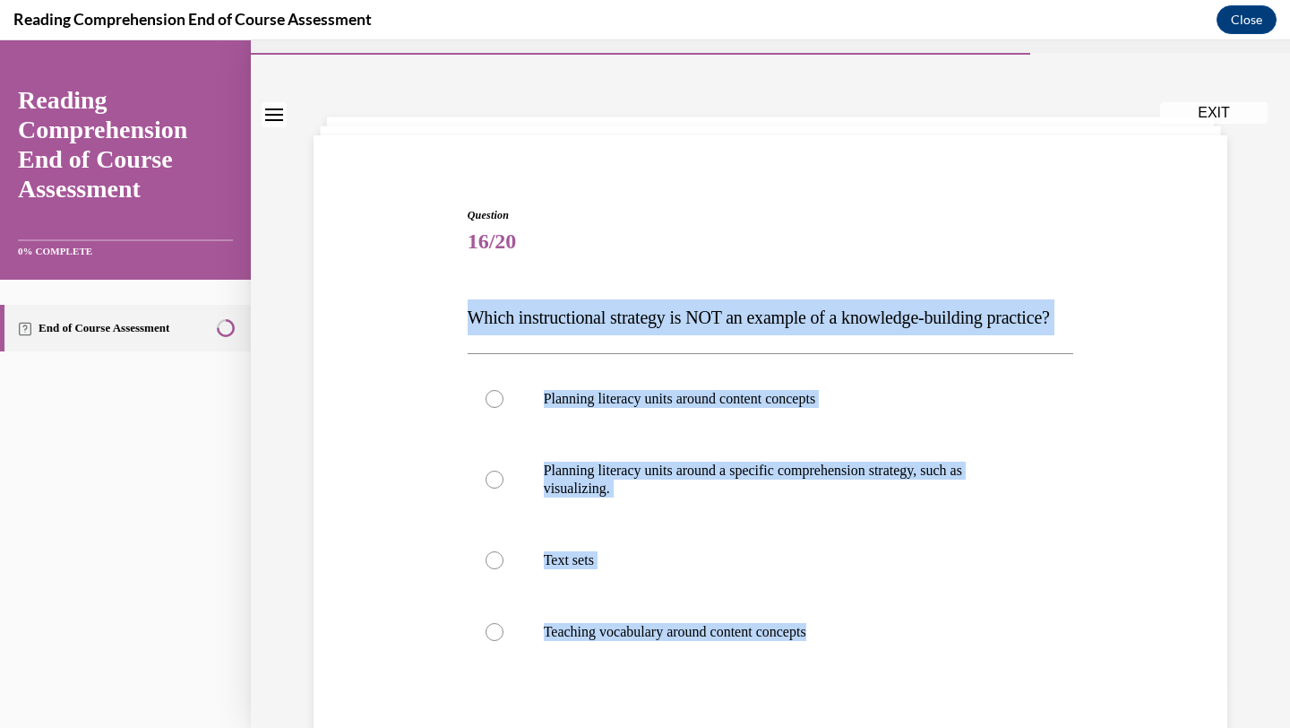
drag, startPoint x: 462, startPoint y: 323, endPoint x: 864, endPoint y: 708, distance: 556.4
click at [864, 708] on div "Question 16/20 Which instructional strategy is NOT an example of a knowledge-bu…" at bounding box center [771, 535] width 616 height 710
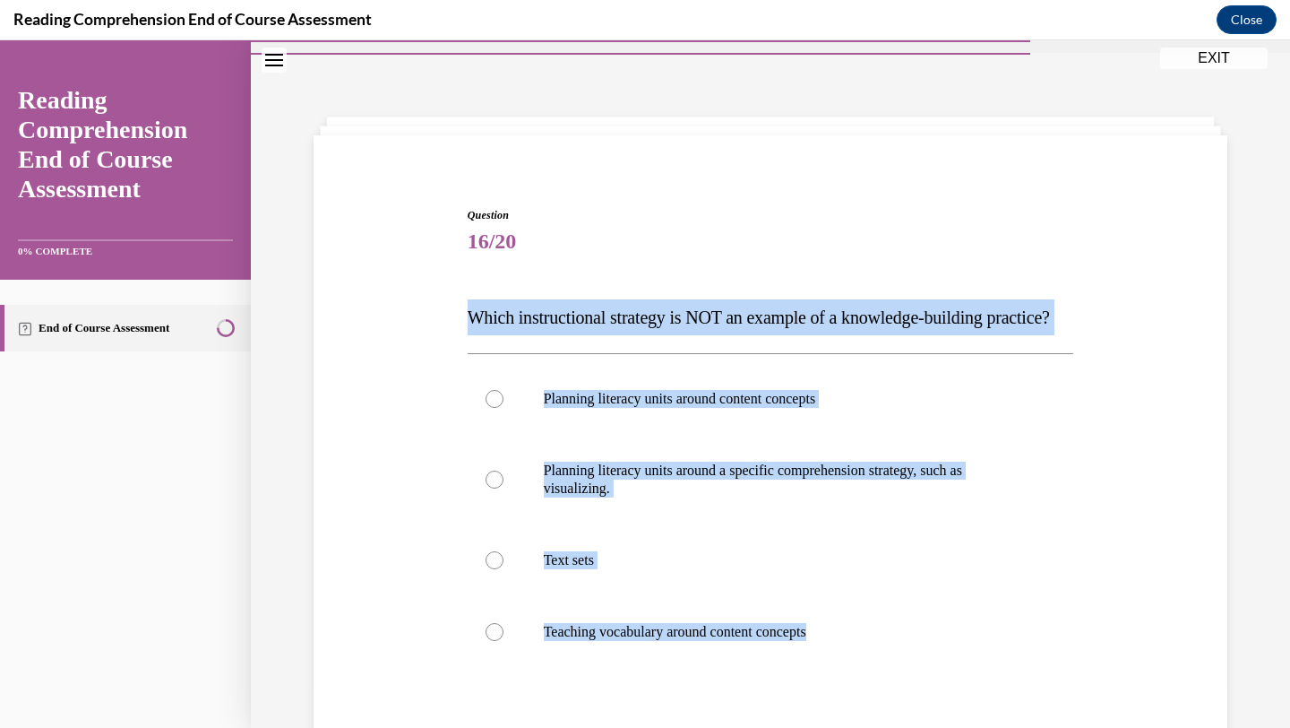
scroll to position [129, 0]
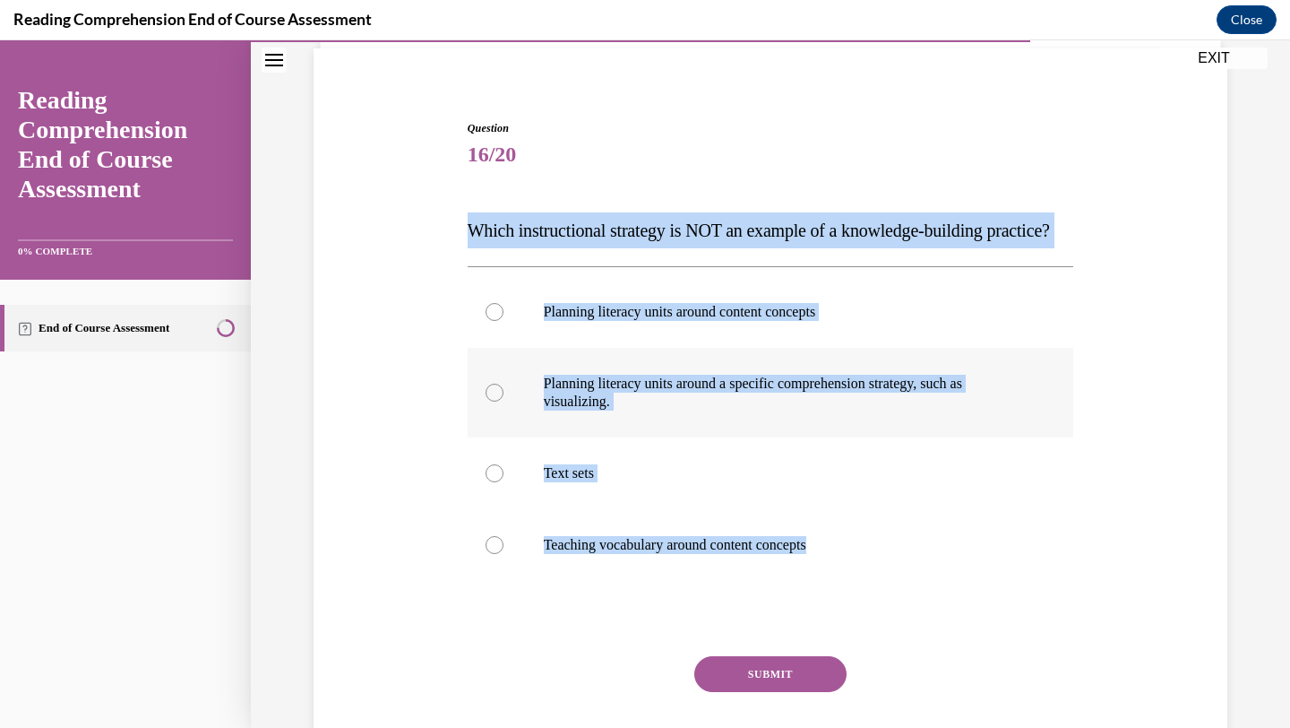
click at [617, 410] on p "Planning literacy units around a specific comprehension strategy, such as visua…" at bounding box center [787, 393] width 486 height 36
click at [504, 401] on input "Planning literacy units around a specific comprehension strategy, such as visua…" at bounding box center [495, 393] width 18 height 18
radio input "true"
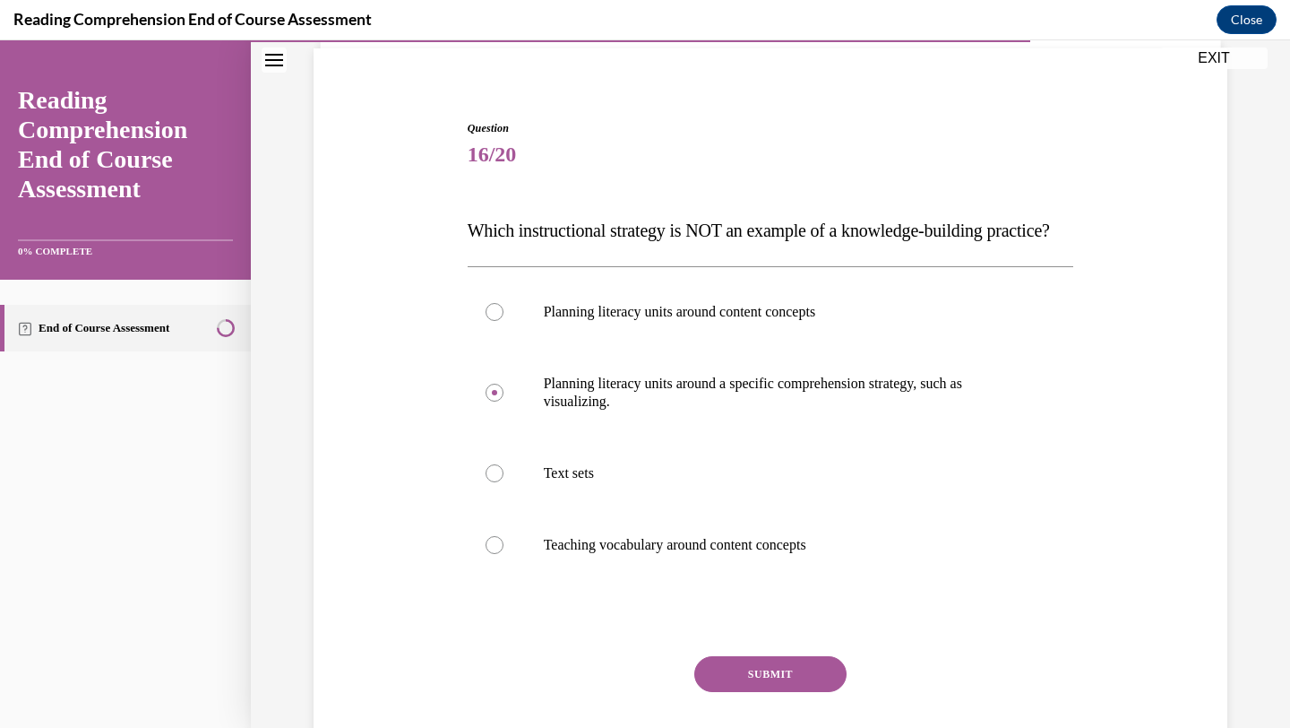
click at [772, 692] on button "SUBMIT" at bounding box center [770, 674] width 152 height 36
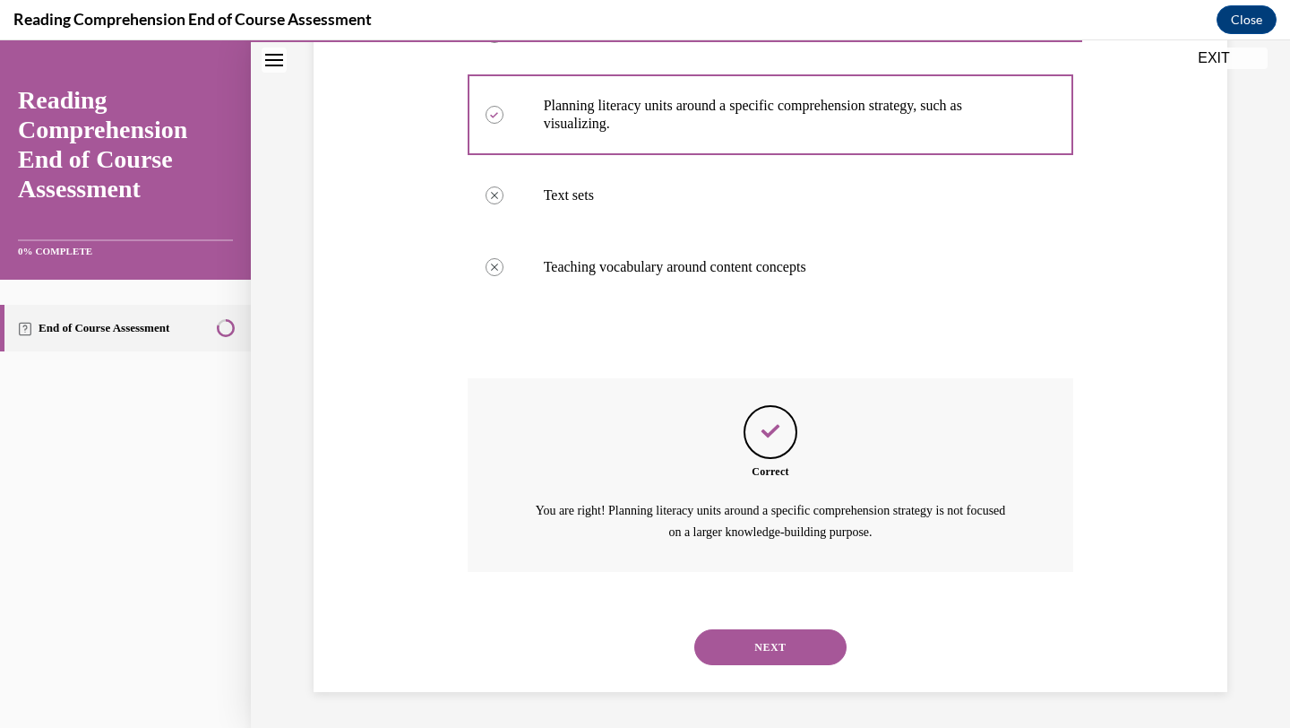
scroll to position [442, 0]
click at [754, 671] on div "NEXT" at bounding box center [771, 647] width 607 height 72
click at [755, 661] on button "NEXT" at bounding box center [770, 647] width 152 height 36
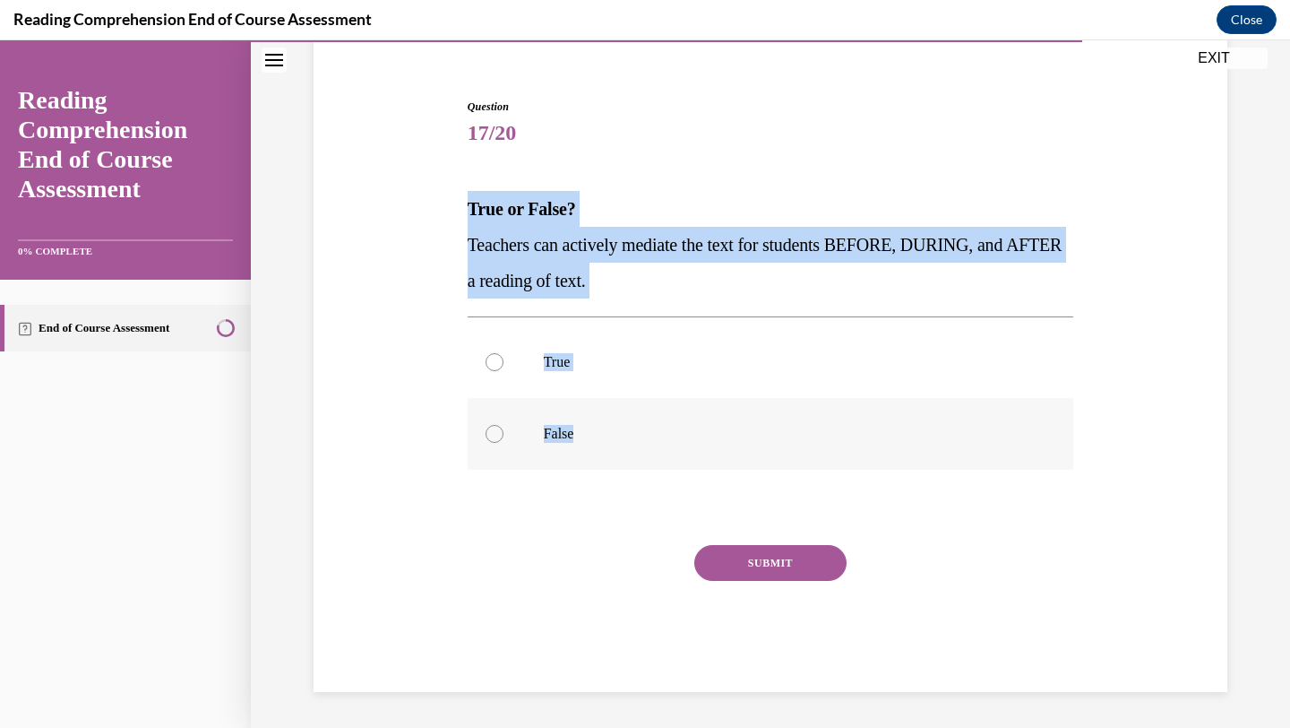
drag, startPoint x: 448, startPoint y: 198, endPoint x: 582, endPoint y: 443, distance: 279.1
click at [582, 443] on div "Question 17/20 True or False? Teachers can actively mediate the text for studen…" at bounding box center [770, 368] width 923 height 647
click at [681, 349] on label "True" at bounding box center [771, 362] width 607 height 72
click at [504, 353] on input "True" at bounding box center [495, 362] width 18 height 18
radio input "true"
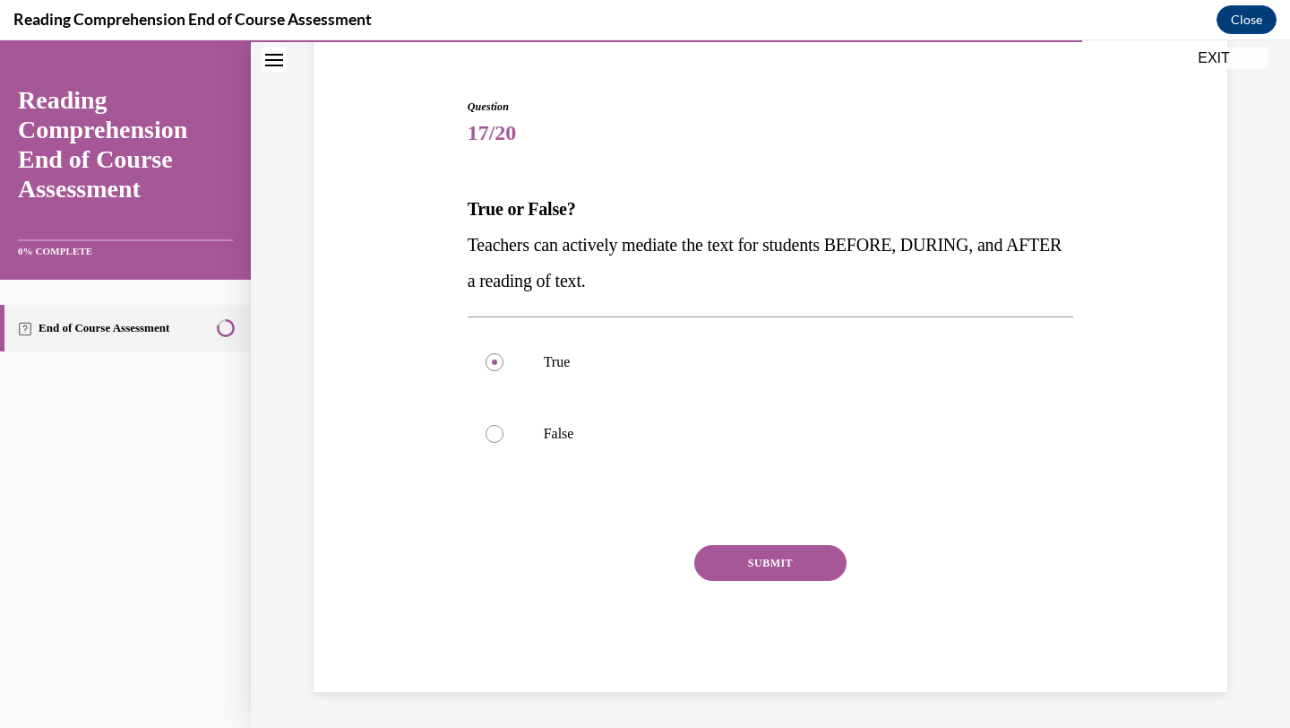
click at [731, 569] on button "SUBMIT" at bounding box center [770, 563] width 152 height 36
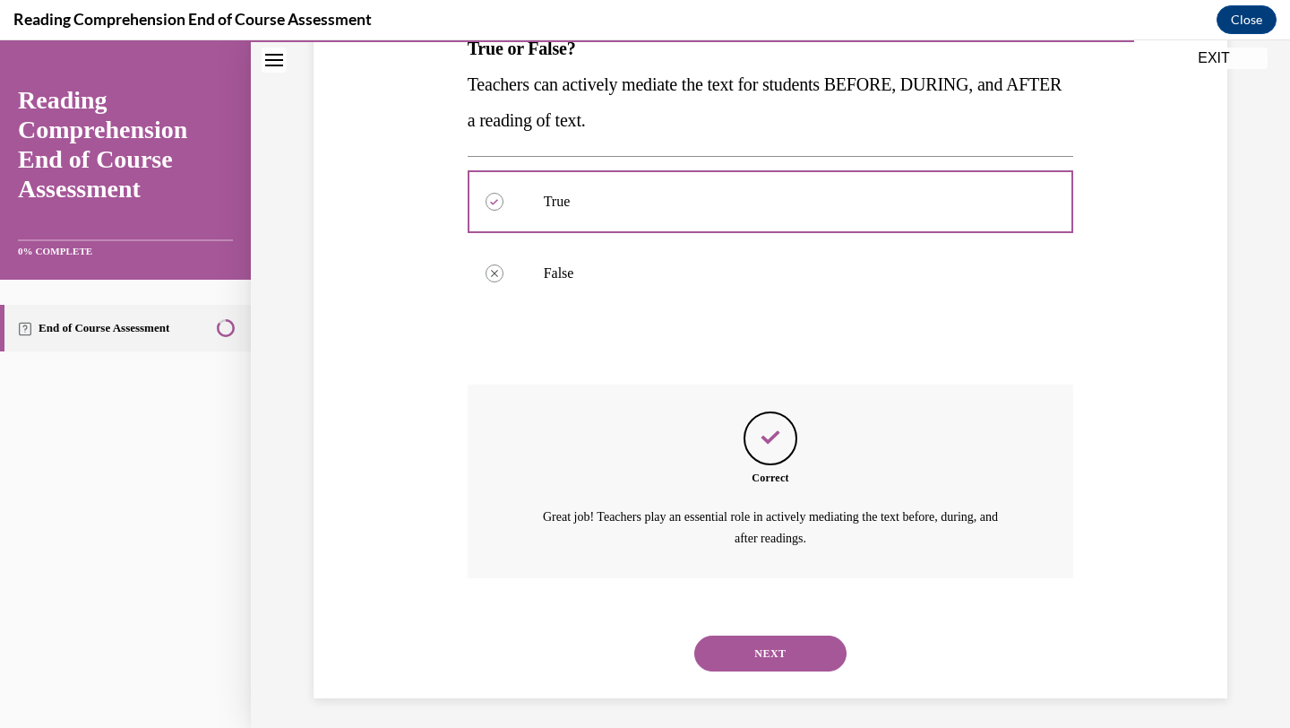
scroll to position [316, 0]
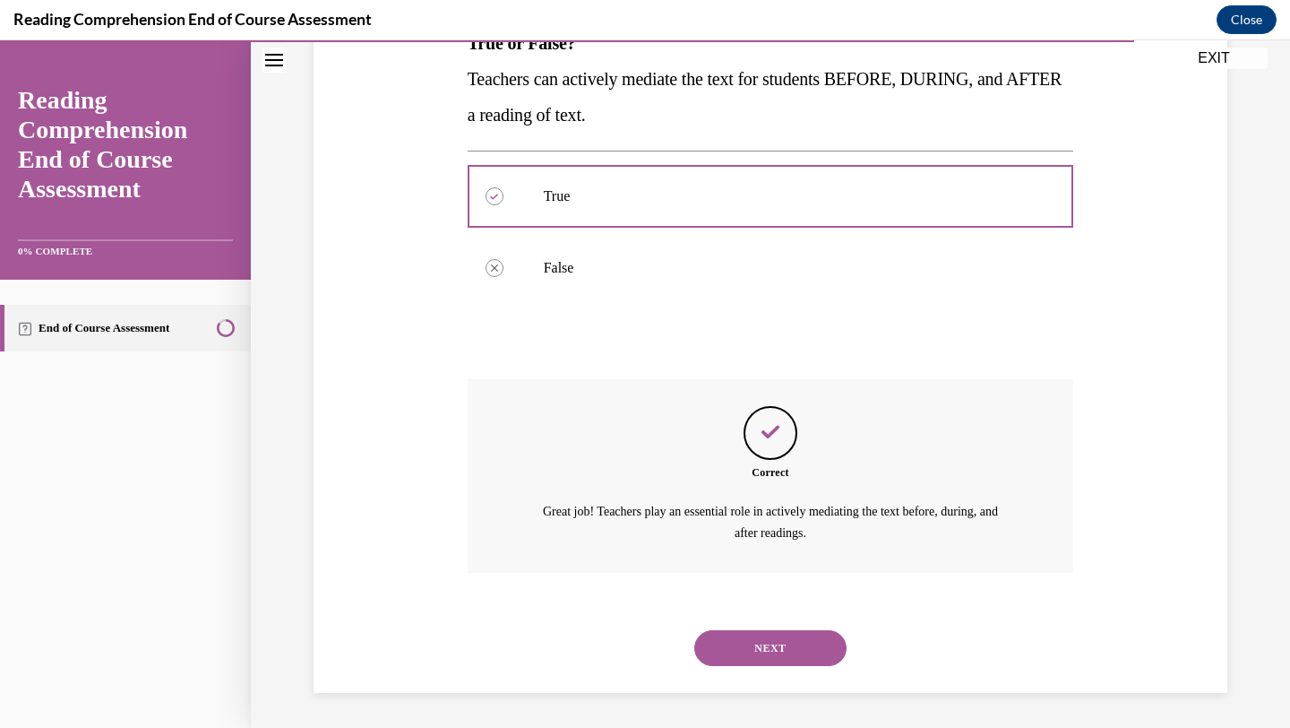
click at [763, 641] on button "NEXT" at bounding box center [770, 648] width 152 height 36
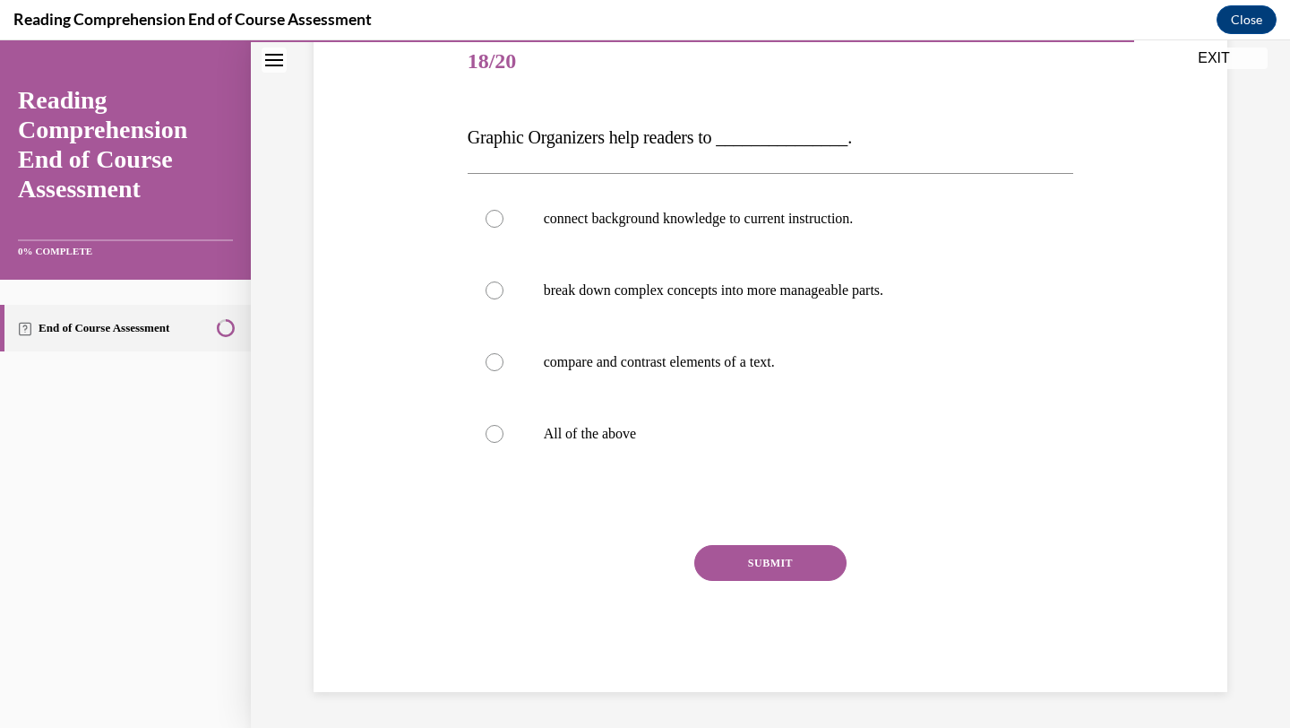
scroll to position [199, 0]
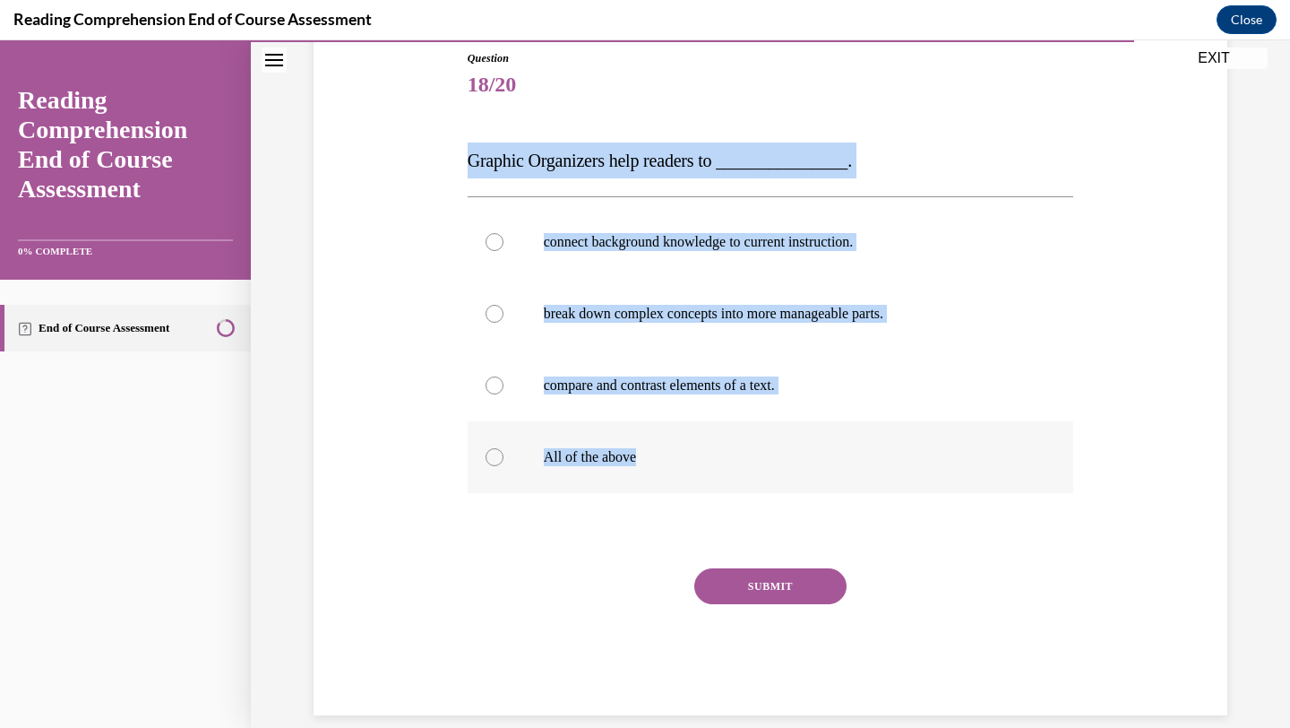
drag, startPoint x: 453, startPoint y: 161, endPoint x: 638, endPoint y: 479, distance: 367.5
click at [638, 479] on div "Question 18/20 Graphic Organizers help readers to _______________. connect back…" at bounding box center [770, 355] width 923 height 719
click at [707, 440] on label "All of the above" at bounding box center [771, 457] width 607 height 72
click at [504, 448] on input "All of the above" at bounding box center [495, 457] width 18 height 18
radio input "true"
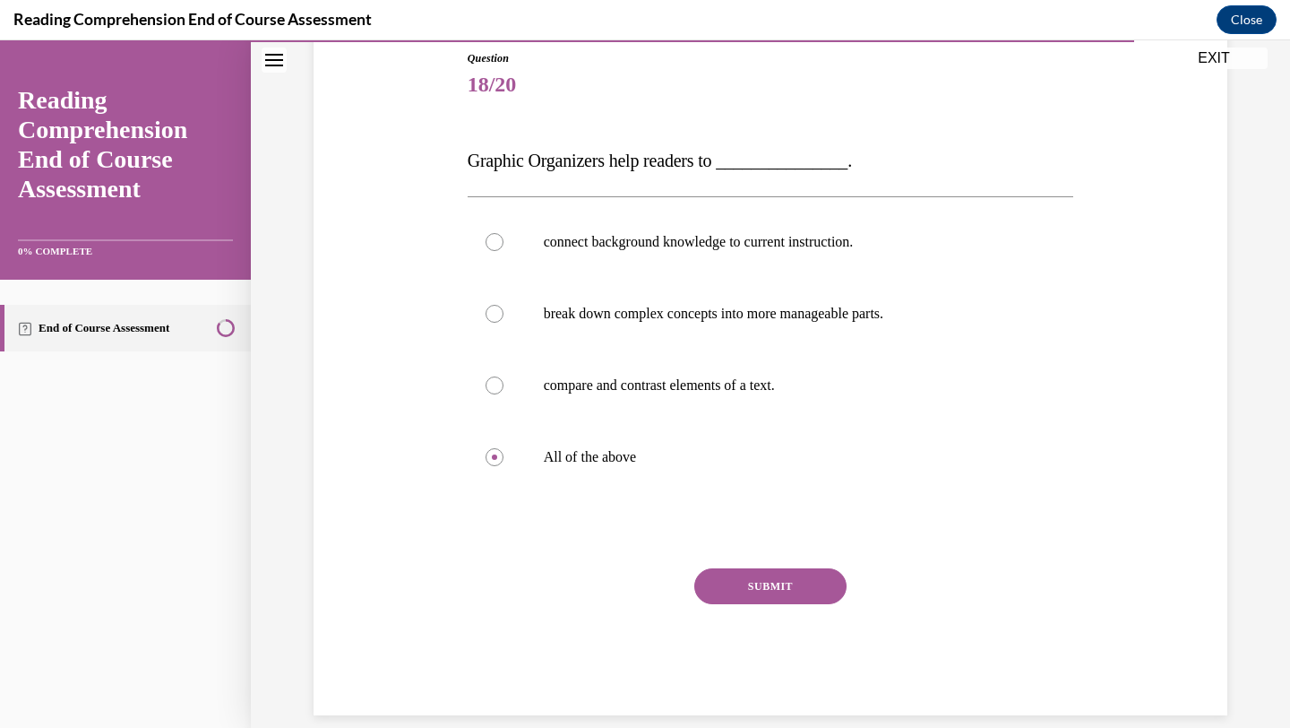
click at [754, 573] on button "SUBMIT" at bounding box center [770, 586] width 152 height 36
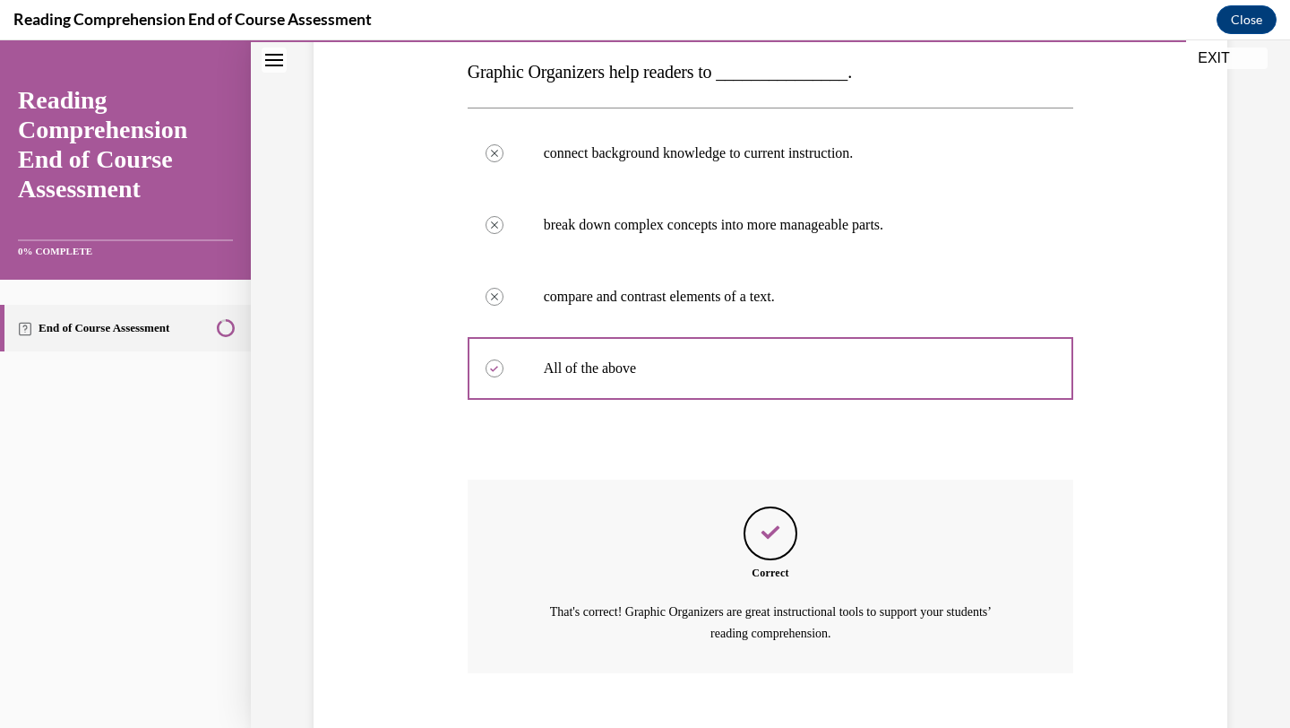
scroll to position [388, 0]
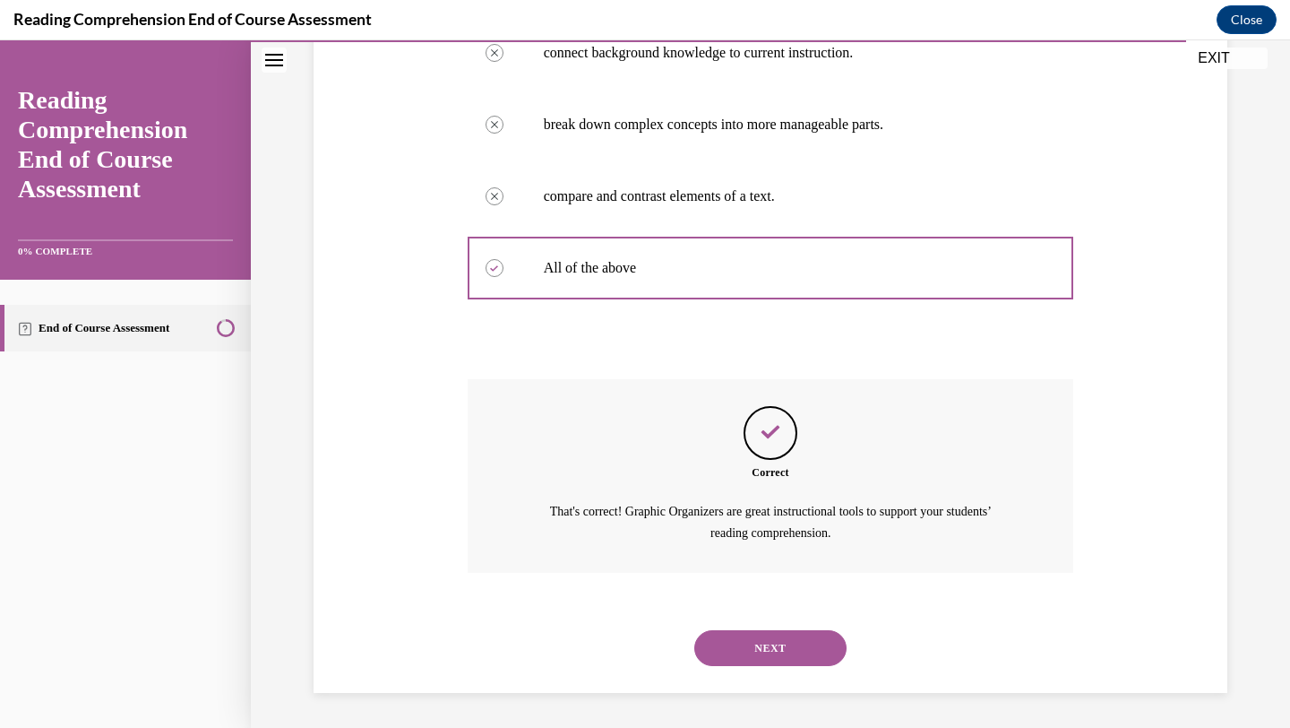
click at [794, 653] on button "NEXT" at bounding box center [770, 648] width 152 height 36
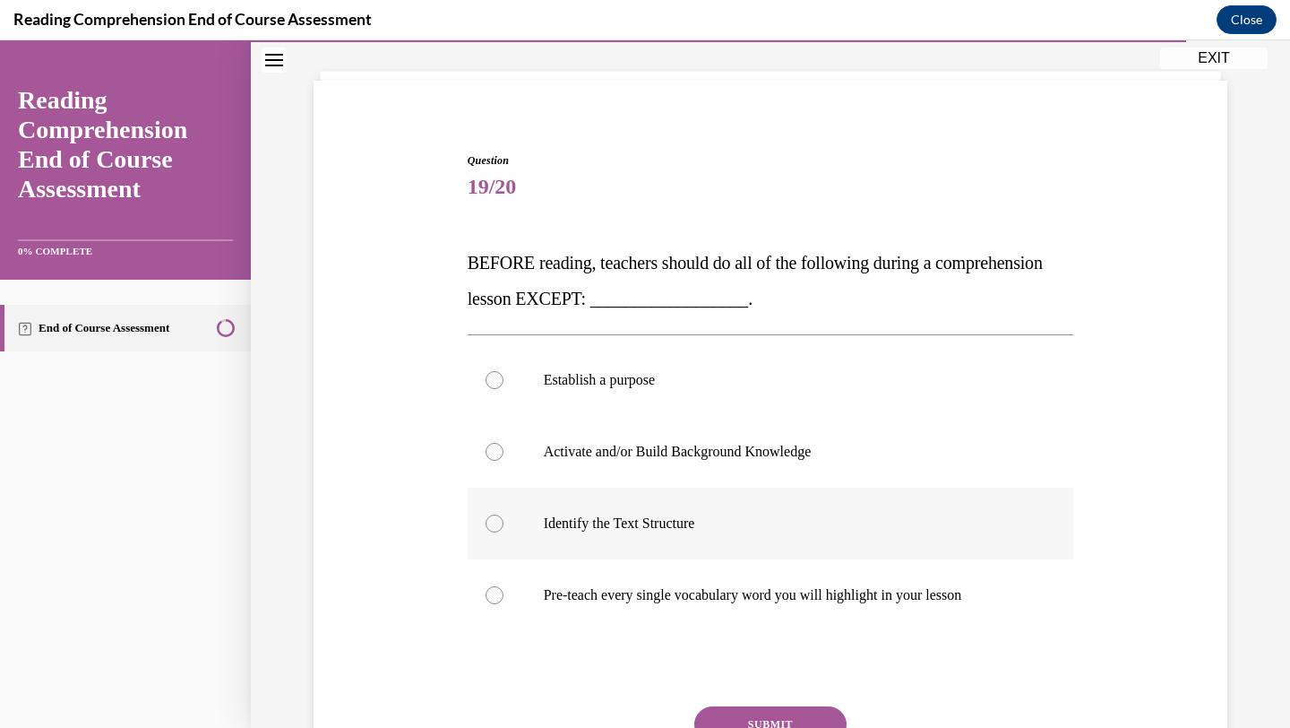
scroll to position [149, 0]
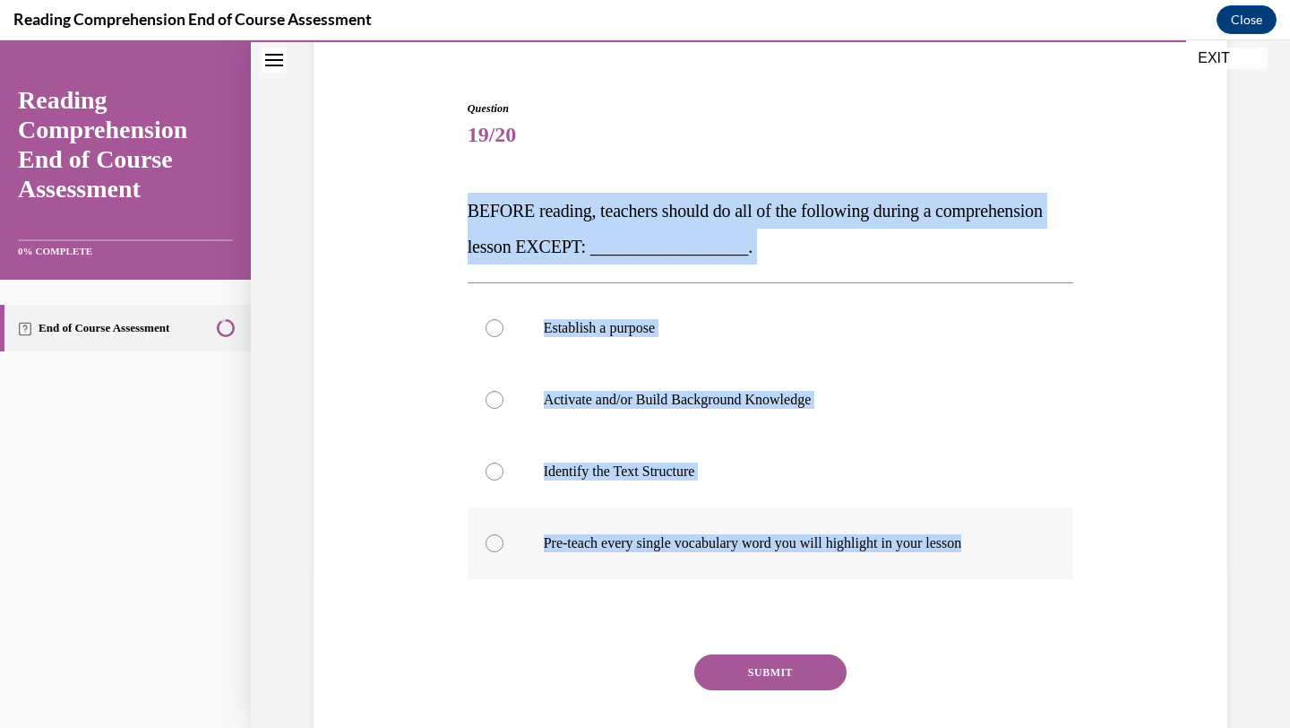
drag, startPoint x: 463, startPoint y: 200, endPoint x: 995, endPoint y: 547, distance: 634.5
click at [995, 547] on div "Question 19/20 BEFORE reading, teachers should do all of the following during a…" at bounding box center [771, 437] width 616 height 728
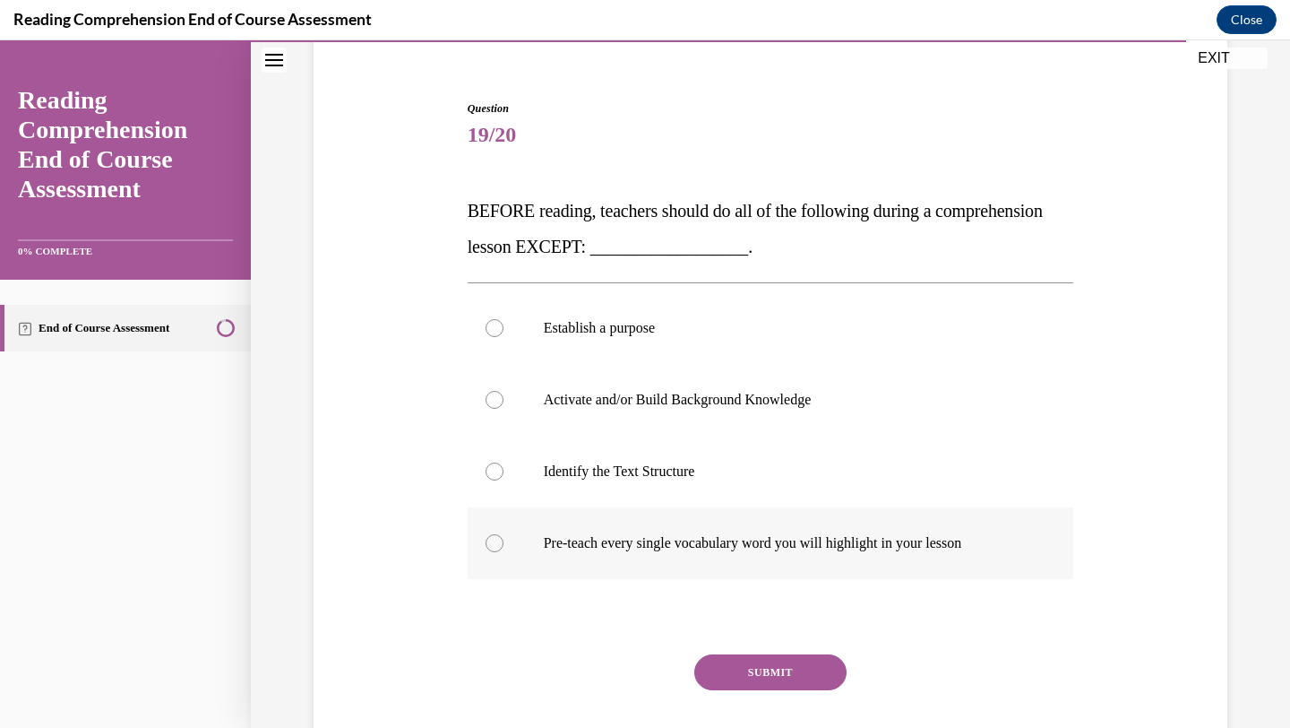
click at [686, 537] on p "Pre-teach every single vocabulary word you will highlight in your lesson" at bounding box center [787, 543] width 486 height 18
click at [504, 537] on input "Pre-teach every single vocabulary word you will highlight in your lesson" at bounding box center [495, 543] width 18 height 18
radio input "true"
click at [773, 666] on button "SUBMIT" at bounding box center [770, 672] width 152 height 36
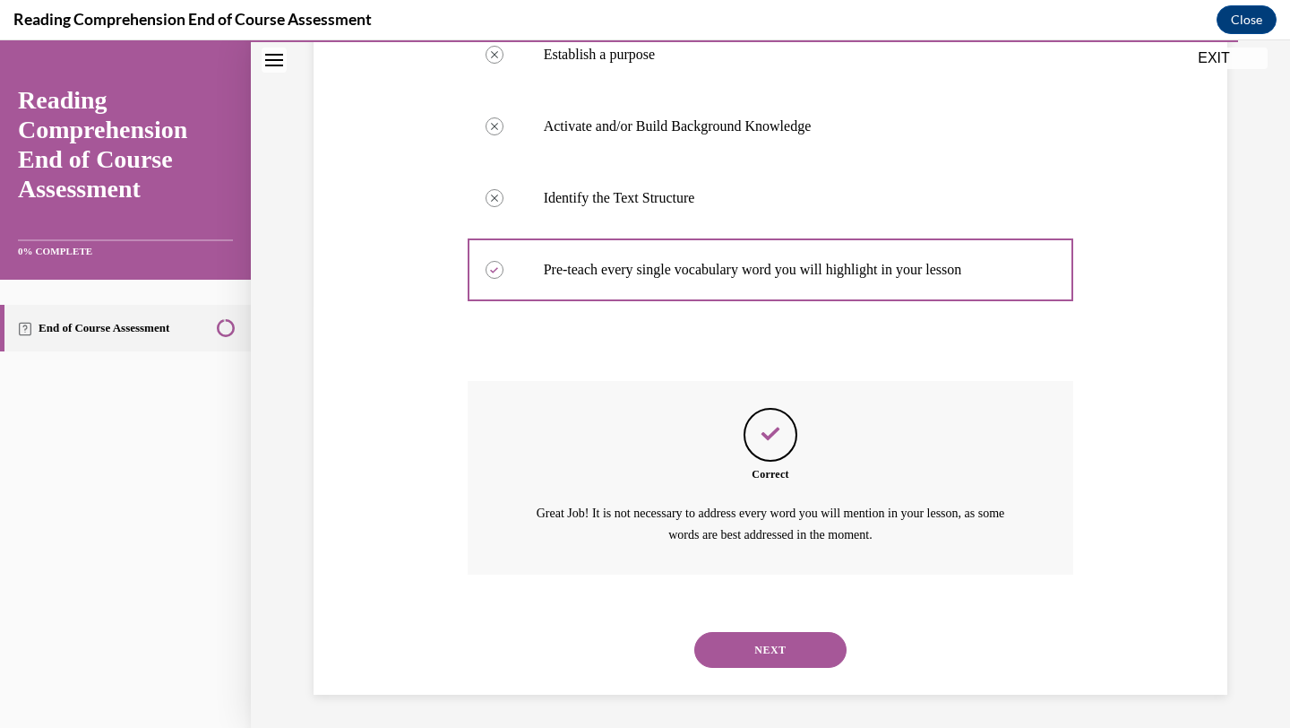
scroll to position [424, 0]
click at [772, 666] on div "NEXT" at bounding box center [771, 648] width 607 height 72
click at [775, 644] on button "NEXT" at bounding box center [770, 648] width 152 height 36
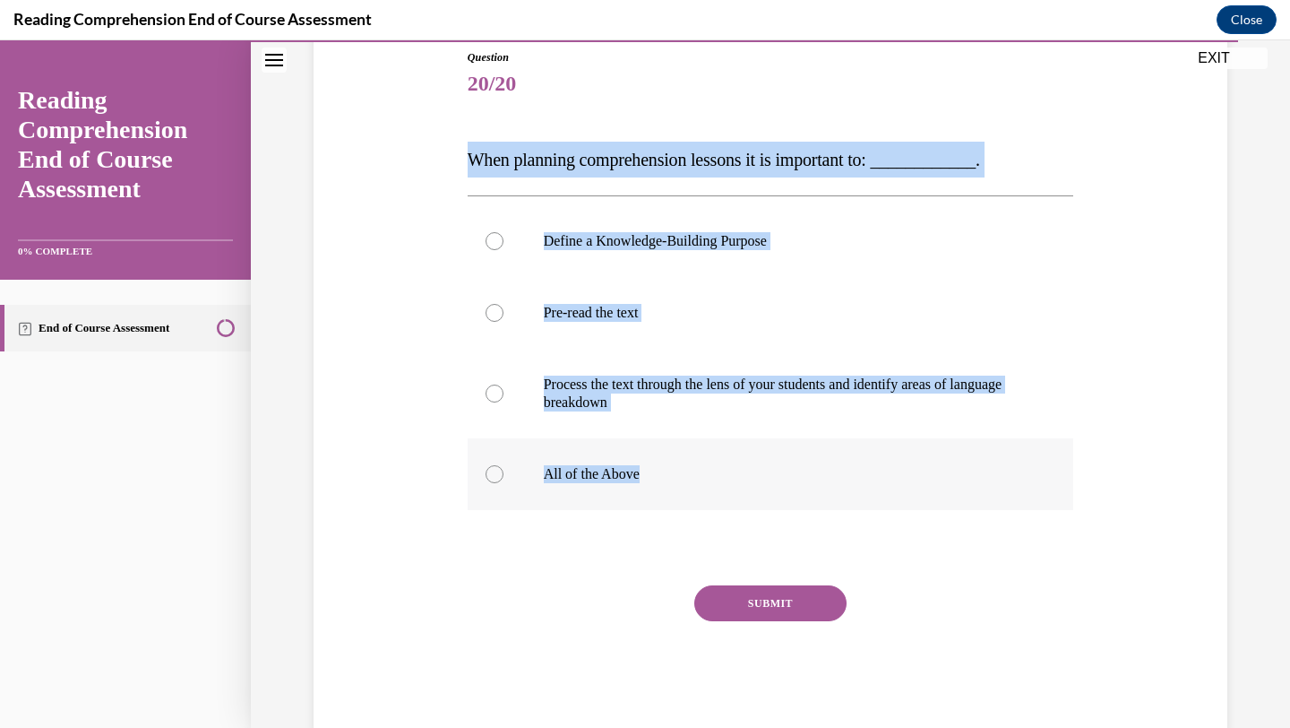
drag, startPoint x: 460, startPoint y: 166, endPoint x: 680, endPoint y: 488, distance: 390.7
click at [680, 488] on div "Question 20/20 When planning comprehension lessons it is important to: ________…" at bounding box center [770, 364] width 923 height 737
click at [686, 466] on p "All of the Above" at bounding box center [787, 474] width 486 height 18
click at [504, 466] on input "All of the Above" at bounding box center [495, 474] width 18 height 18
radio input "true"
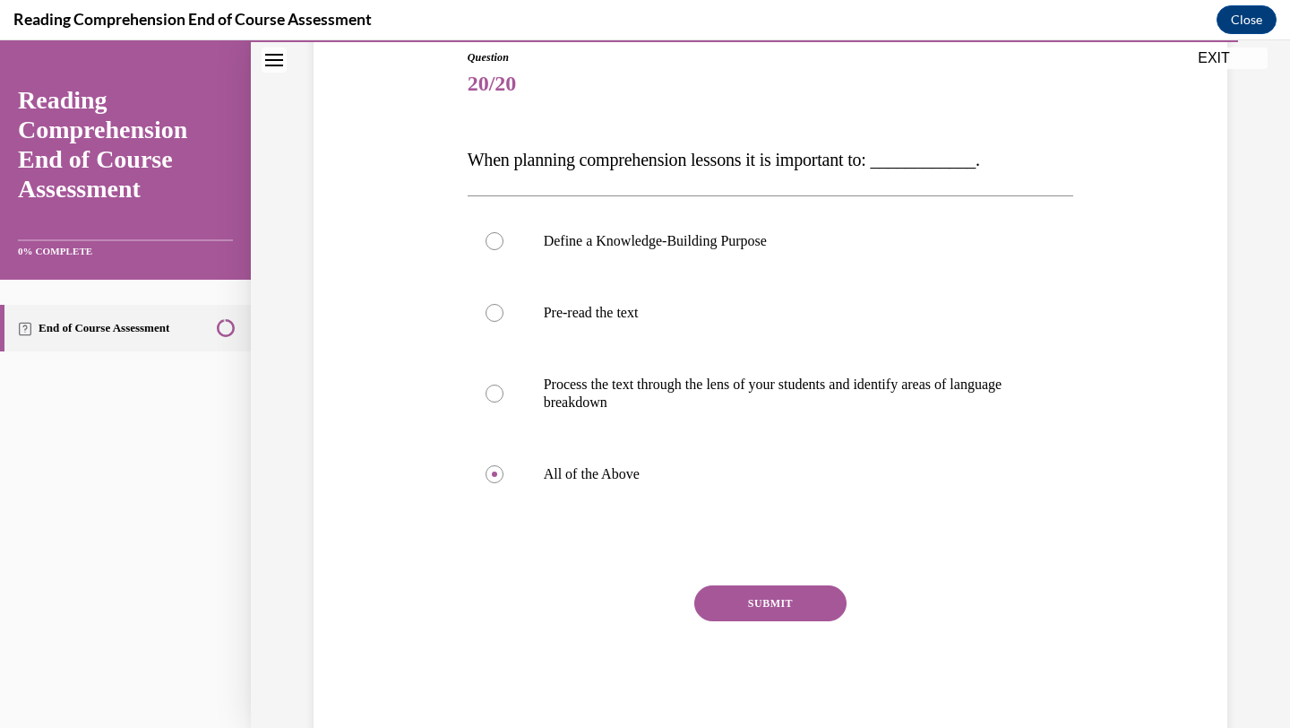
click at [776, 610] on button "SUBMIT" at bounding box center [770, 603] width 152 height 36
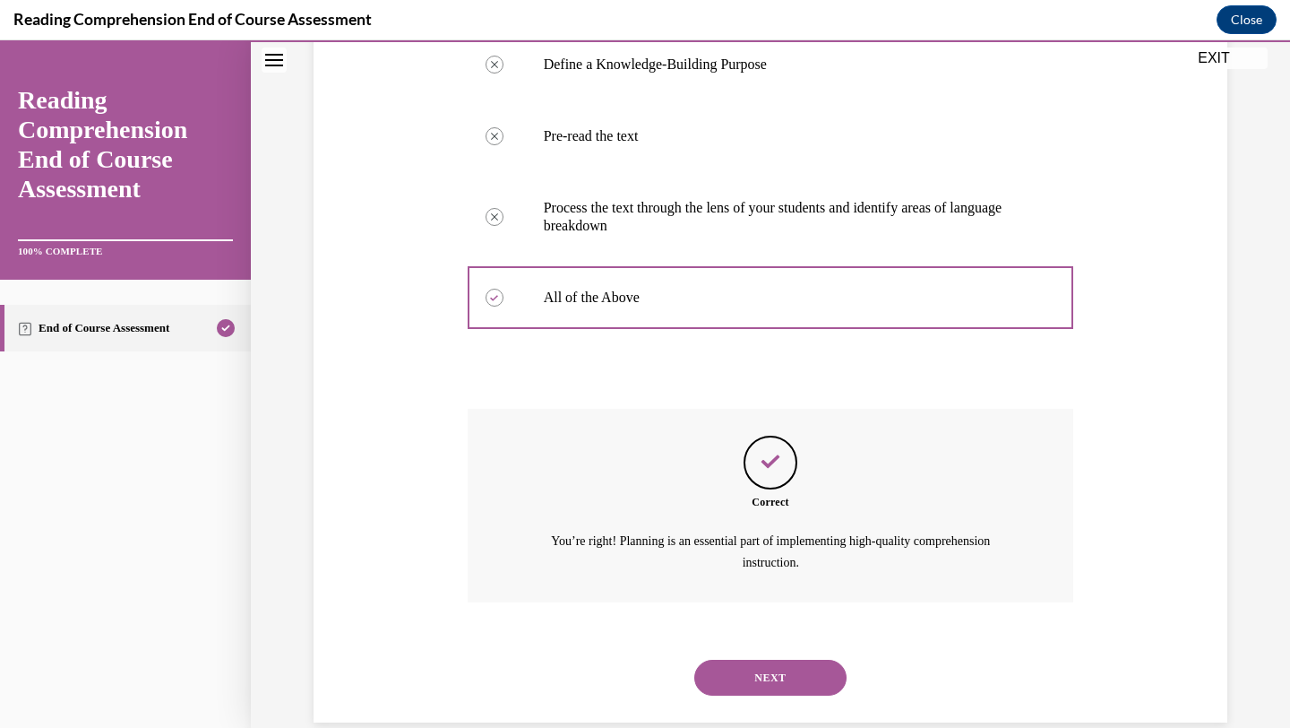
scroll to position [406, 0]
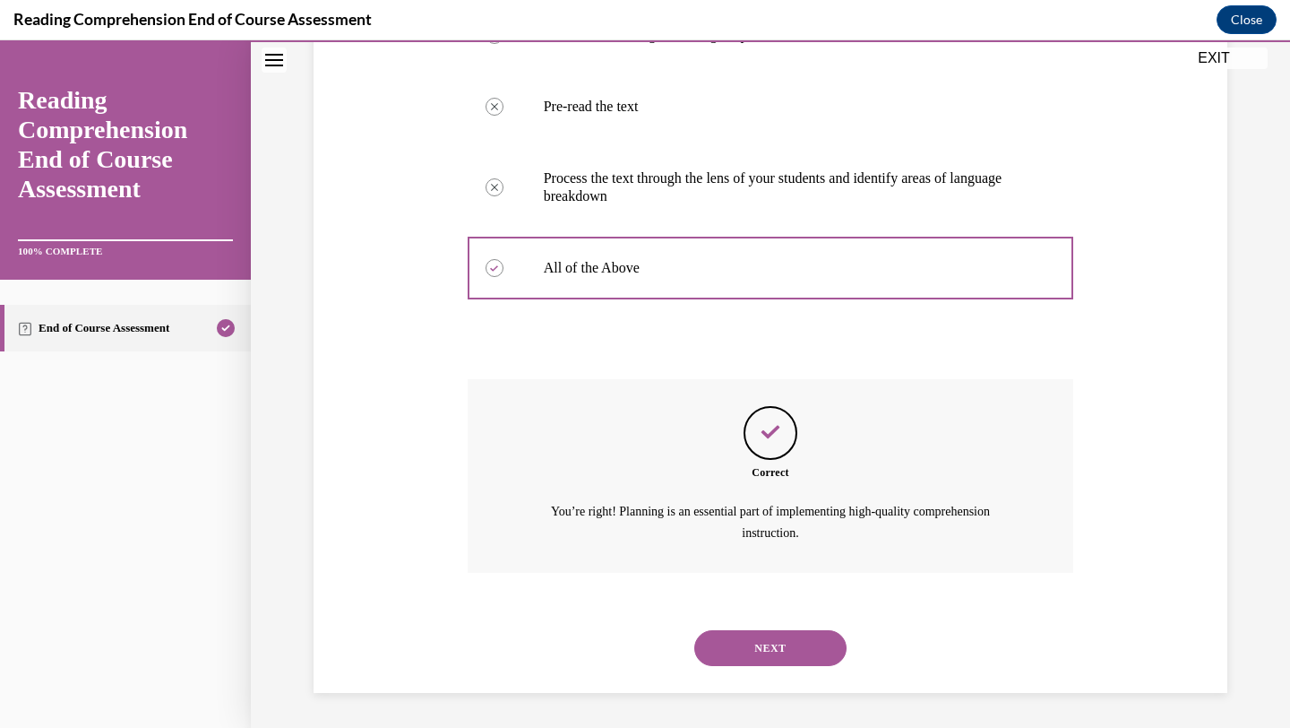
click at [785, 639] on button "NEXT" at bounding box center [770, 648] width 152 height 36
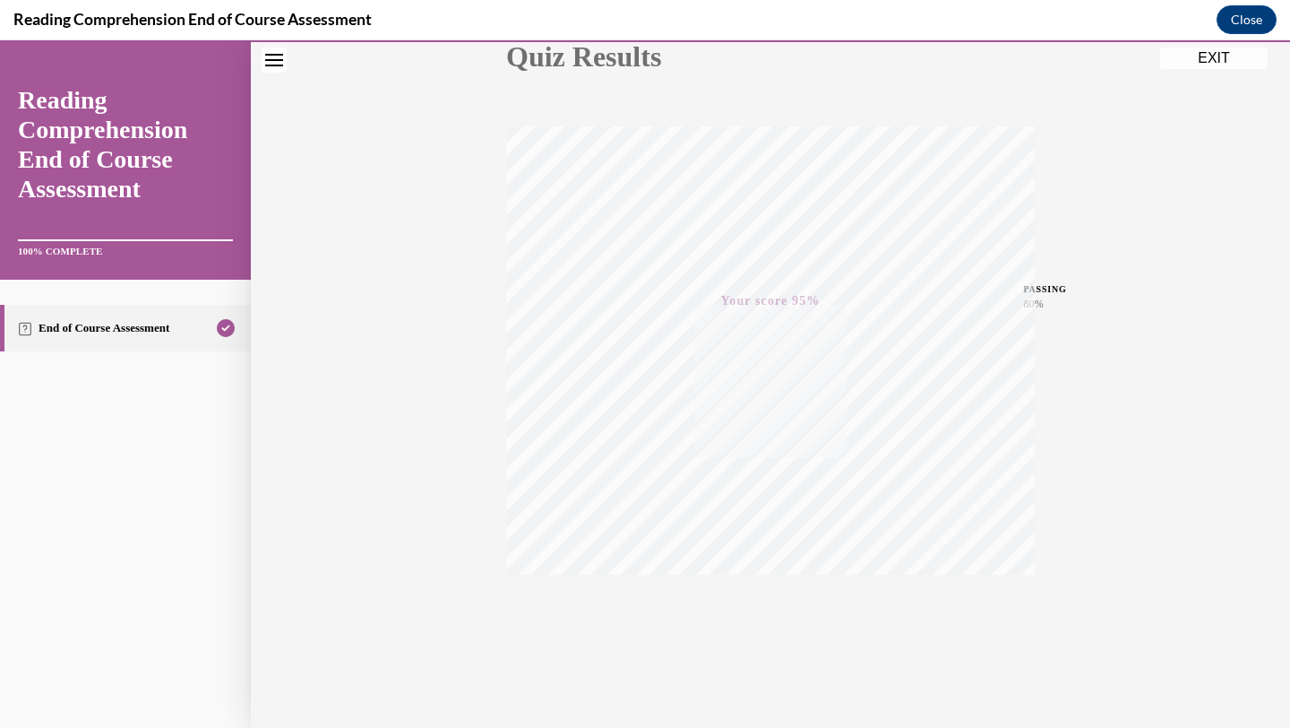
scroll to position [231, 0]
click at [1212, 60] on button "EXIT" at bounding box center [1214, 58] width 108 height 22
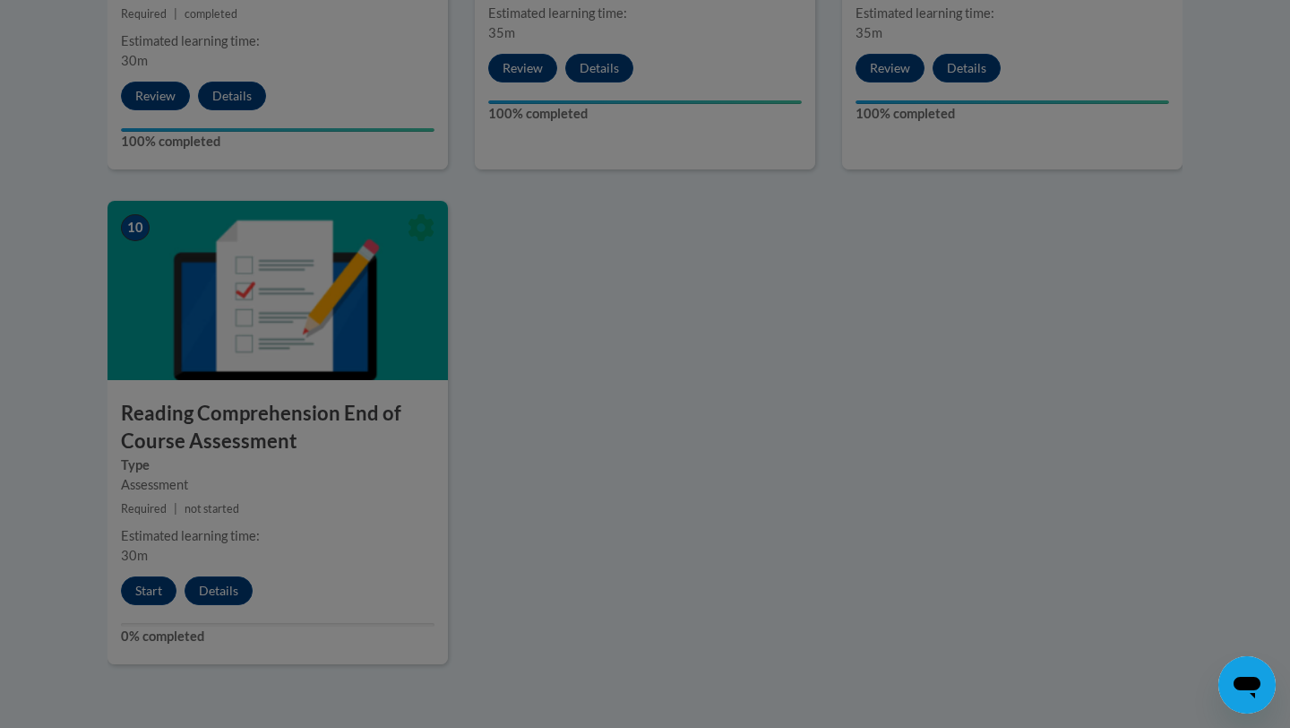
click at [852, 280] on div at bounding box center [645, 364] width 1290 height 728
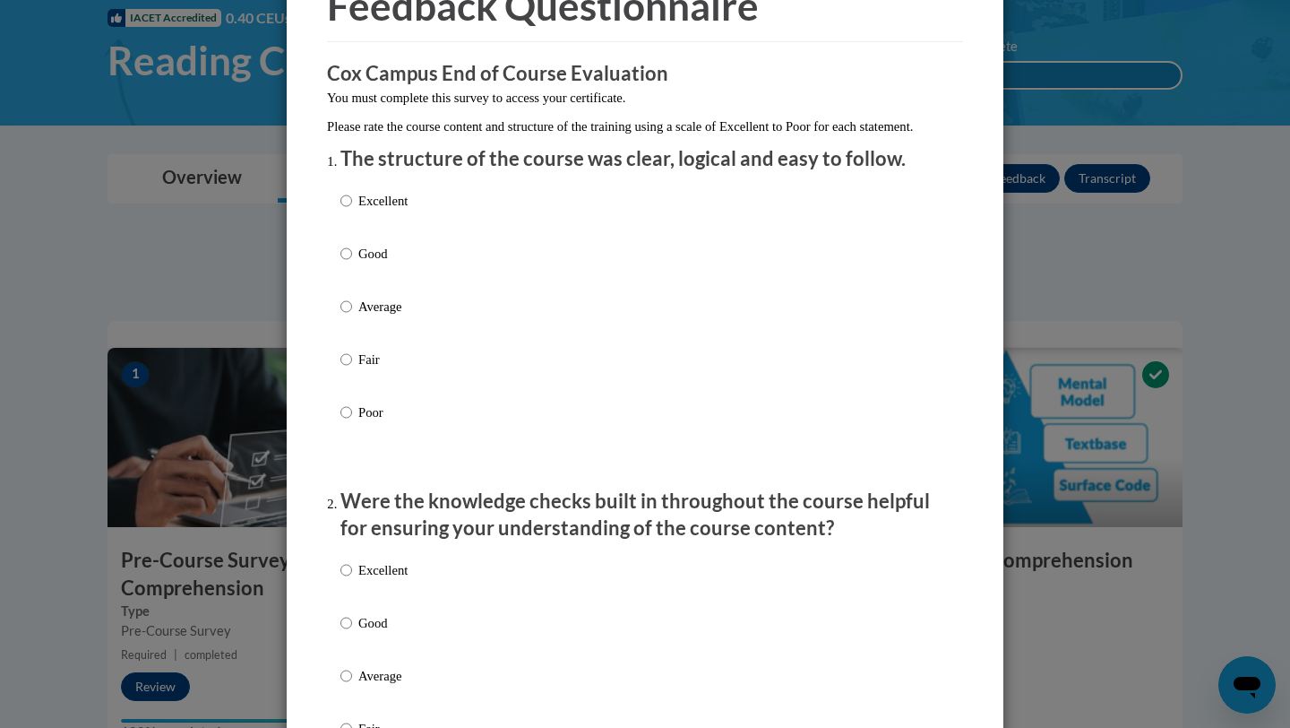
scroll to position [107, 0]
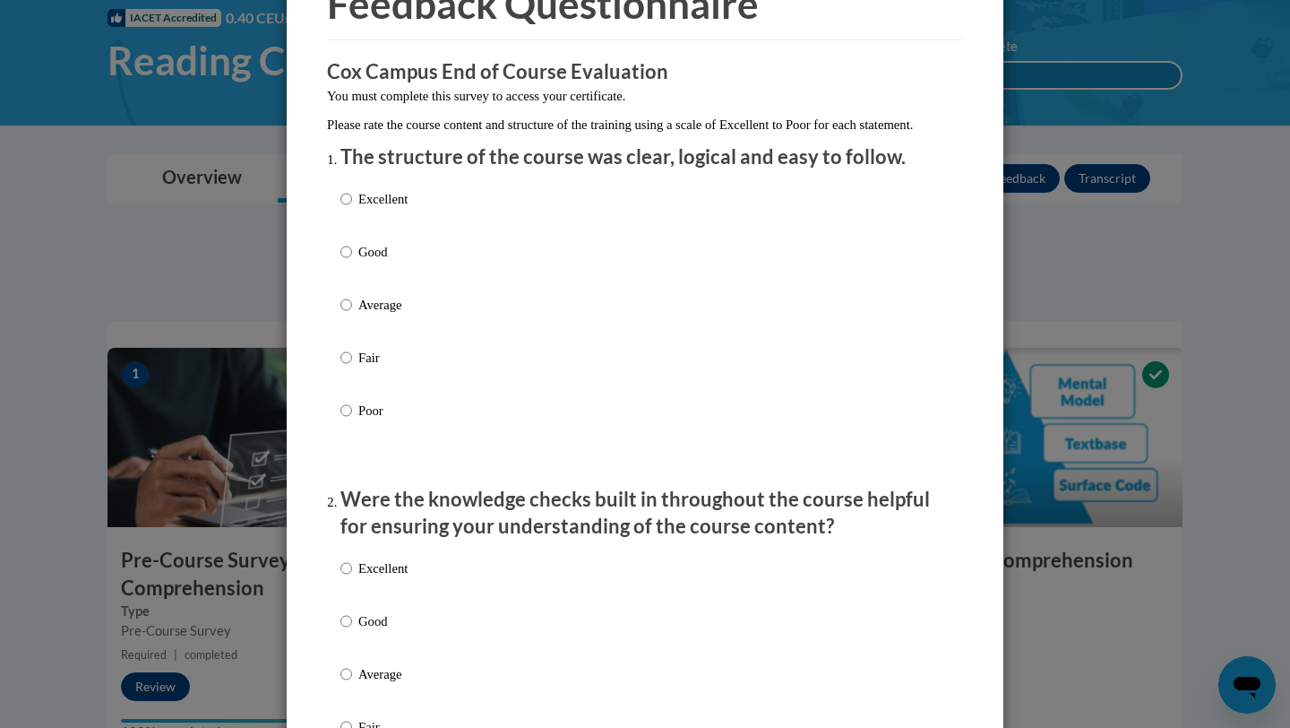
click at [400, 209] on p "Excellent" at bounding box center [382, 199] width 49 height 20
click at [352, 209] on input "Excellent" at bounding box center [347, 199] width 12 height 20
radio input "true"
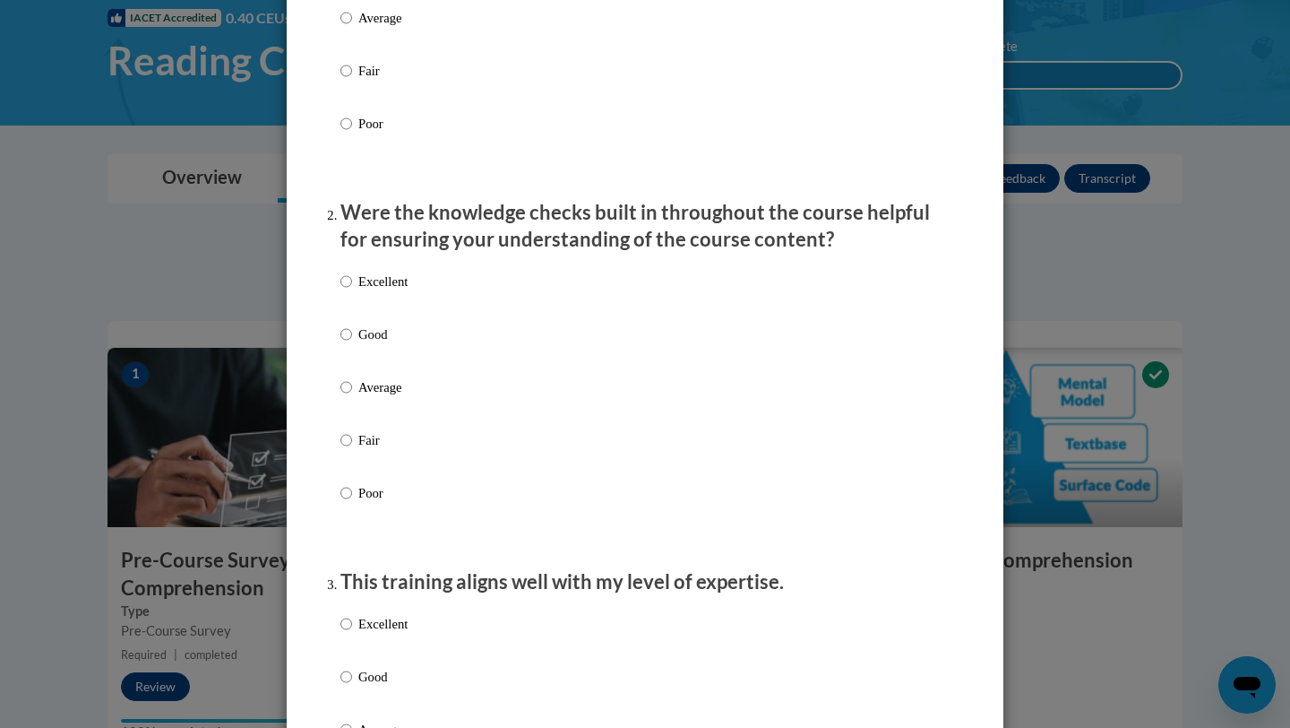
scroll to position [543, 0]
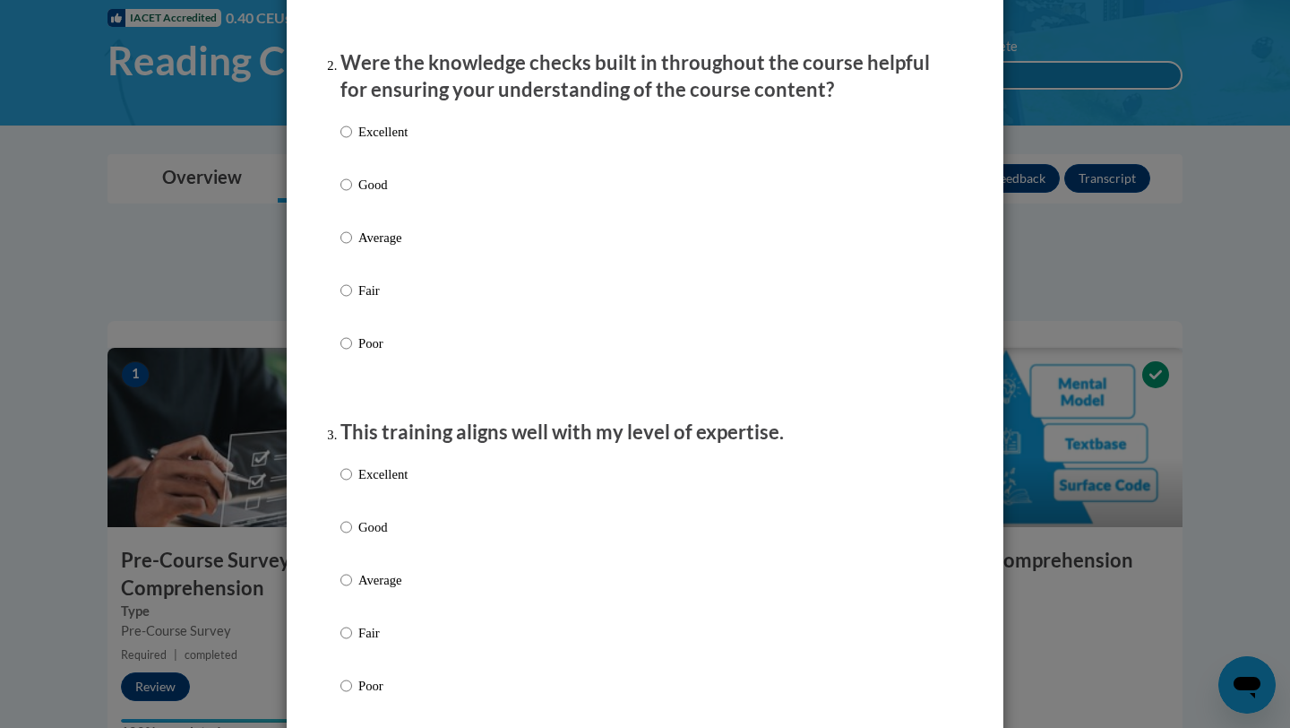
click at [408, 142] on p "Excellent" at bounding box center [382, 132] width 49 height 20
click at [352, 142] on input "Excellent" at bounding box center [347, 132] width 12 height 20
radio input "true"
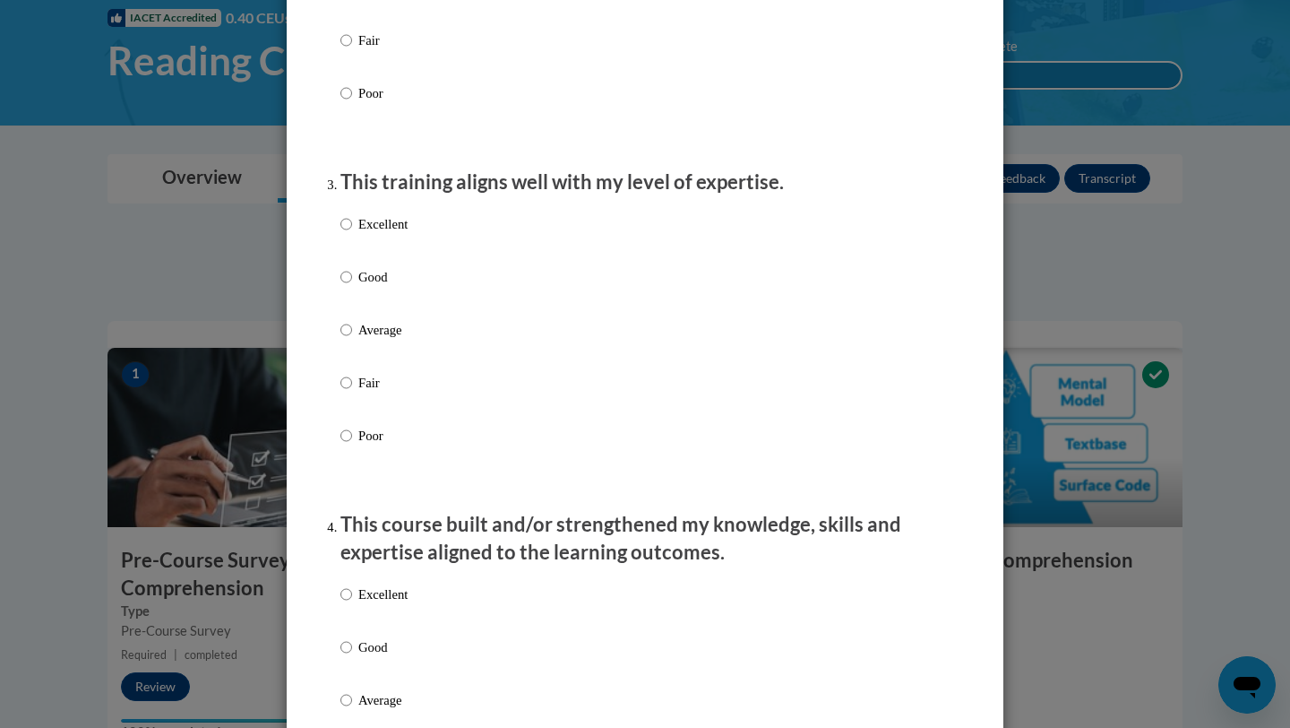
scroll to position [821, 0]
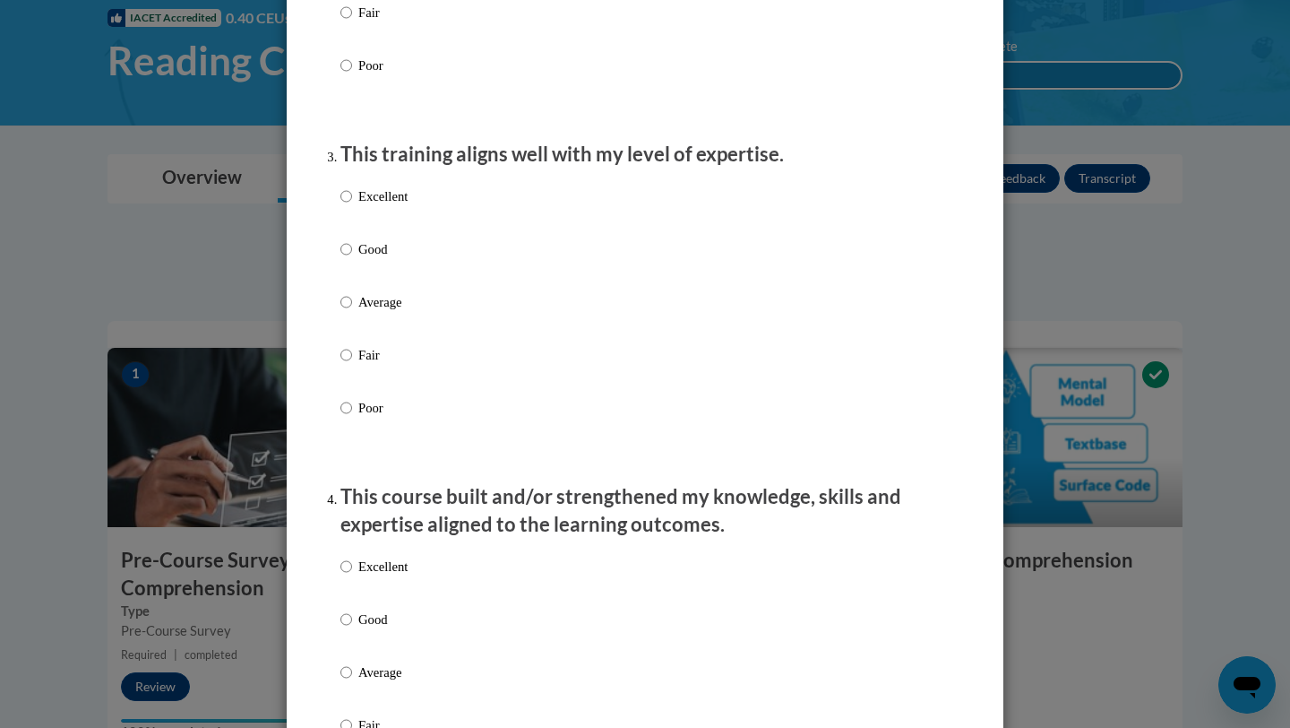
click at [403, 206] on p "Excellent" at bounding box center [382, 196] width 49 height 20
click at [352, 206] on input "Excellent" at bounding box center [347, 196] width 12 height 20
radio input "true"
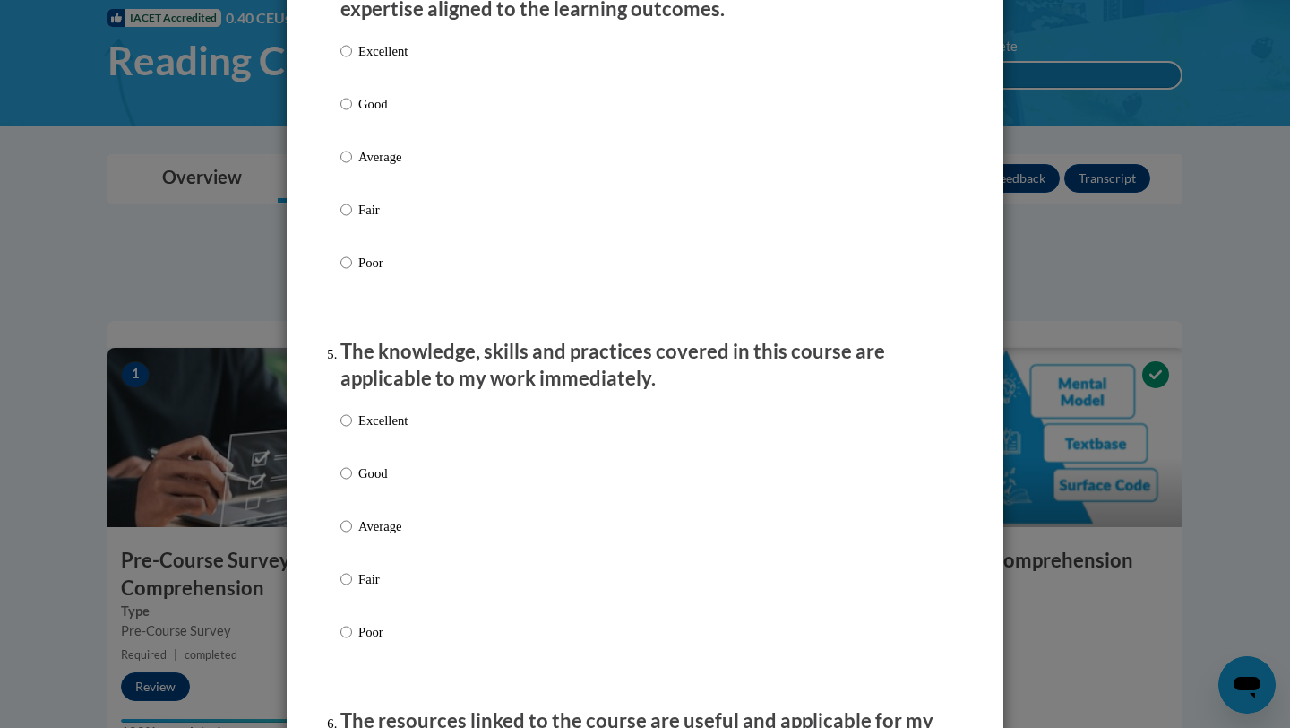
scroll to position [1337, 0]
click at [375, 60] on p "Excellent" at bounding box center [382, 50] width 49 height 20
click at [352, 60] on input "Excellent" at bounding box center [347, 50] width 12 height 20
radio input "true"
click at [366, 429] on p "Excellent" at bounding box center [382, 420] width 49 height 20
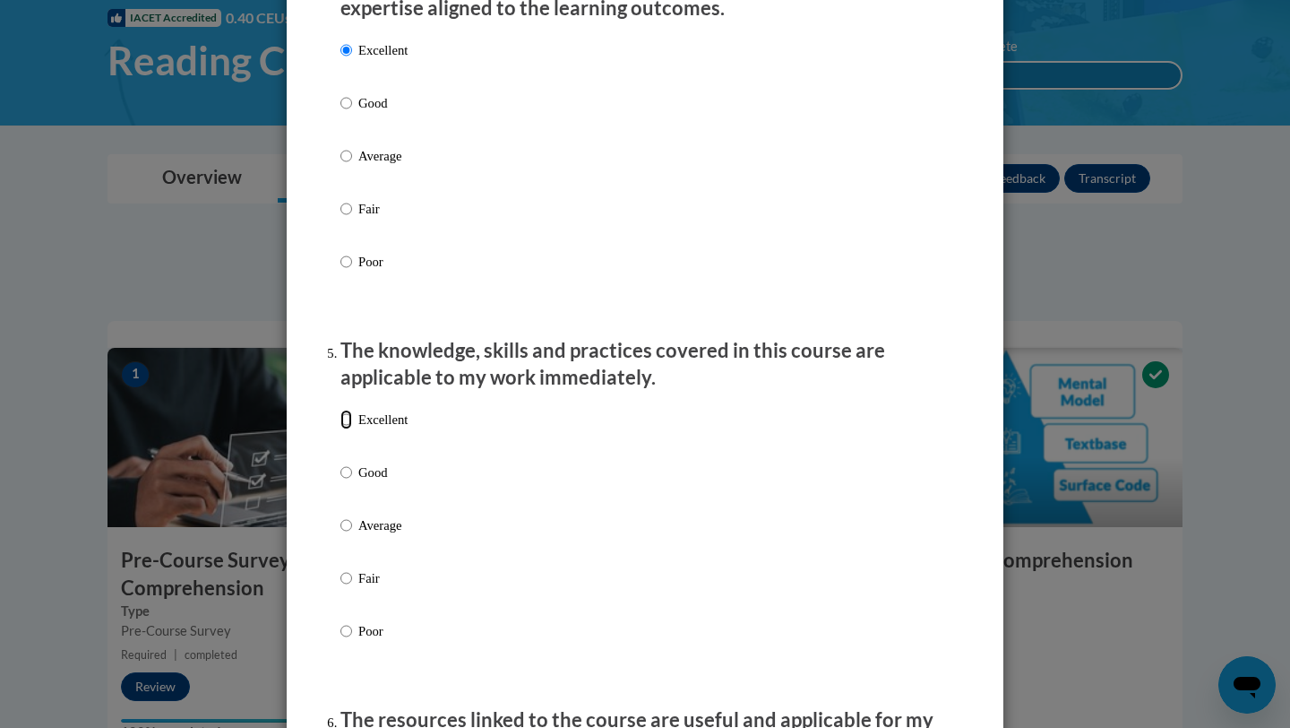
click at [352, 429] on input "Excellent" at bounding box center [347, 420] width 12 height 20
radio input "true"
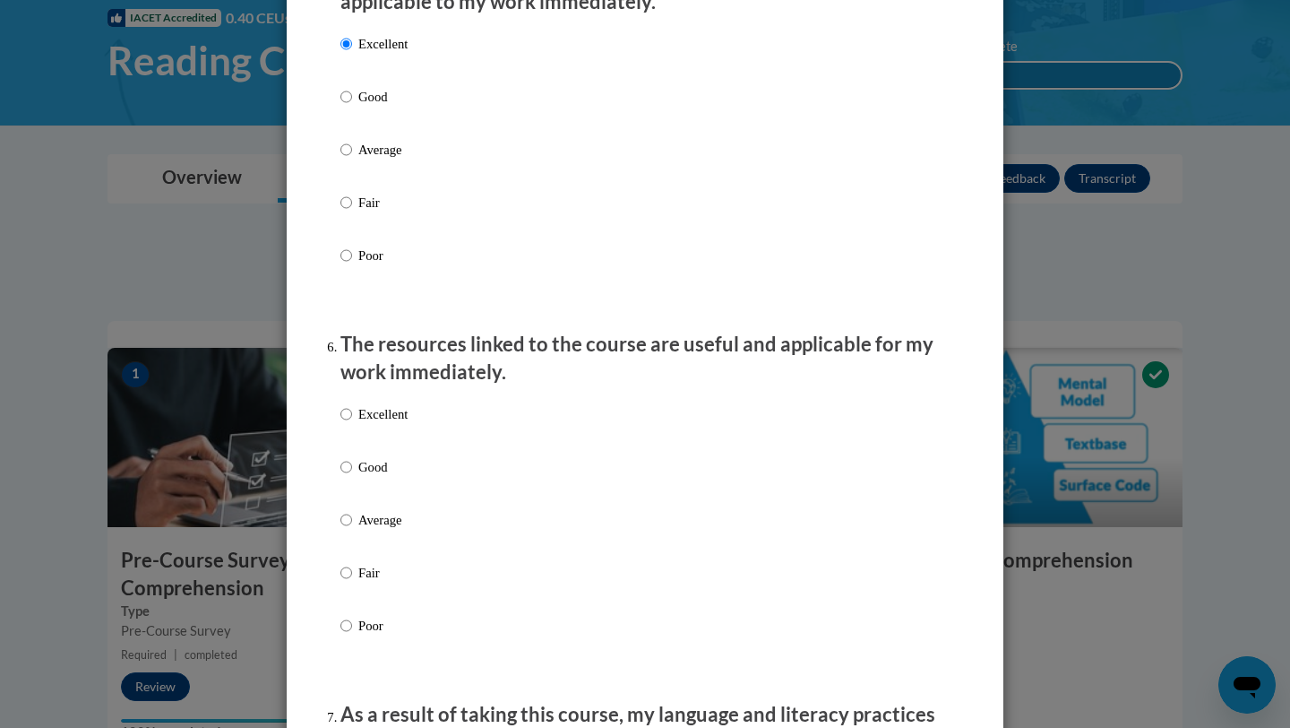
click at [366, 424] on p "Excellent" at bounding box center [382, 414] width 49 height 20
click at [352, 424] on input "Excellent" at bounding box center [347, 414] width 12 height 20
radio input "true"
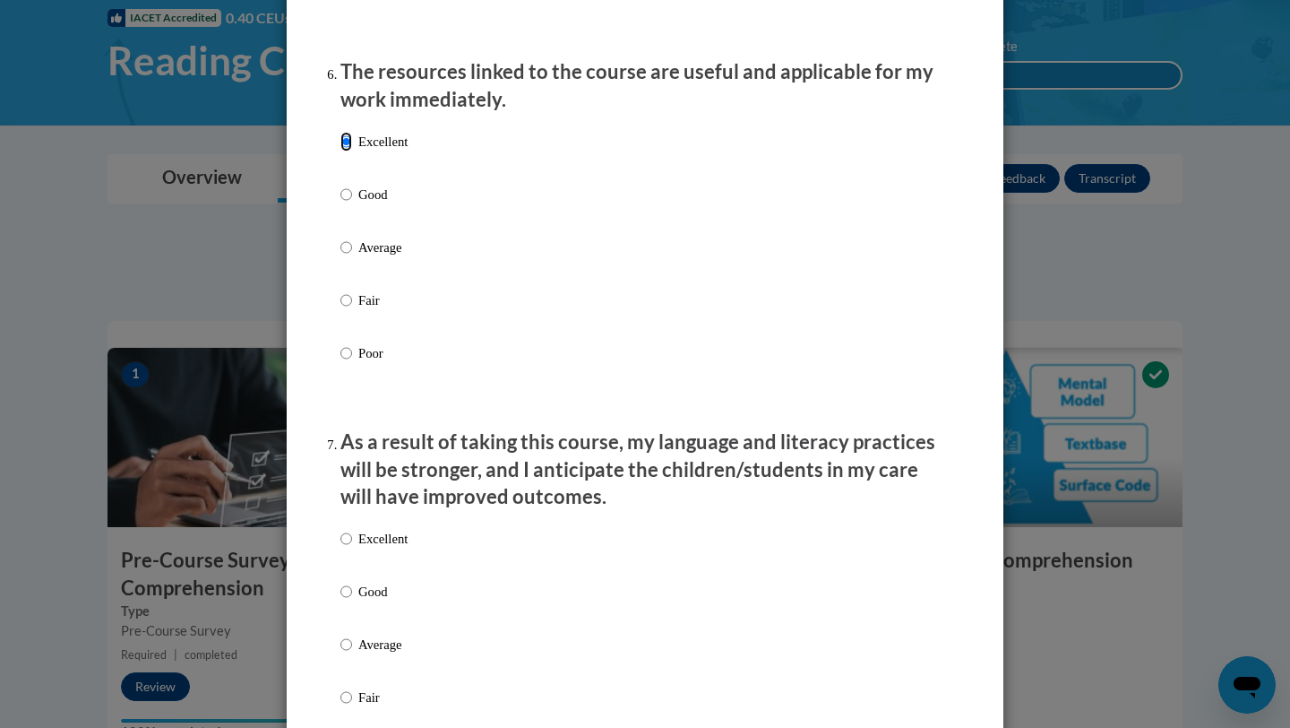
scroll to position [2005, 0]
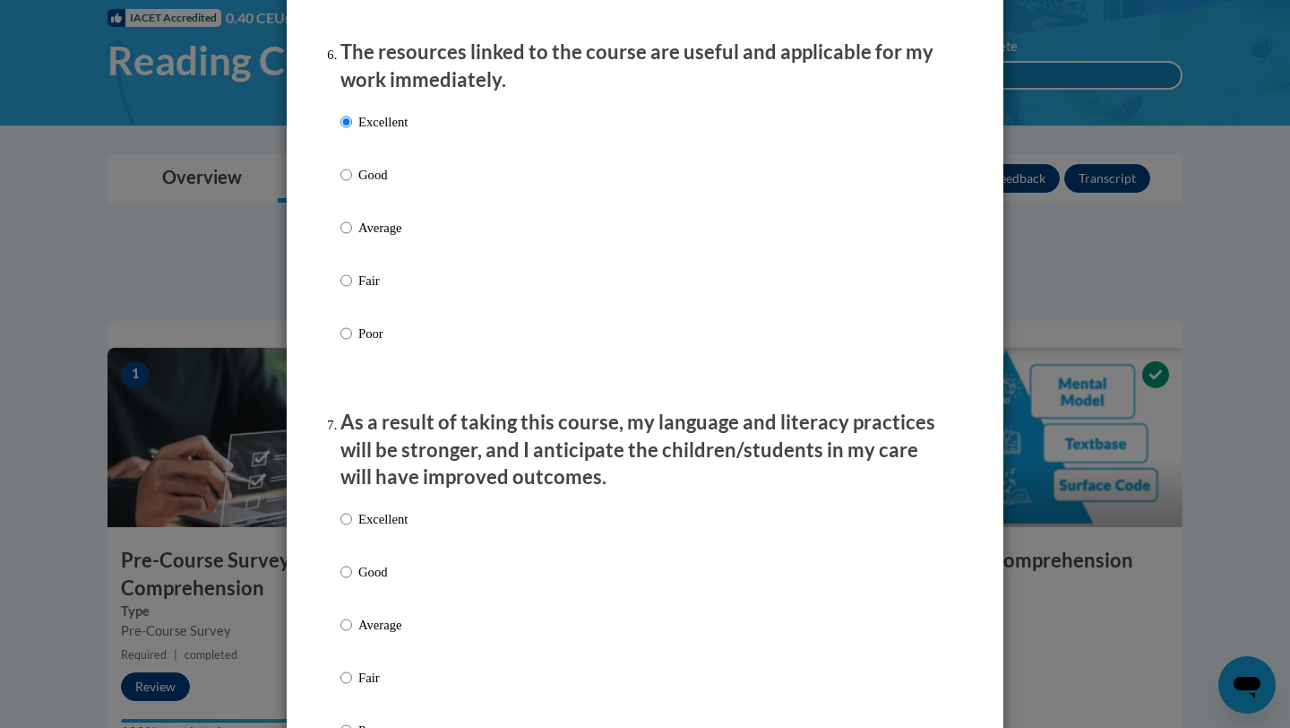
click at [381, 529] on p "Excellent" at bounding box center [382, 519] width 49 height 20
click at [352, 529] on input "Excellent" at bounding box center [347, 519] width 12 height 20
radio input "true"
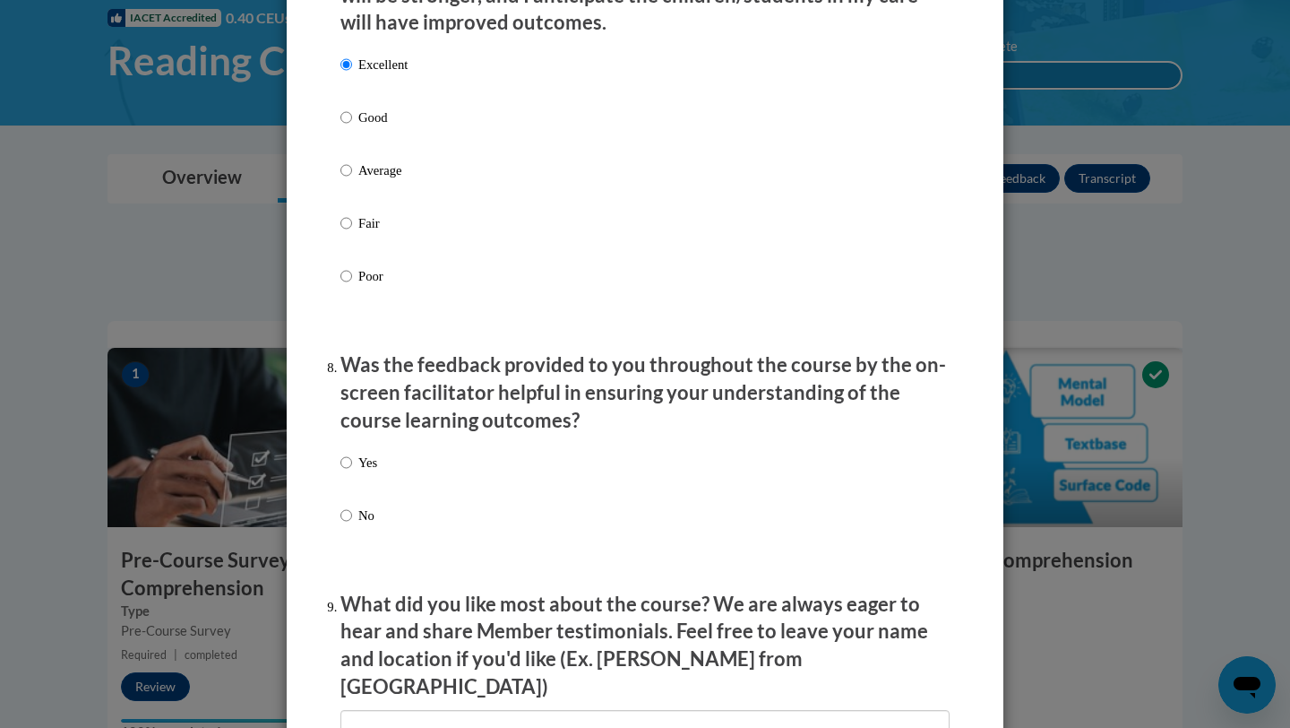
click at [368, 472] on p "Yes" at bounding box center [367, 463] width 19 height 20
click at [352, 472] on input "Yes" at bounding box center [347, 463] width 12 height 20
radio input "true"
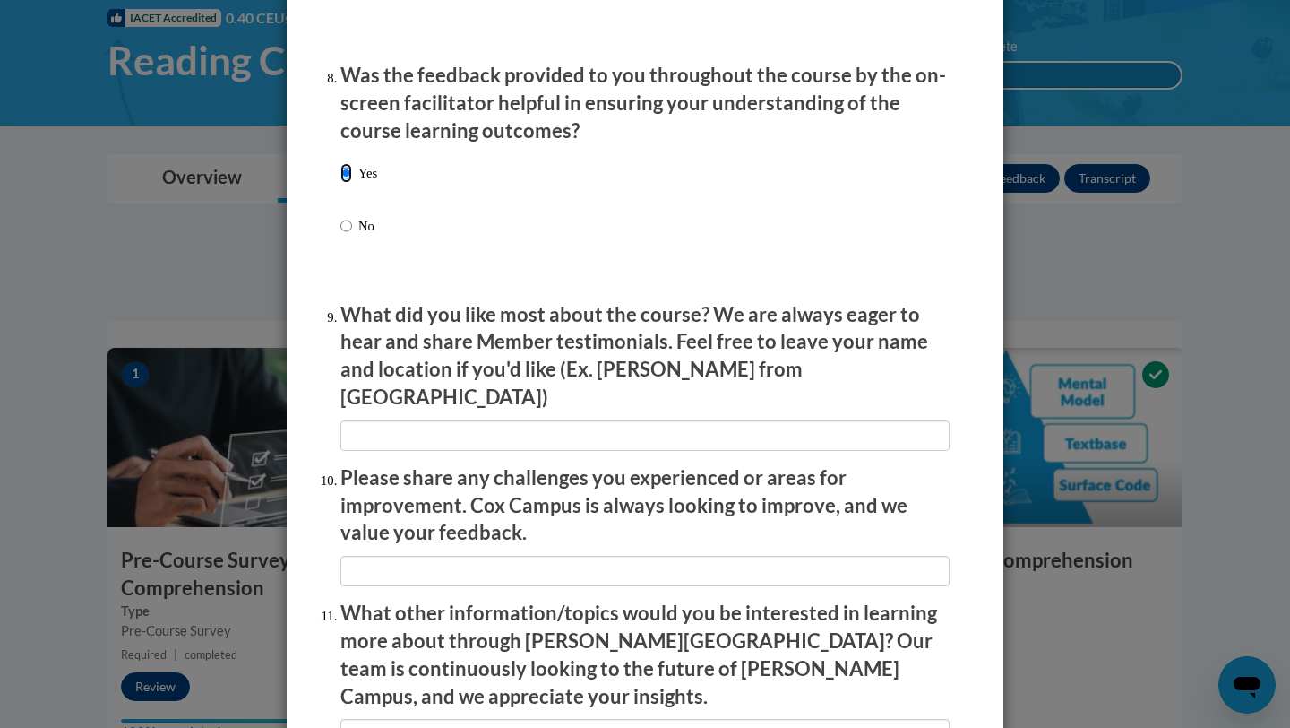
scroll to position [2751, 0]
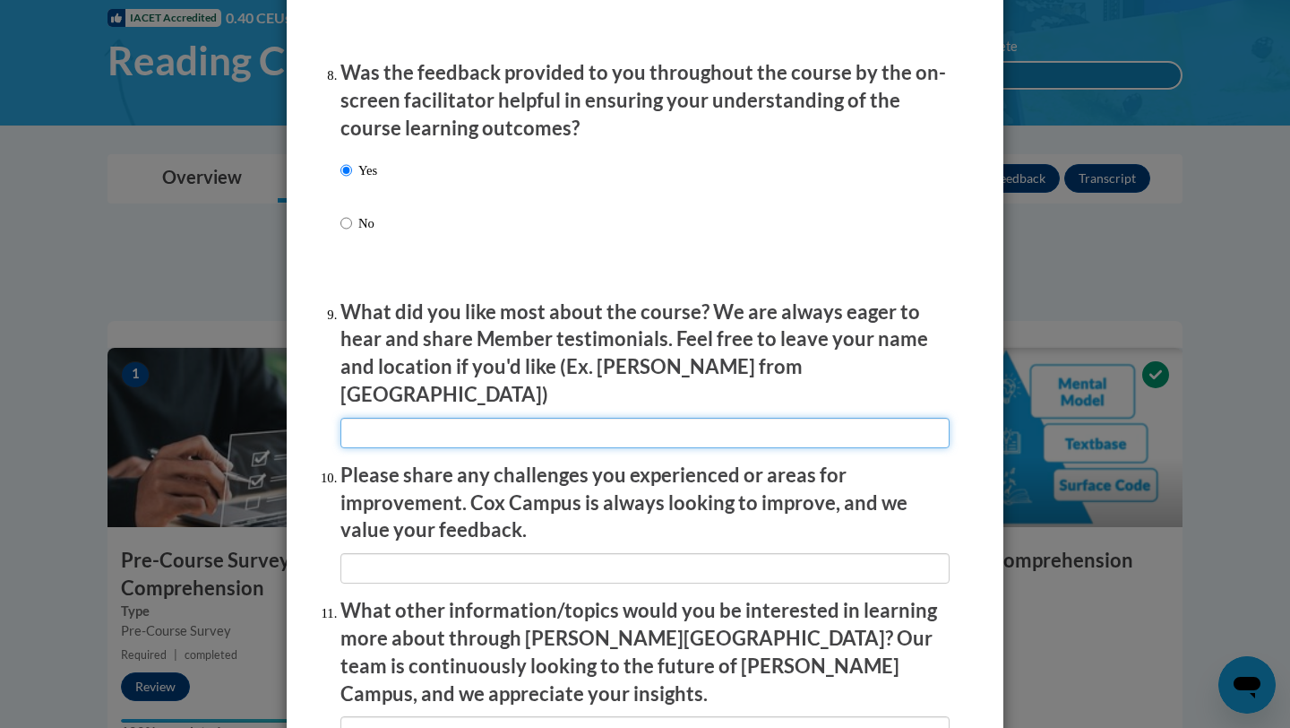
click at [362, 423] on input "textbox" at bounding box center [645, 433] width 609 height 30
type input "NA"
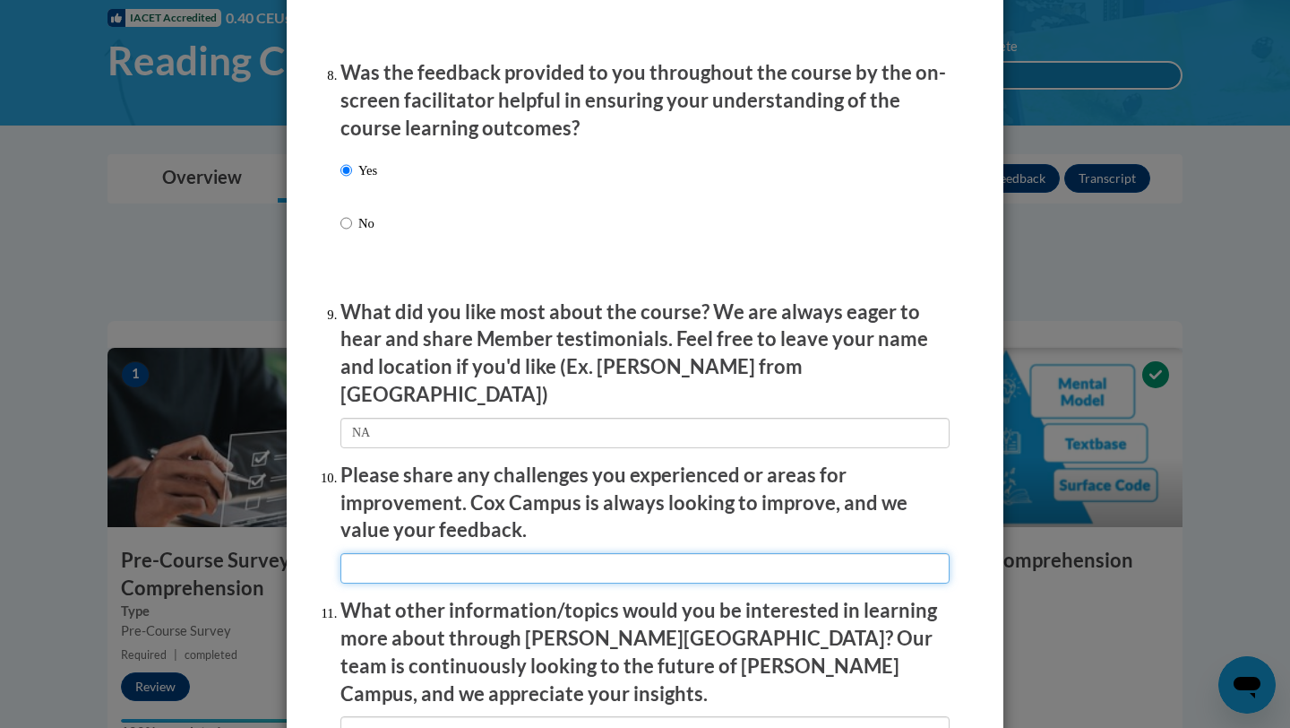
click at [462, 556] on input "textbox" at bounding box center [645, 568] width 609 height 30
type input "NA"
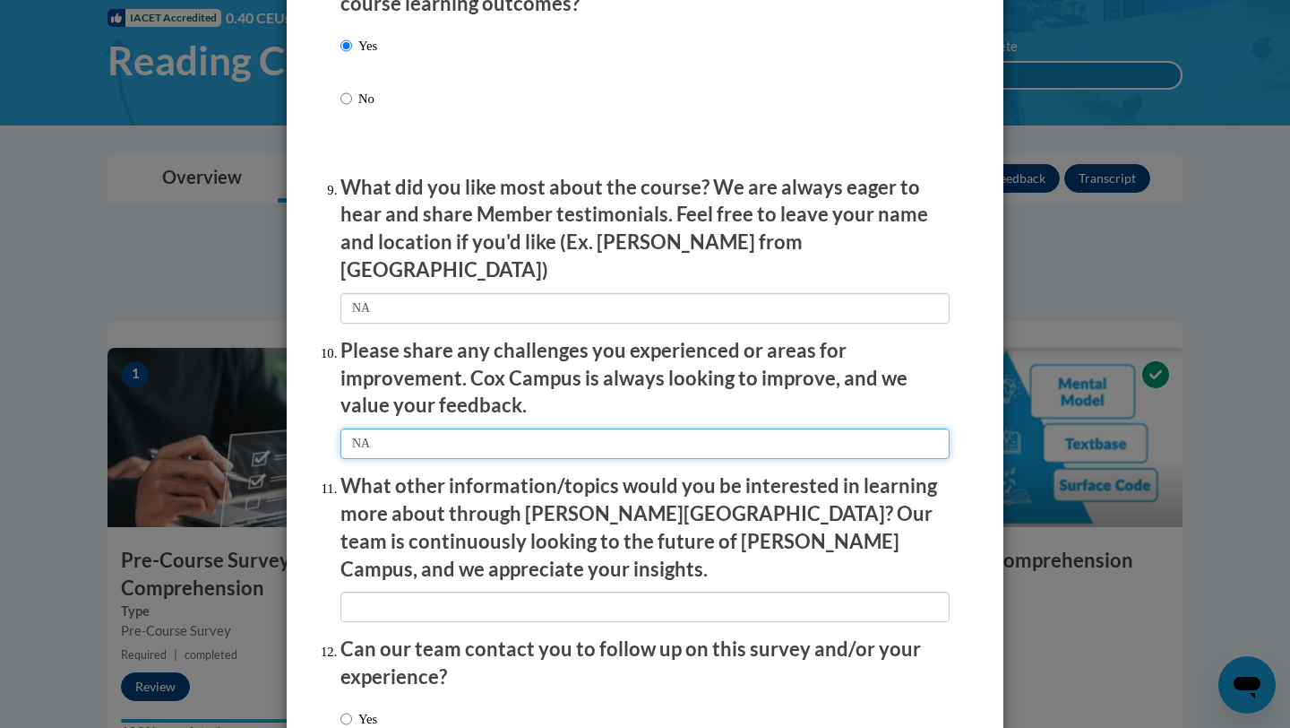
scroll to position [2882, 0]
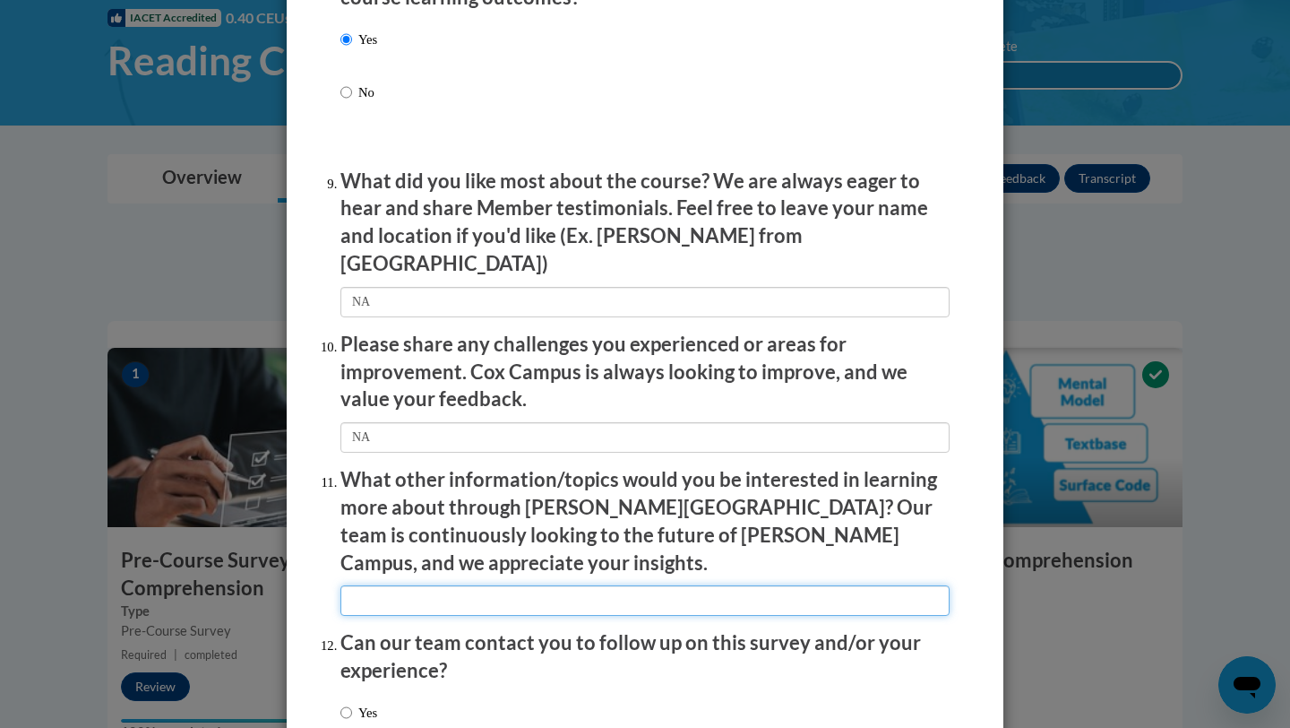
click at [501, 585] on input "textbox" at bounding box center [645, 600] width 609 height 30
type input "NA"
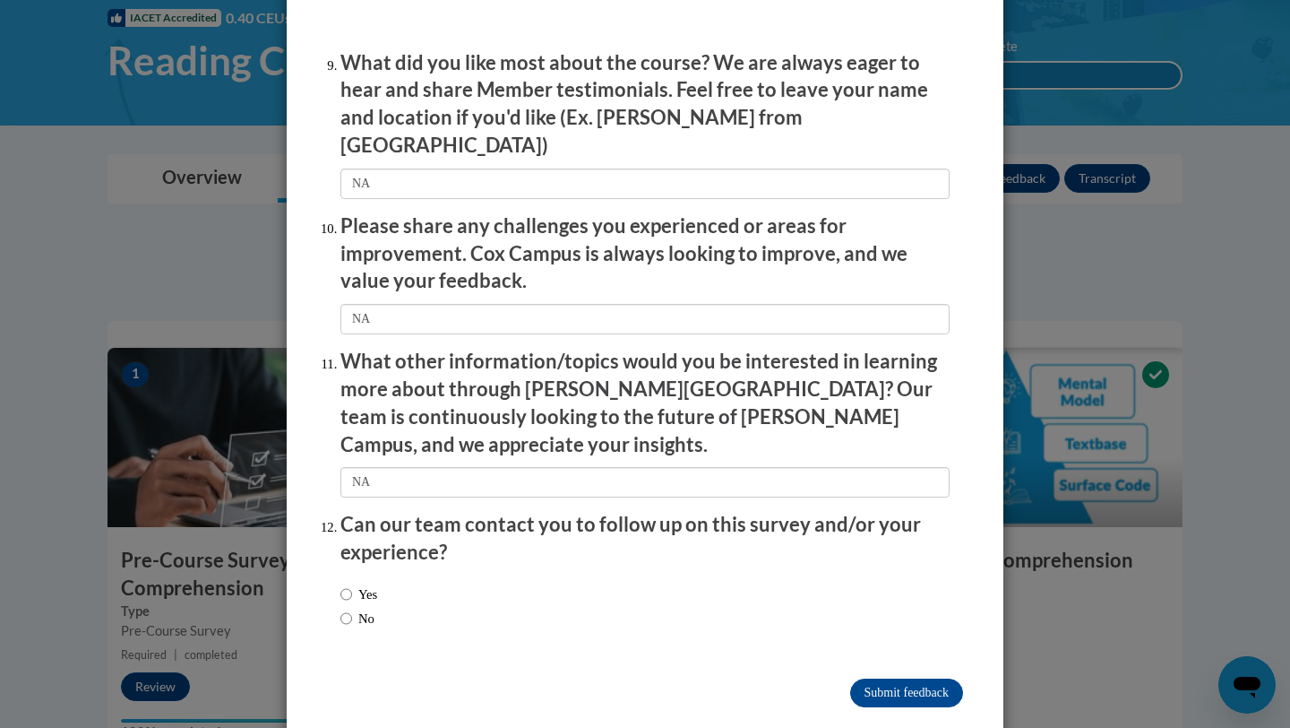
click at [440, 575] on div "Yes No" at bounding box center [645, 608] width 609 height 67
click at [358, 608] on label "No" at bounding box center [358, 618] width 34 height 20
click at [352, 608] on input "No" at bounding box center [347, 618] width 12 height 20
radio input "true"
click at [914, 678] on input "Submit feedback" at bounding box center [906, 692] width 113 height 29
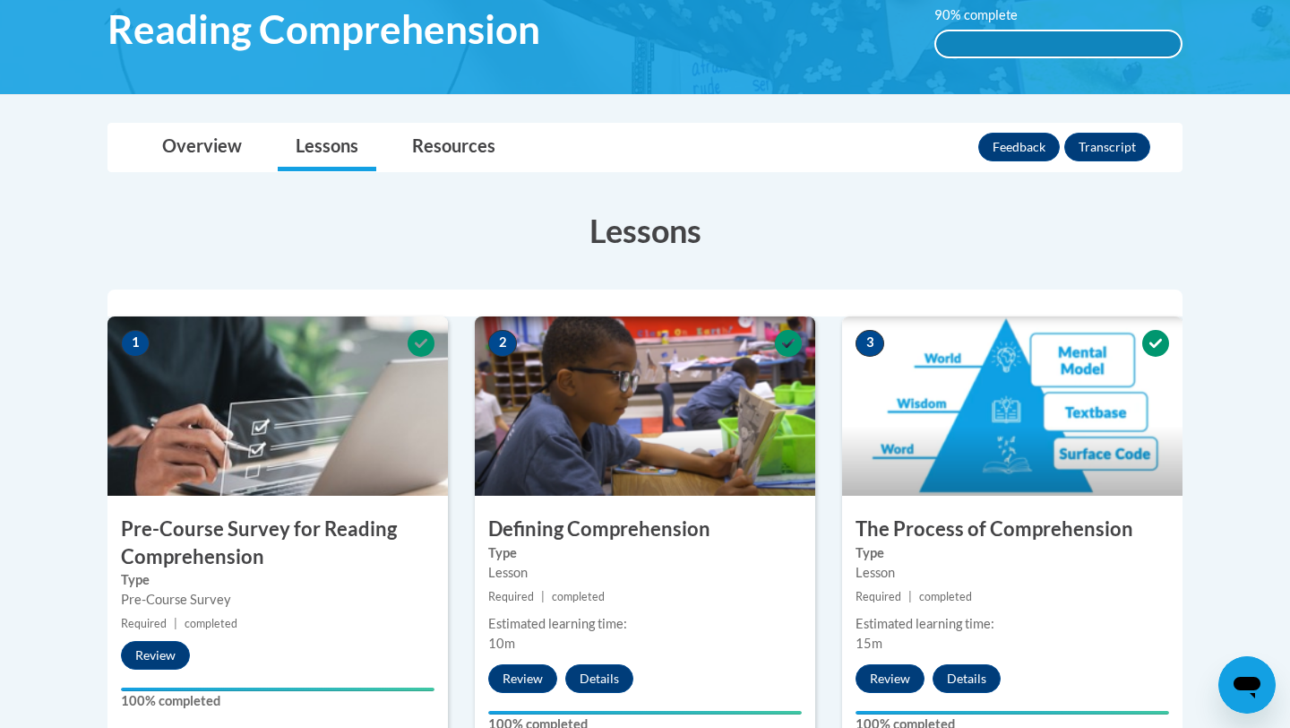
scroll to position [114, 0]
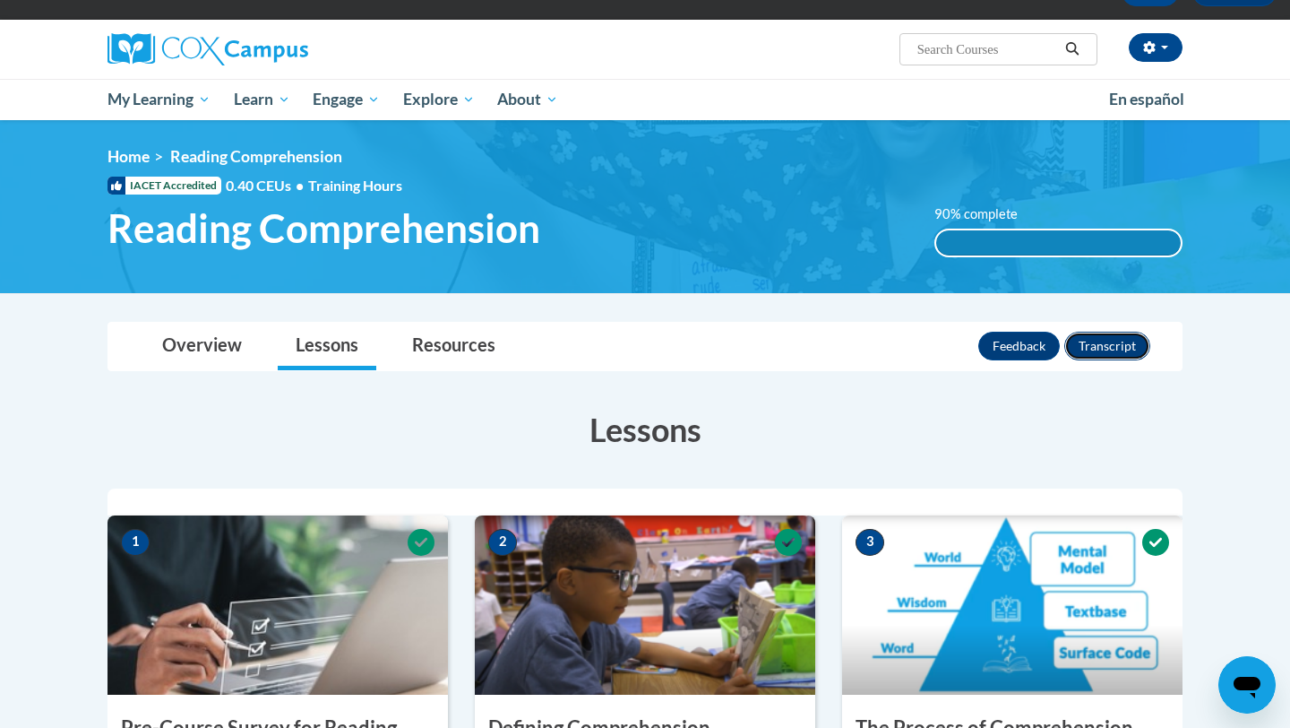
click at [1101, 355] on button "Transcript" at bounding box center [1108, 346] width 86 height 29
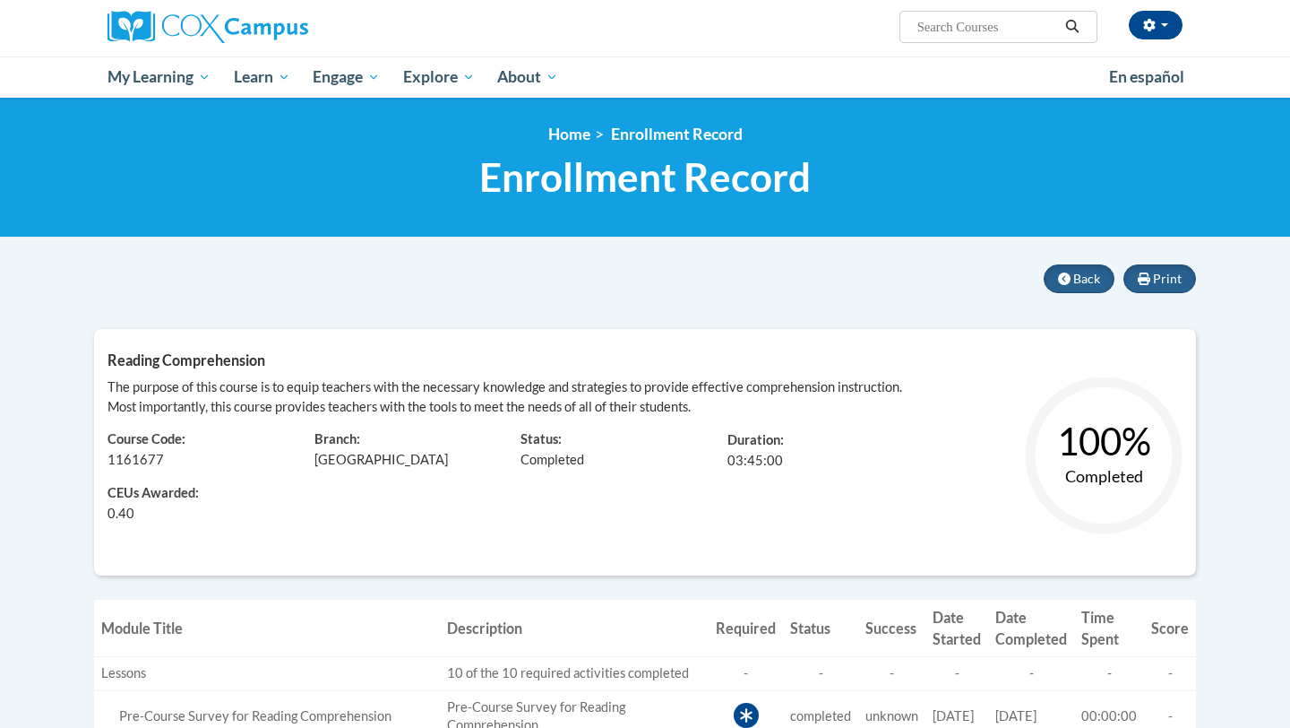
scroll to position [138, 0]
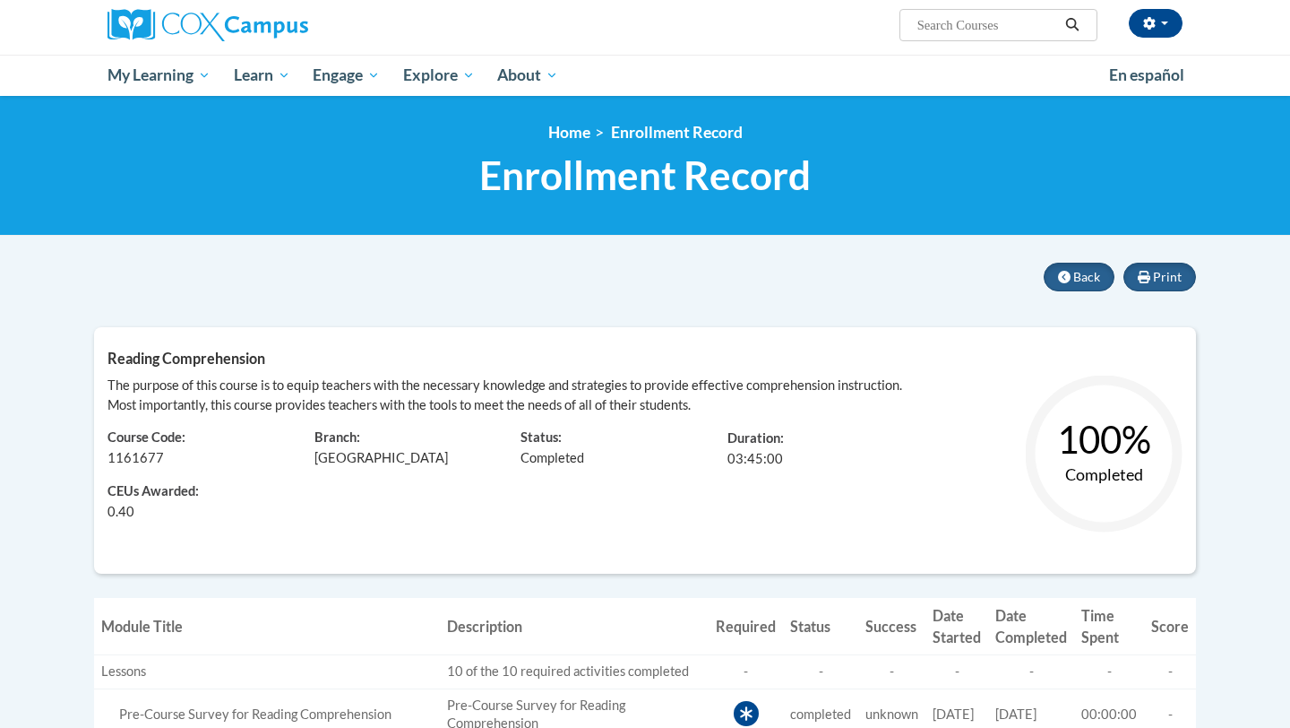
click at [171, 425] on div "Course Code: 1161677" at bounding box center [197, 441] width 207 height 53
click at [1075, 279] on span "Back" at bounding box center [1087, 276] width 27 height 15
